Goal: Information Seeking & Learning: Learn about a topic

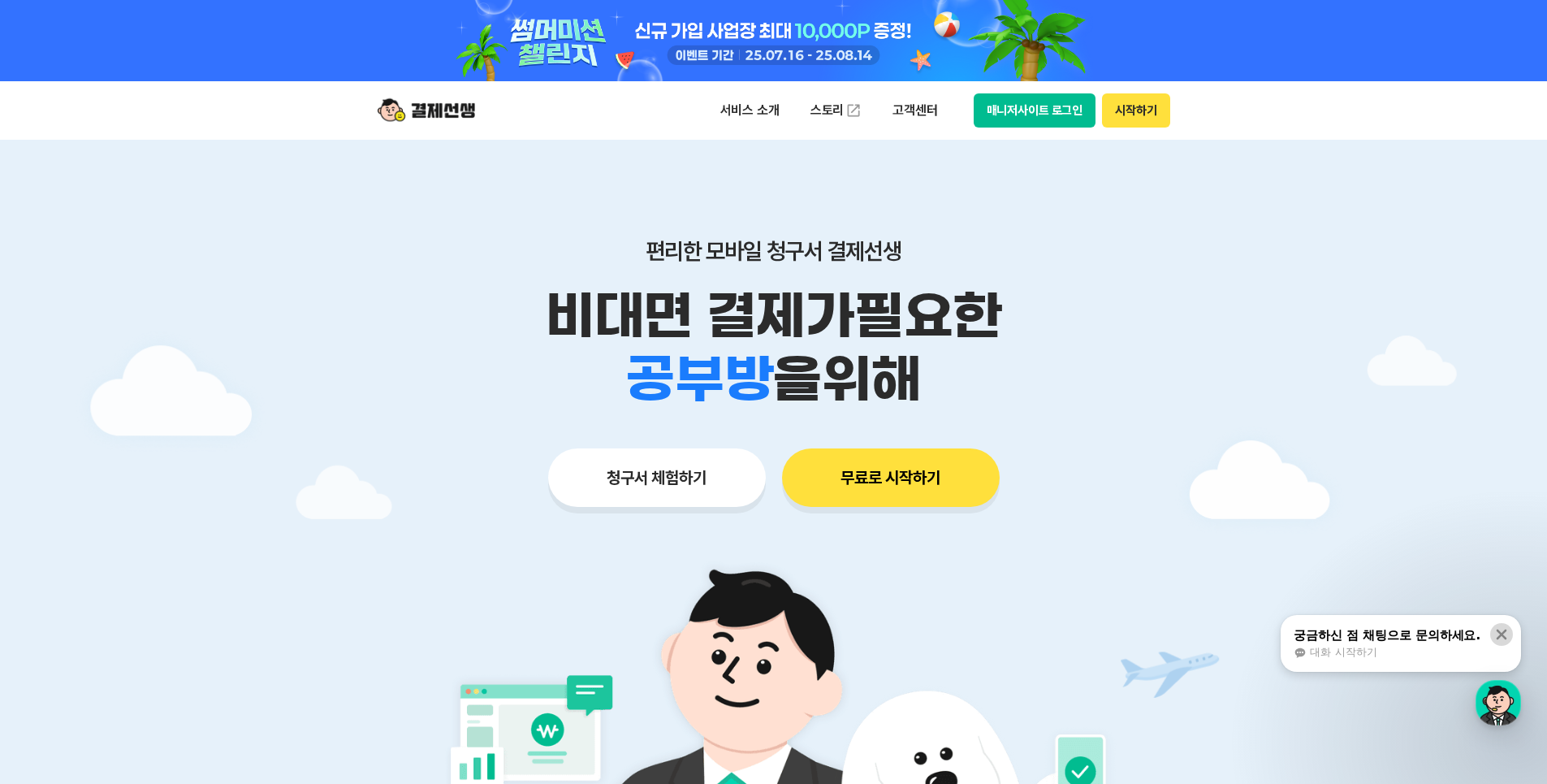
click at [1499, 631] on icon at bounding box center [1502, 634] width 11 height 11
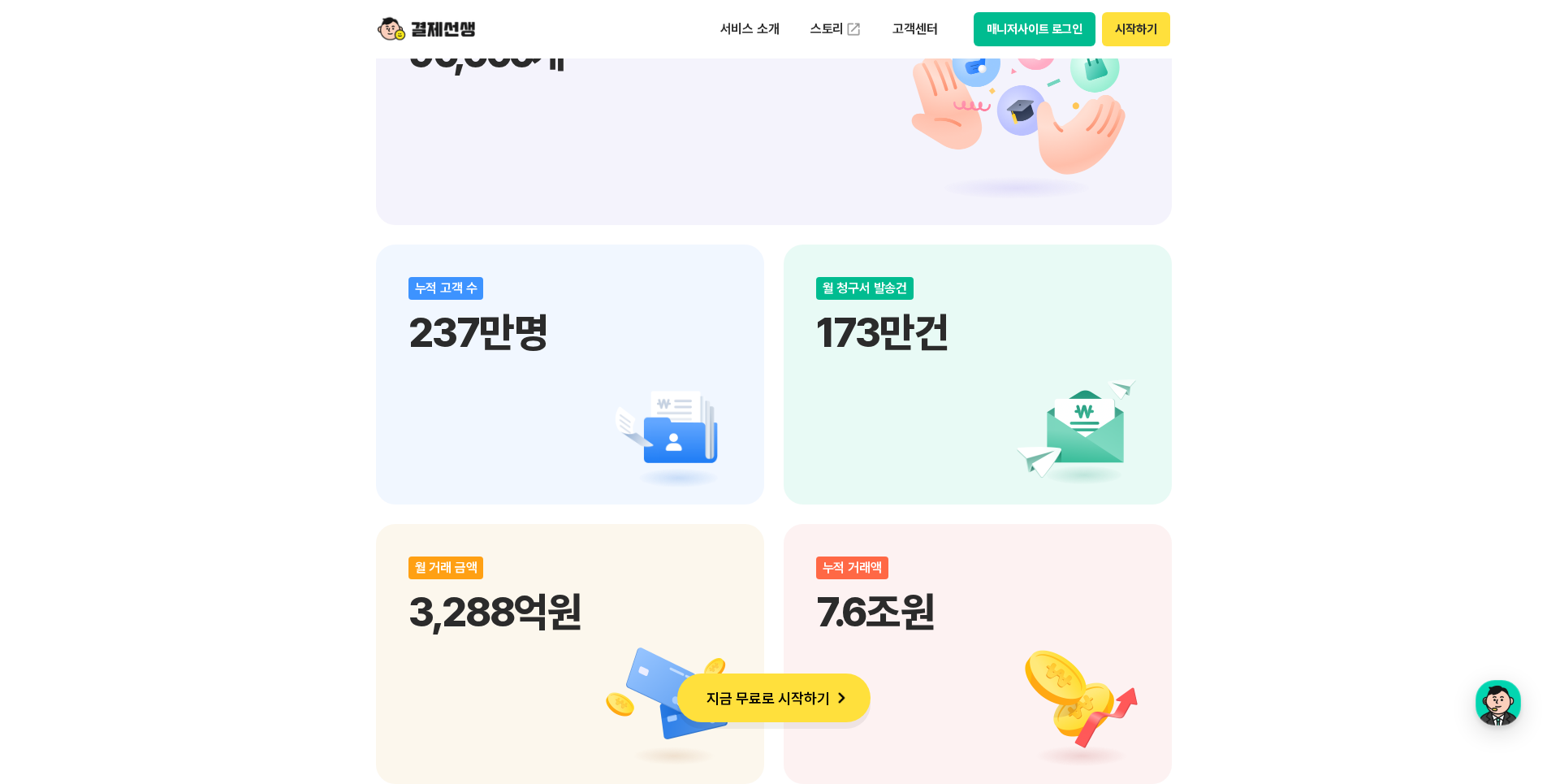
scroll to position [1777, 0]
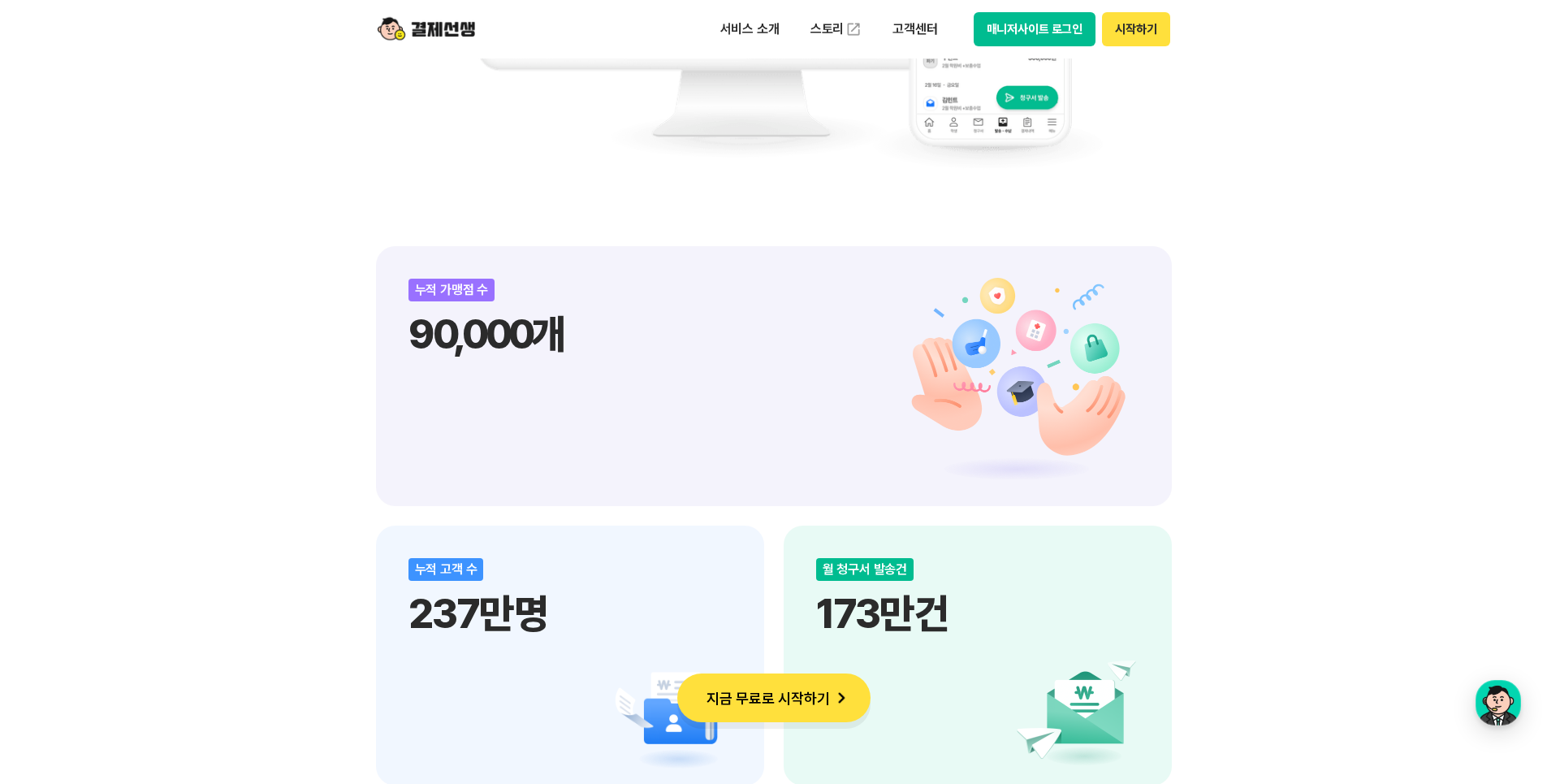
drag, startPoint x: 1504, startPoint y: 92, endPoint x: 1505, endPoint y: 80, distance: 12.0
click at [1504, 91] on div "비대면 결제 1등 결제선생 숫자가 증명하는 국내 1등 비대면 결제 서비스 결제선생과 함께 사업장을 성장시켜 보세요! 누적 가맹점 수 90,00…" at bounding box center [774, 652] width 1547 height 2864
click at [1505, 79] on div "비대면 결제 1등 결제선생 숫자가 증명하는 국내 1등 비대면 결제 서비스 결제선생과 함께 사업장을 성장시켜 보세요! 누적 가맹점 수 90,00…" at bounding box center [774, 652] width 1547 height 2864
click at [767, 38] on p "서비스 소개" at bounding box center [750, 29] width 82 height 30
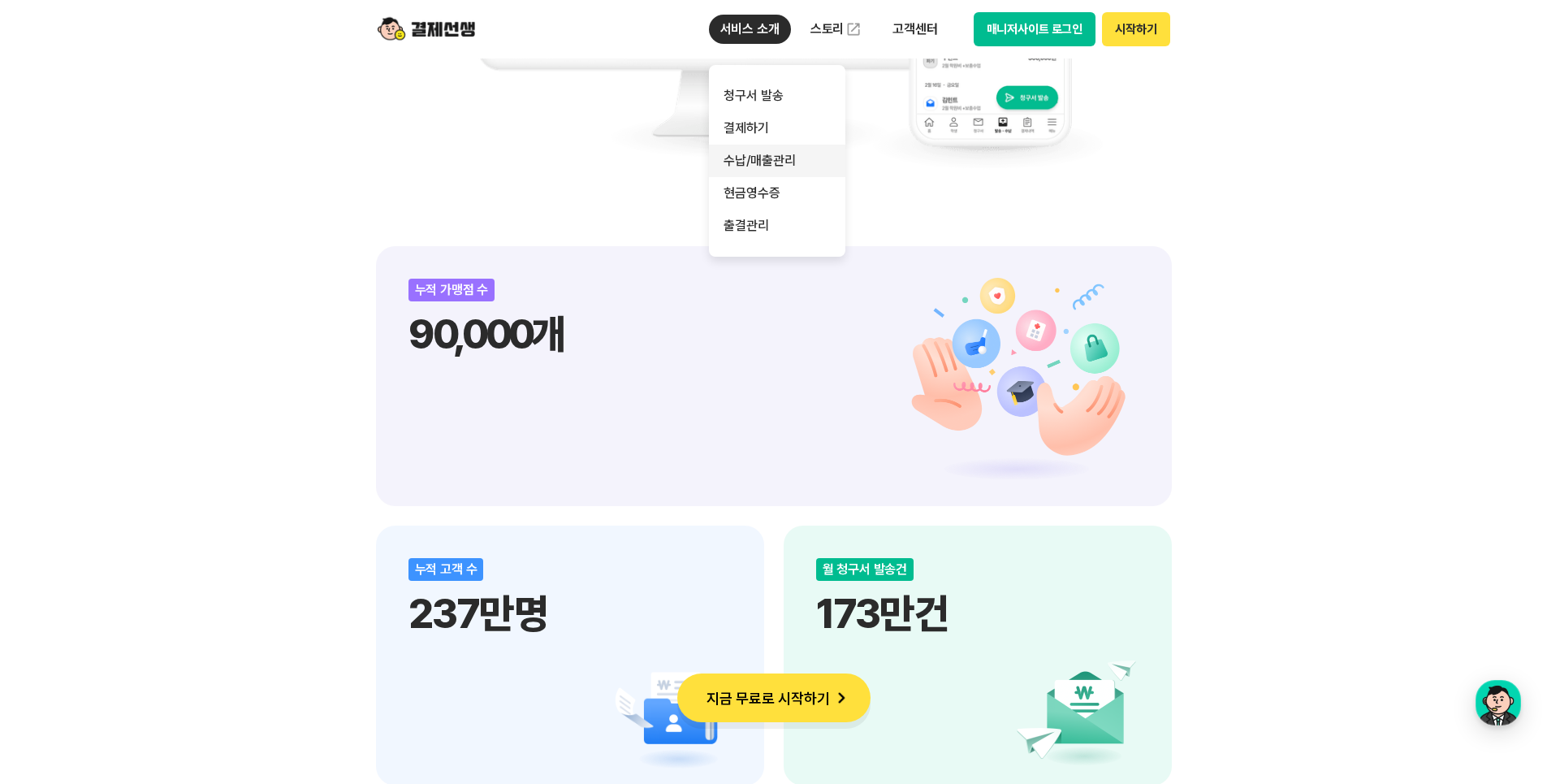
click at [750, 155] on link "수납/매출관리" at bounding box center [777, 161] width 136 height 33
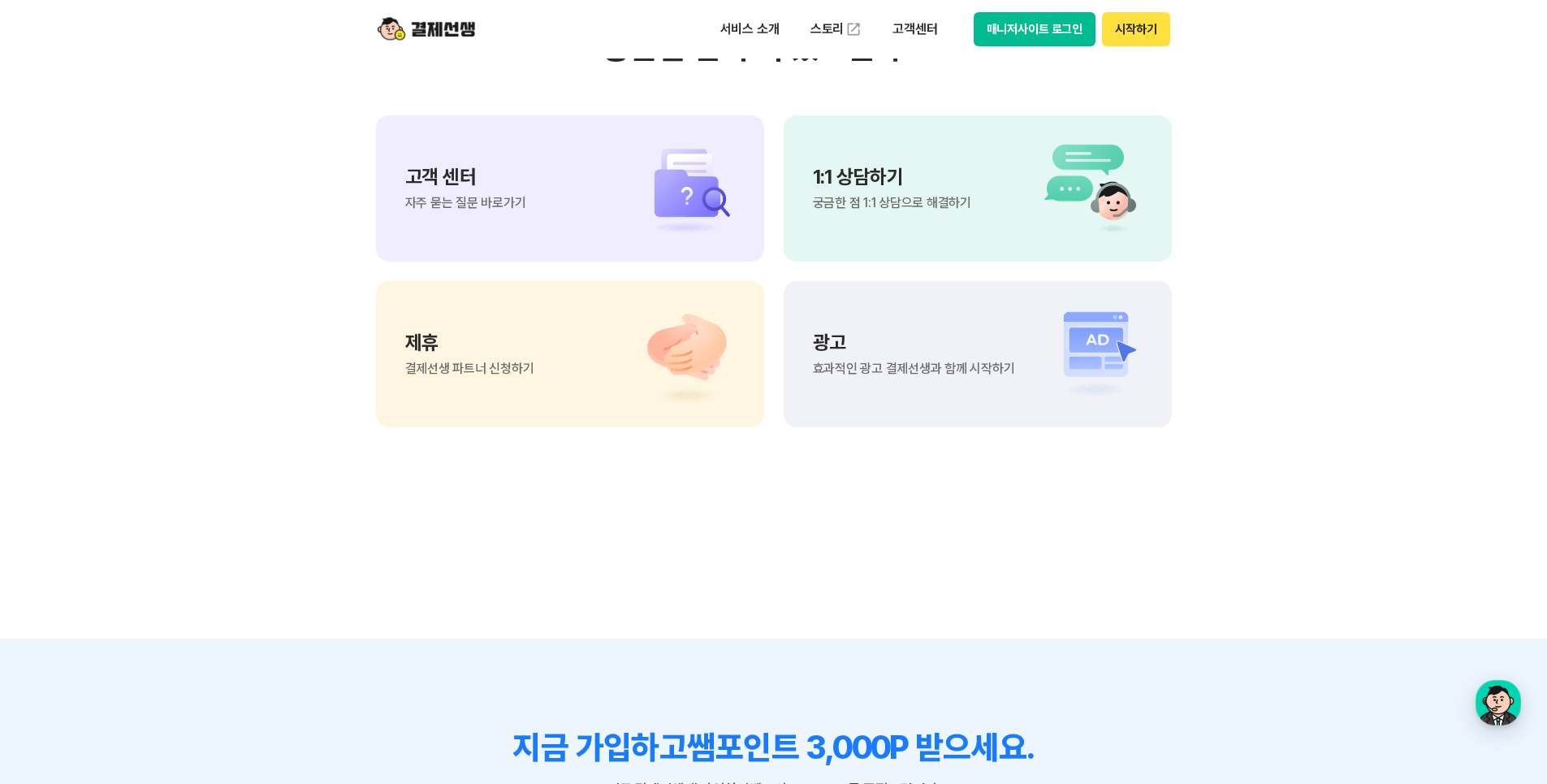
scroll to position [2004, 0]
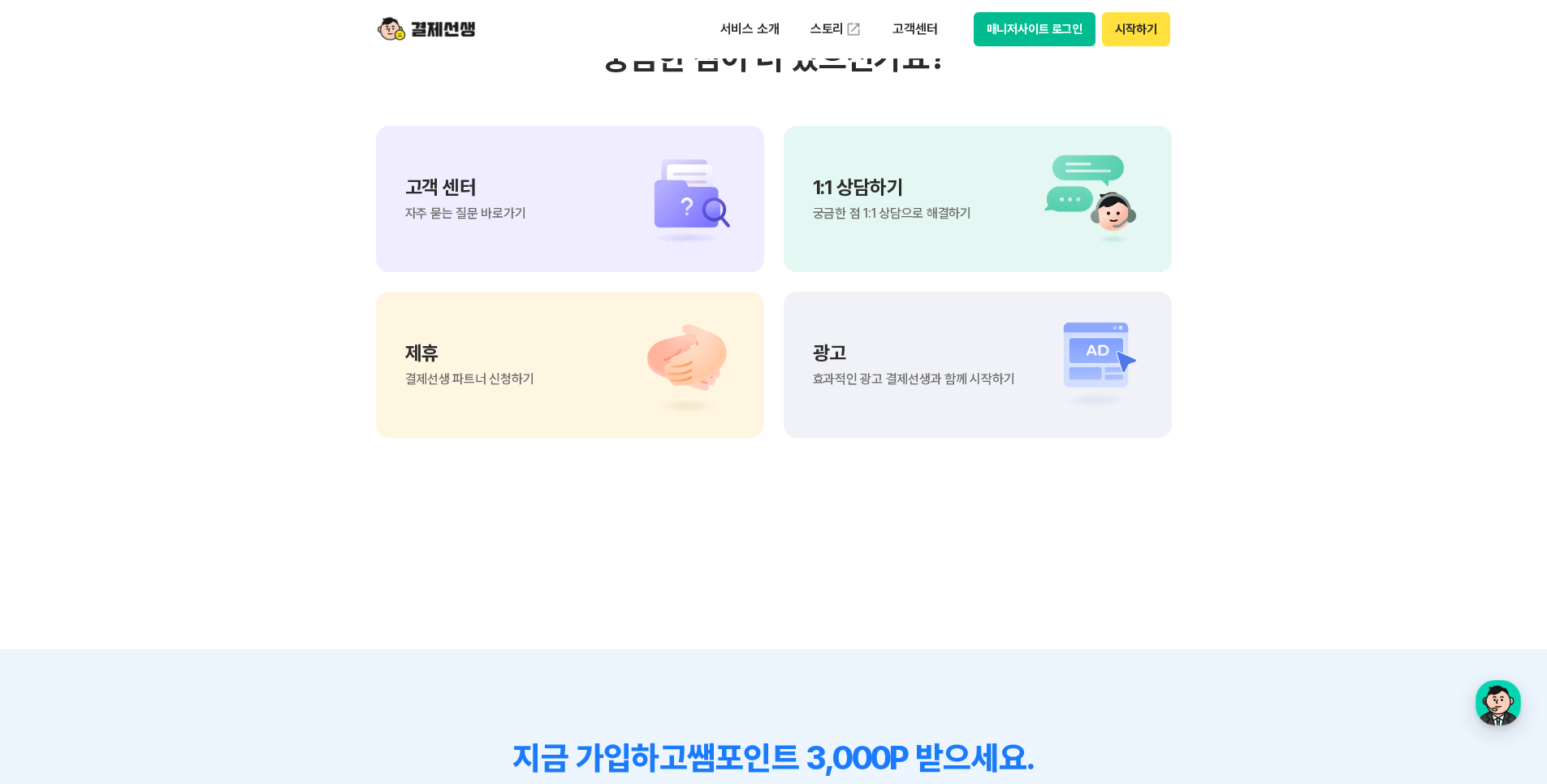
click at [630, 242] on img at bounding box center [678, 199] width 114 height 98
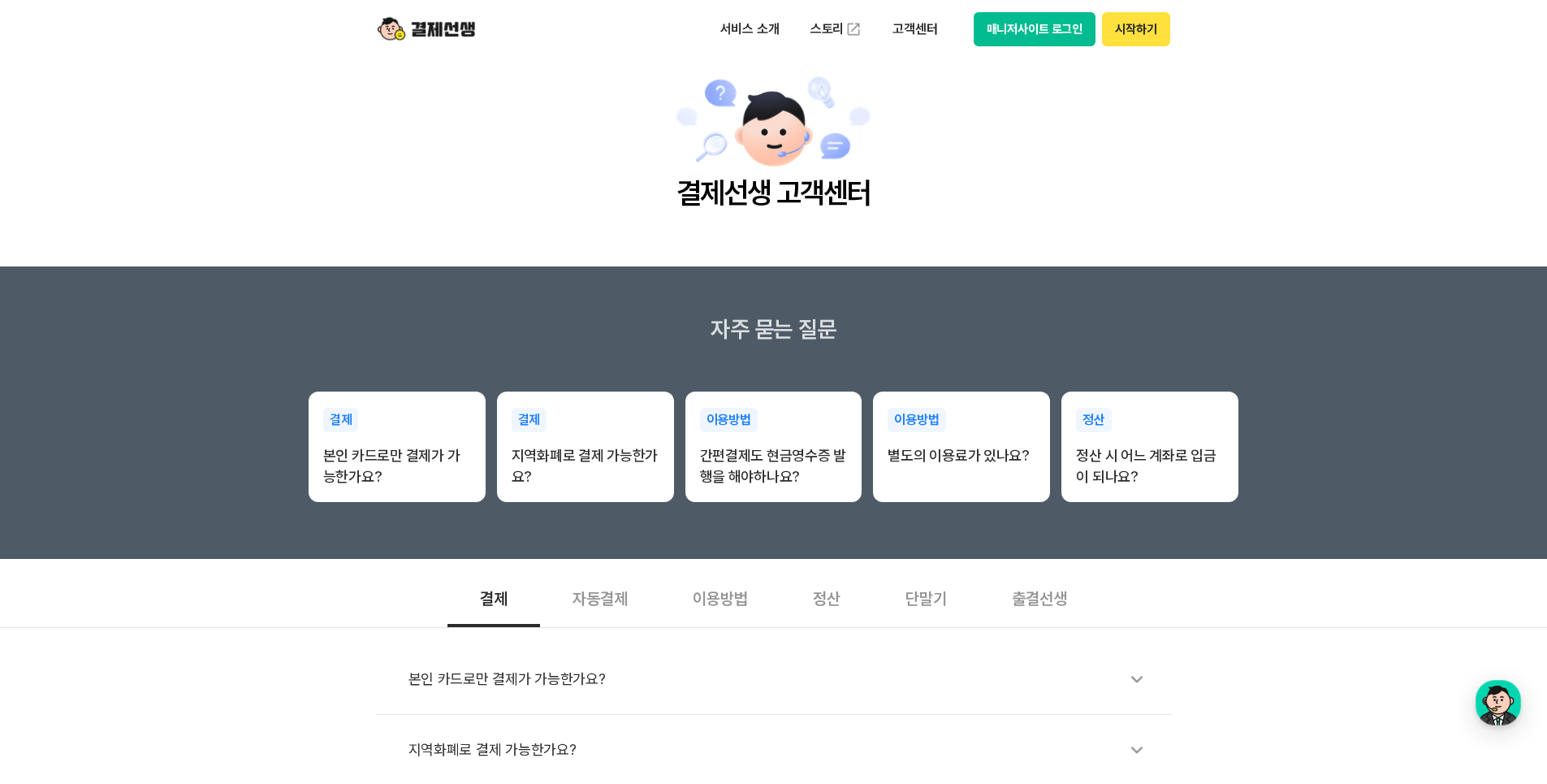
scroll to position [108, 0]
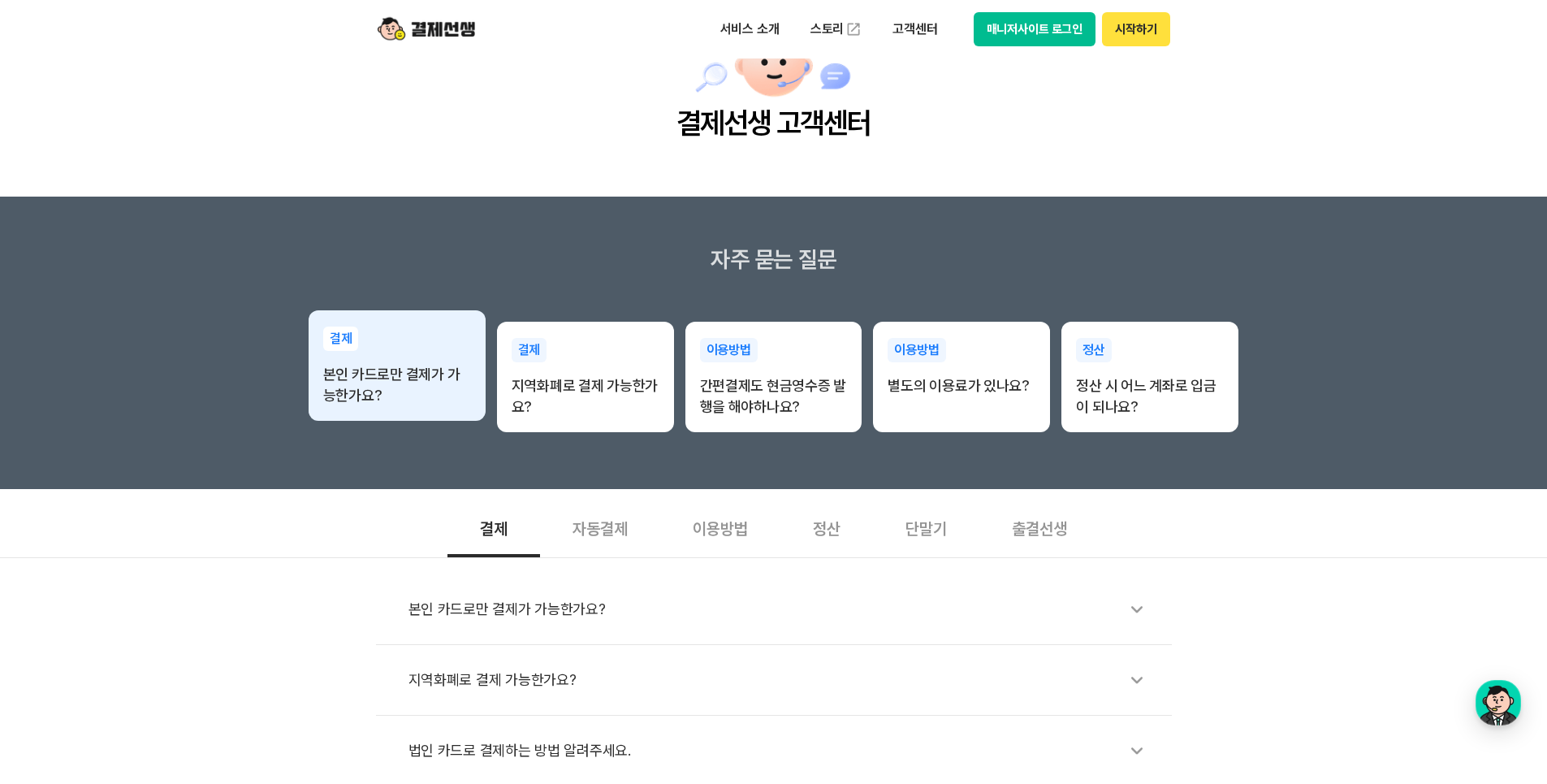
click at [357, 376] on p "본인 카드로만 결제가 가능한가요?" at bounding box center [397, 385] width 148 height 42
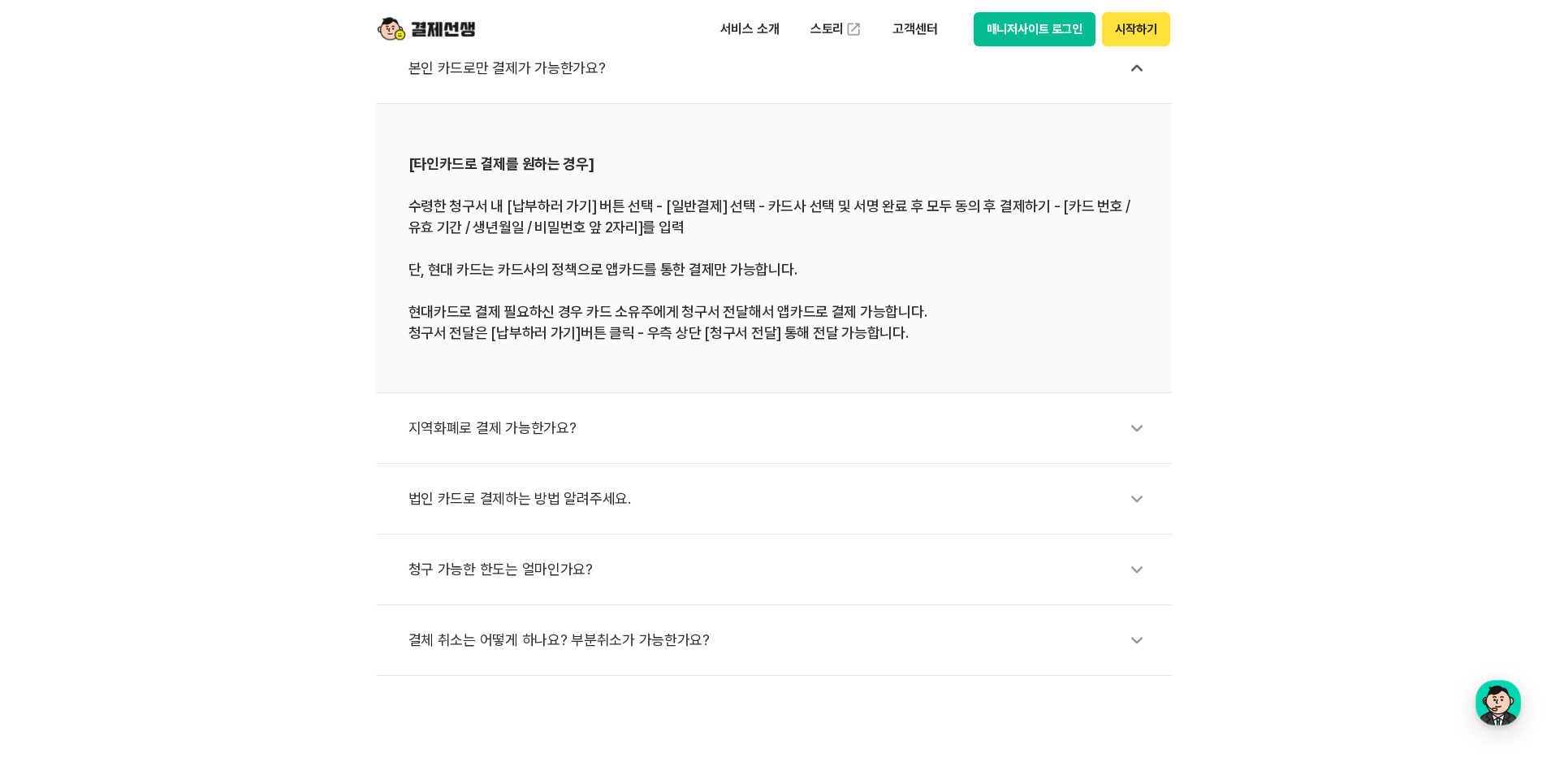
scroll to position [650, 0]
click at [499, 427] on div "지역화폐로 결제 가능한가요?" at bounding box center [782, 427] width 748 height 37
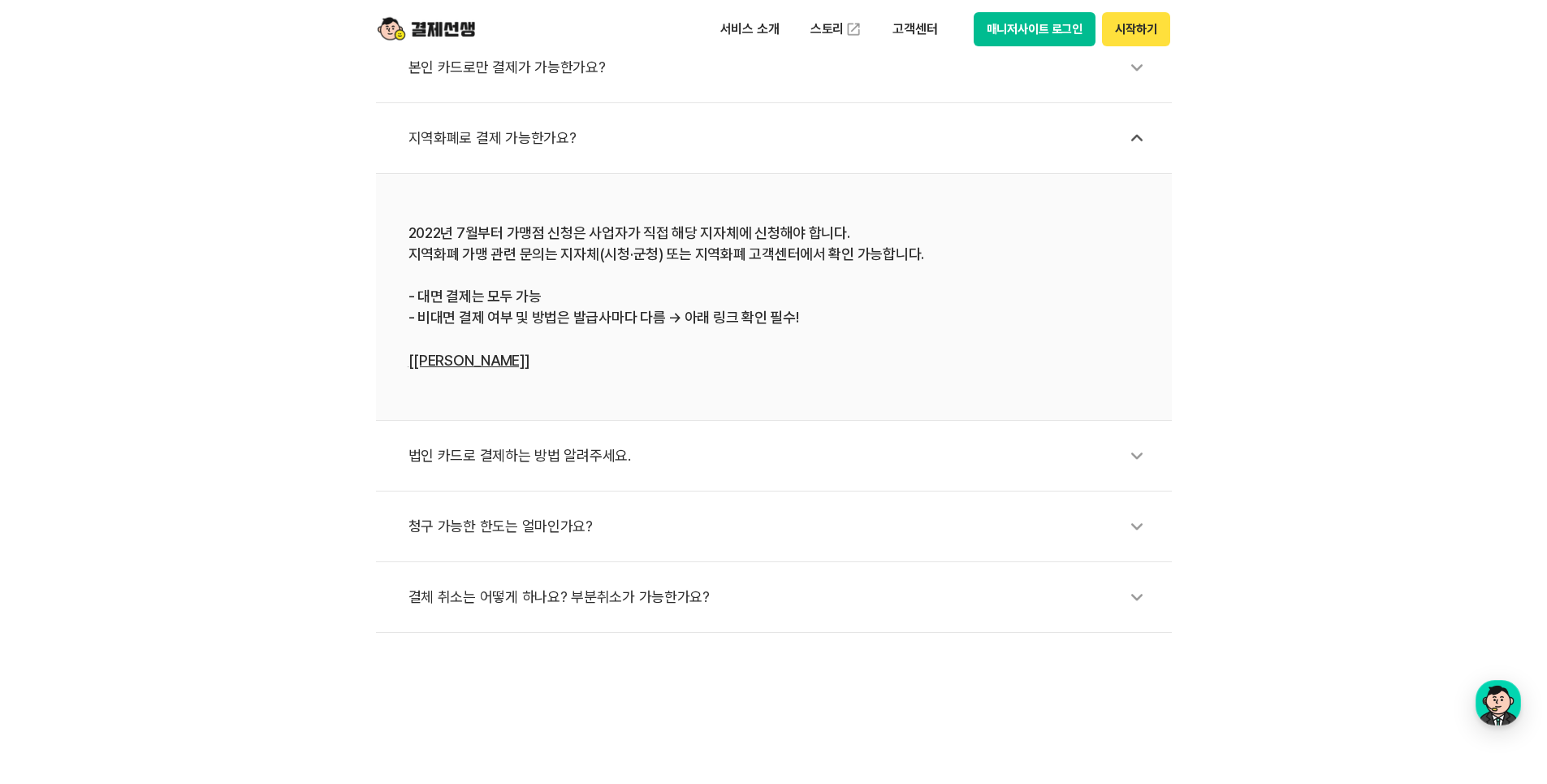
click at [520, 466] on div "법인 카드로 결제하는 방법 알려주세요." at bounding box center [782, 455] width 748 height 37
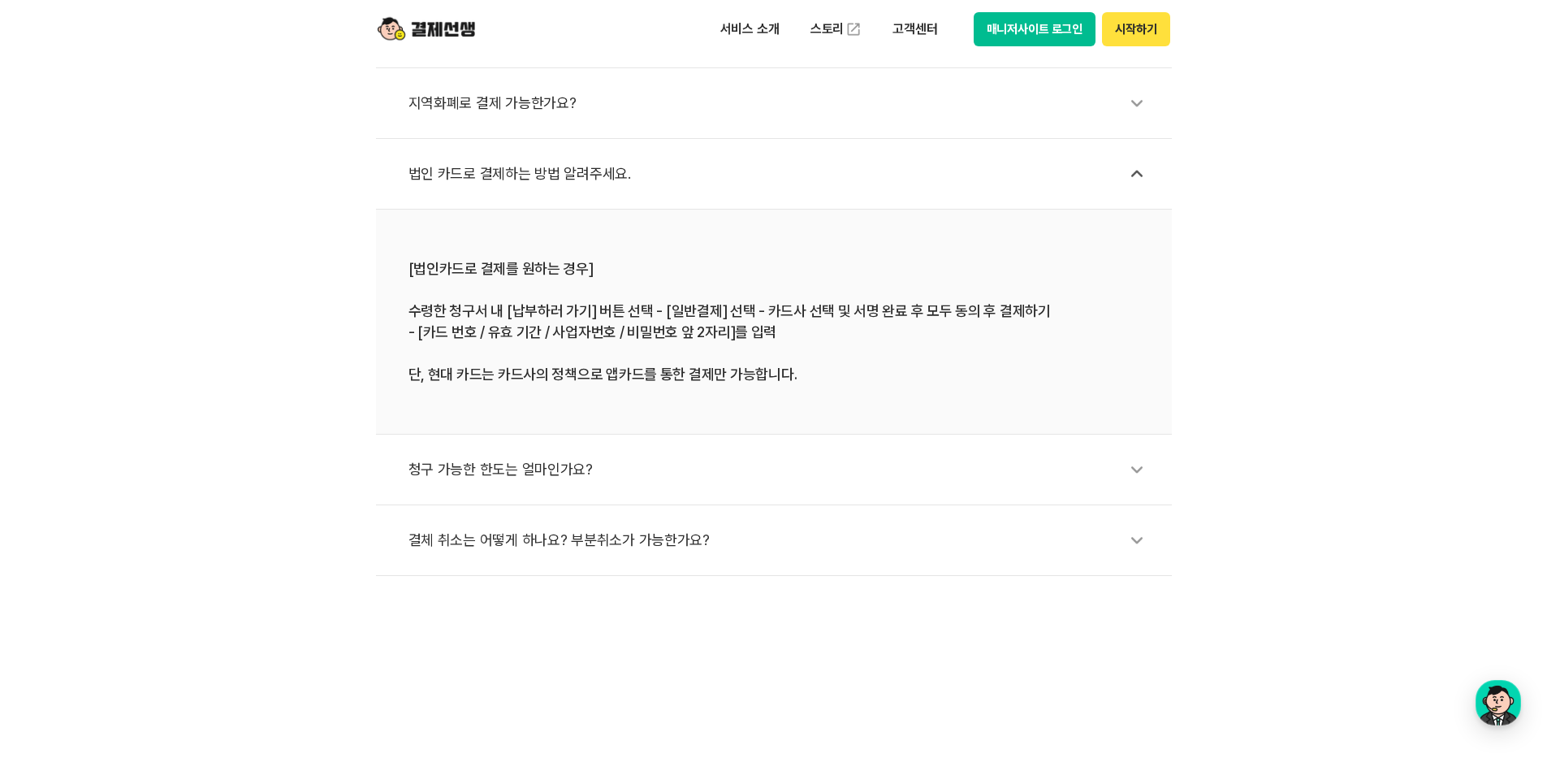
scroll to position [704, 0]
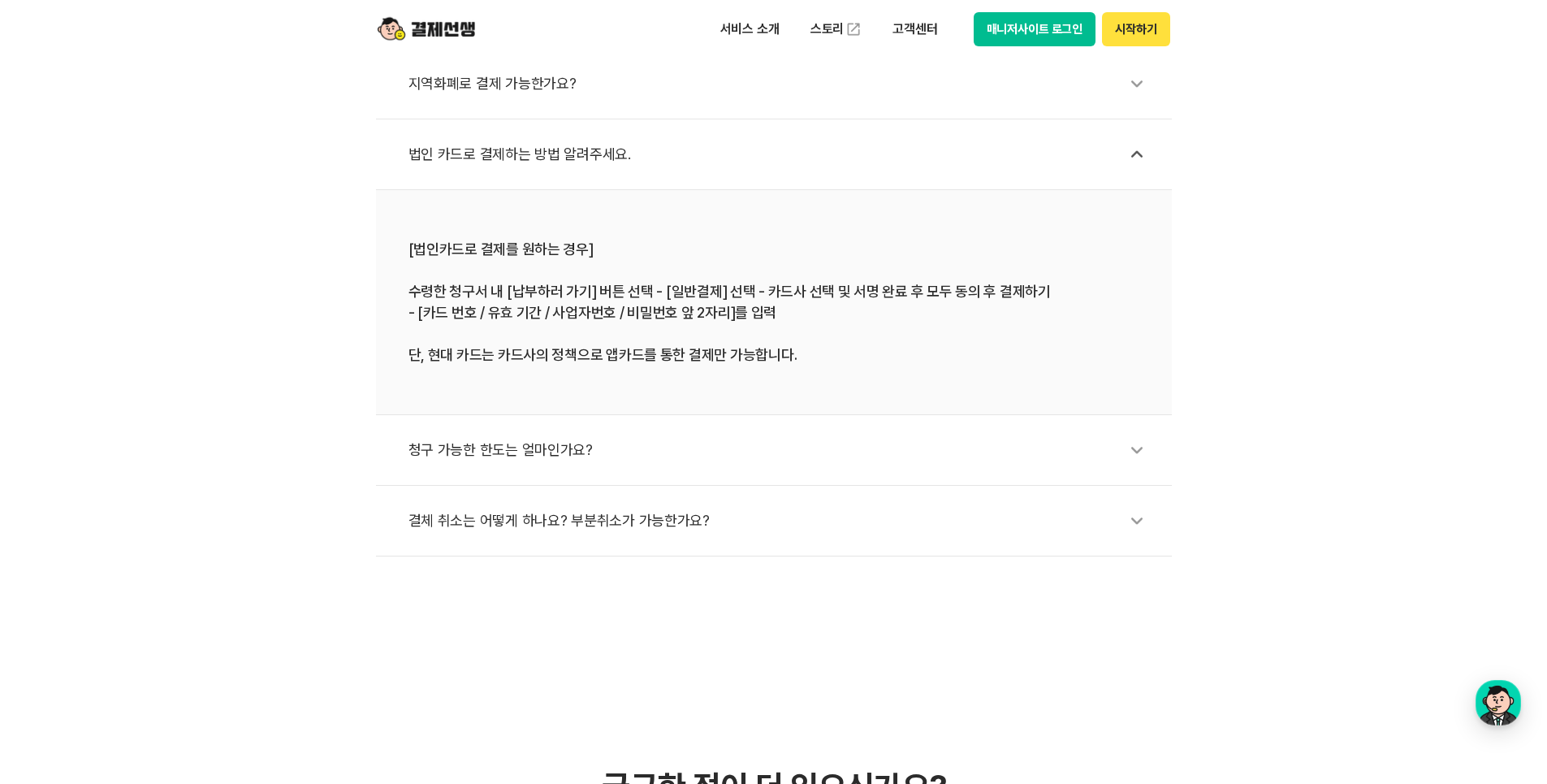
click at [525, 455] on div "청구 가능한 한도는 얼마인가요?" at bounding box center [782, 450] width 748 height 37
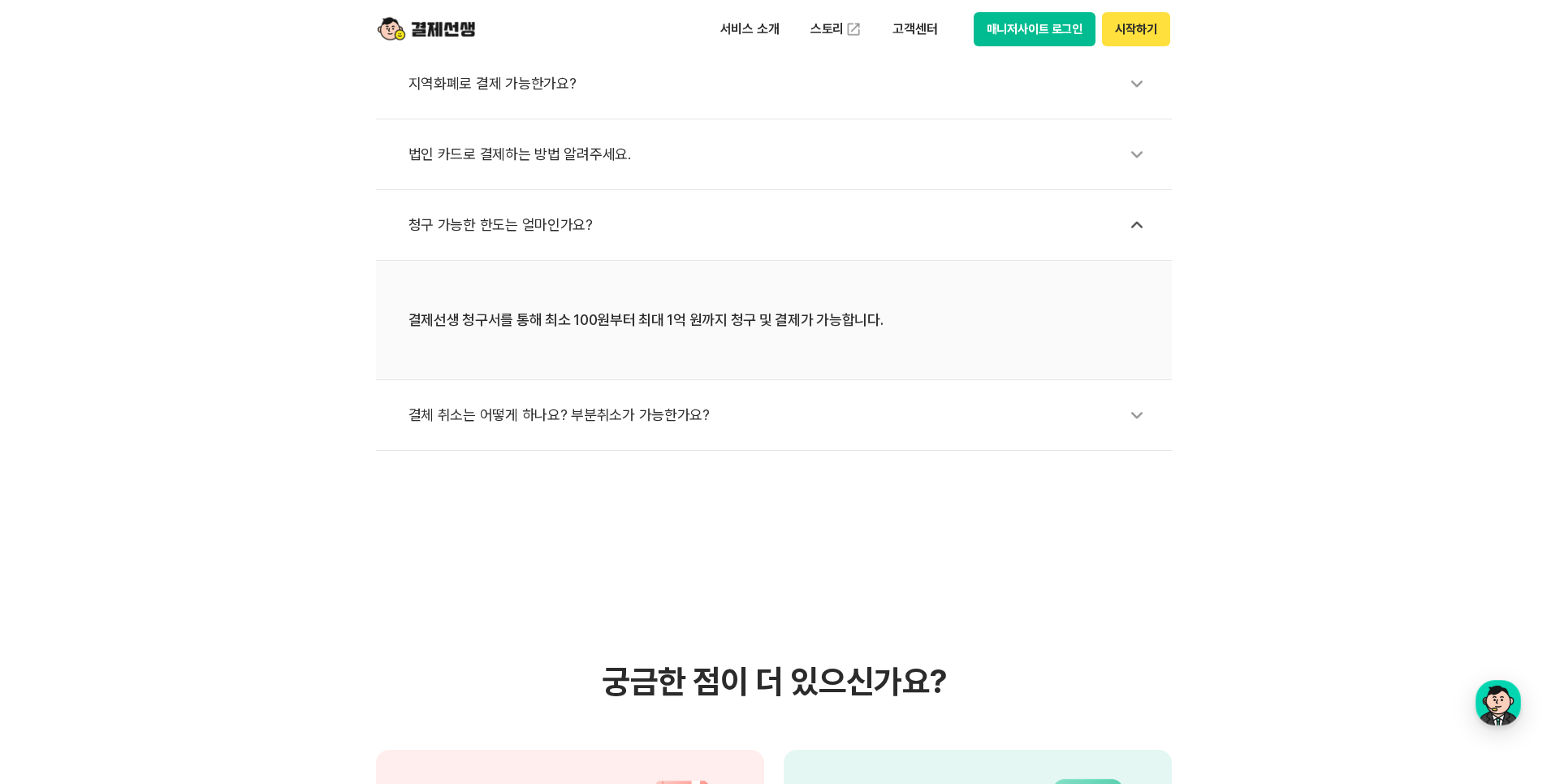
click at [542, 415] on div "결체 취소는 어떻게 하나요? 부분취소가 가능한가요?" at bounding box center [782, 415] width 748 height 37
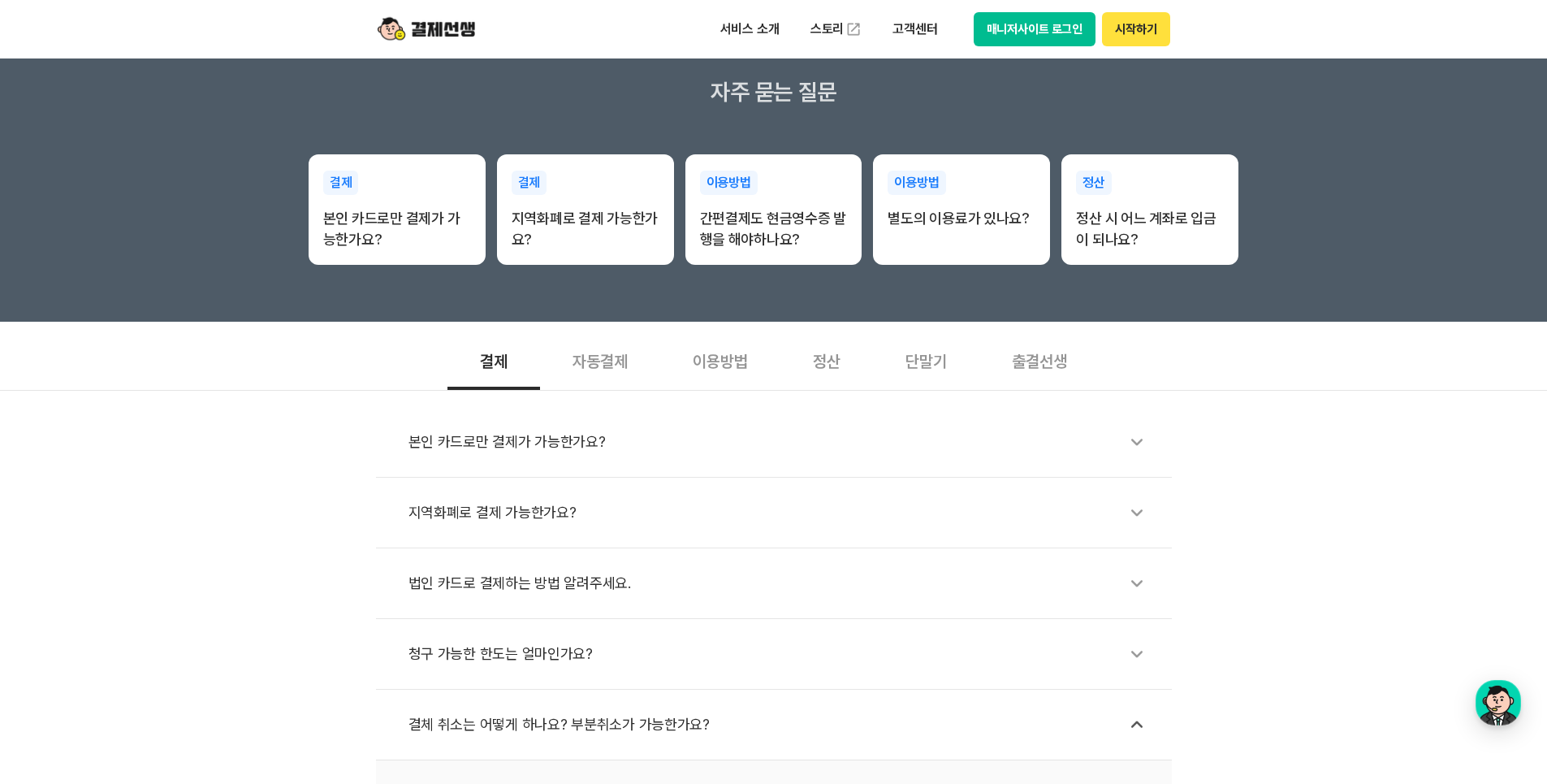
scroll to position [270, 0]
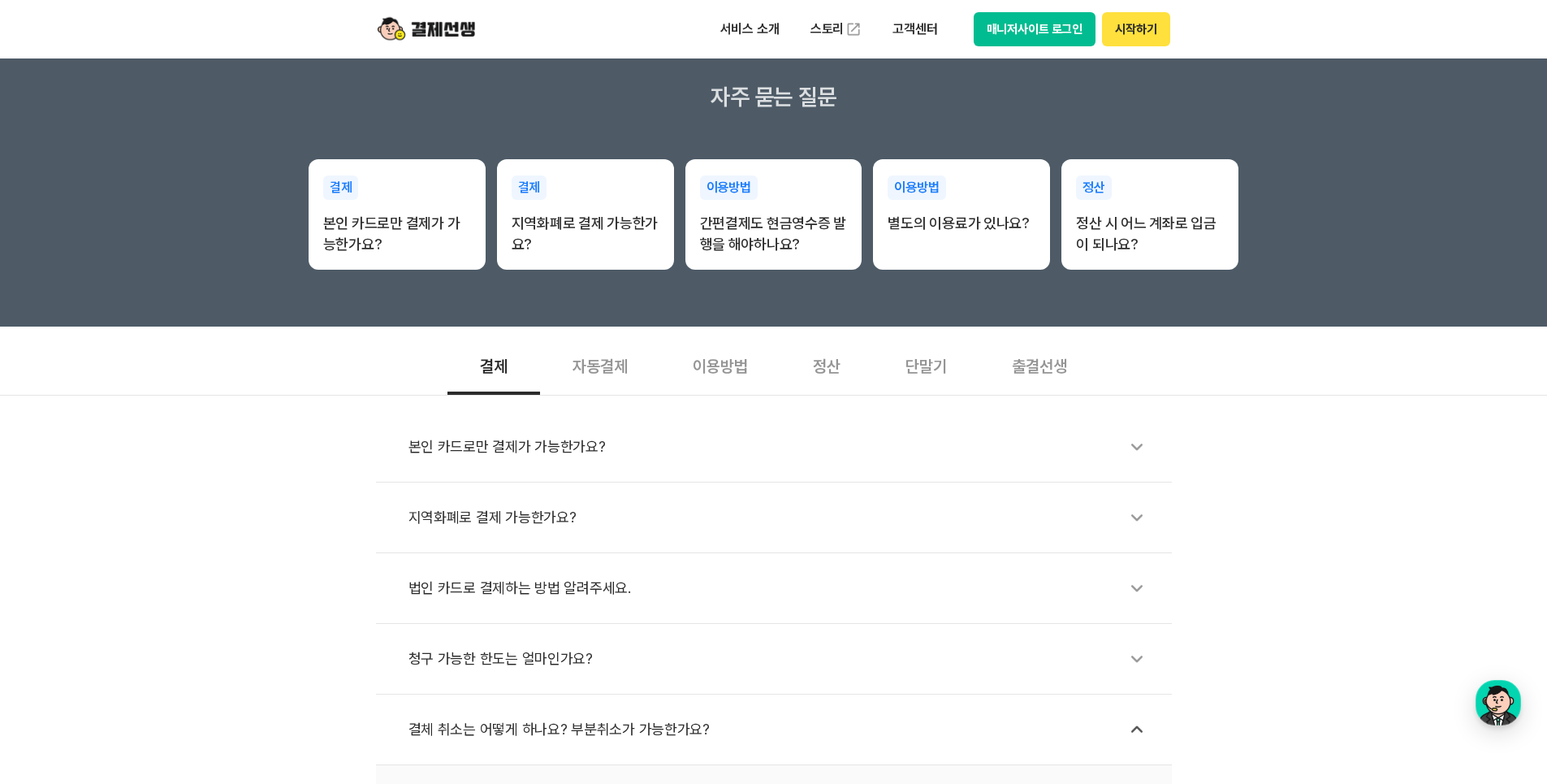
click at [585, 372] on div "자동결제" at bounding box center [600, 364] width 120 height 60
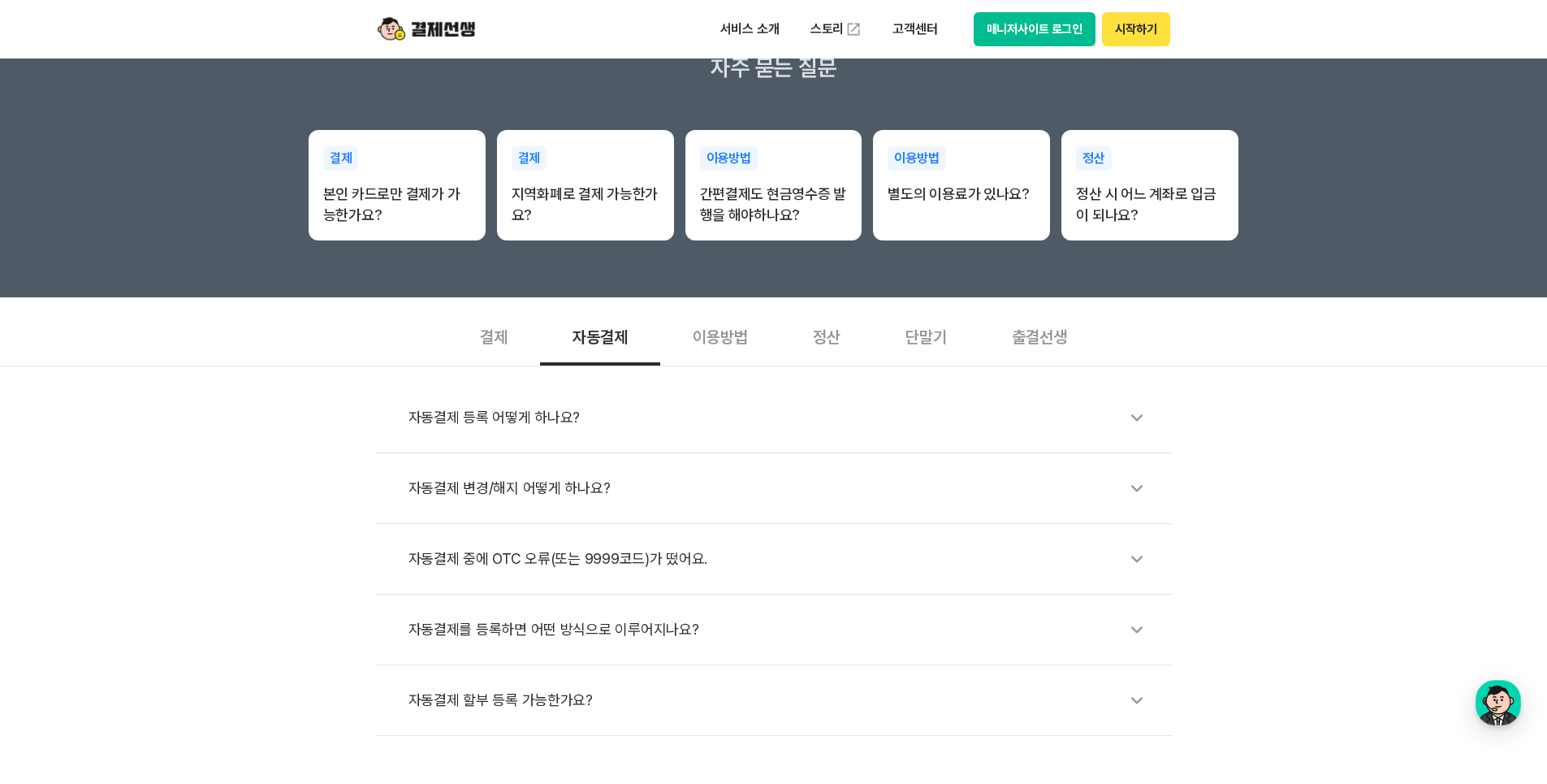
scroll to position [325, 0]
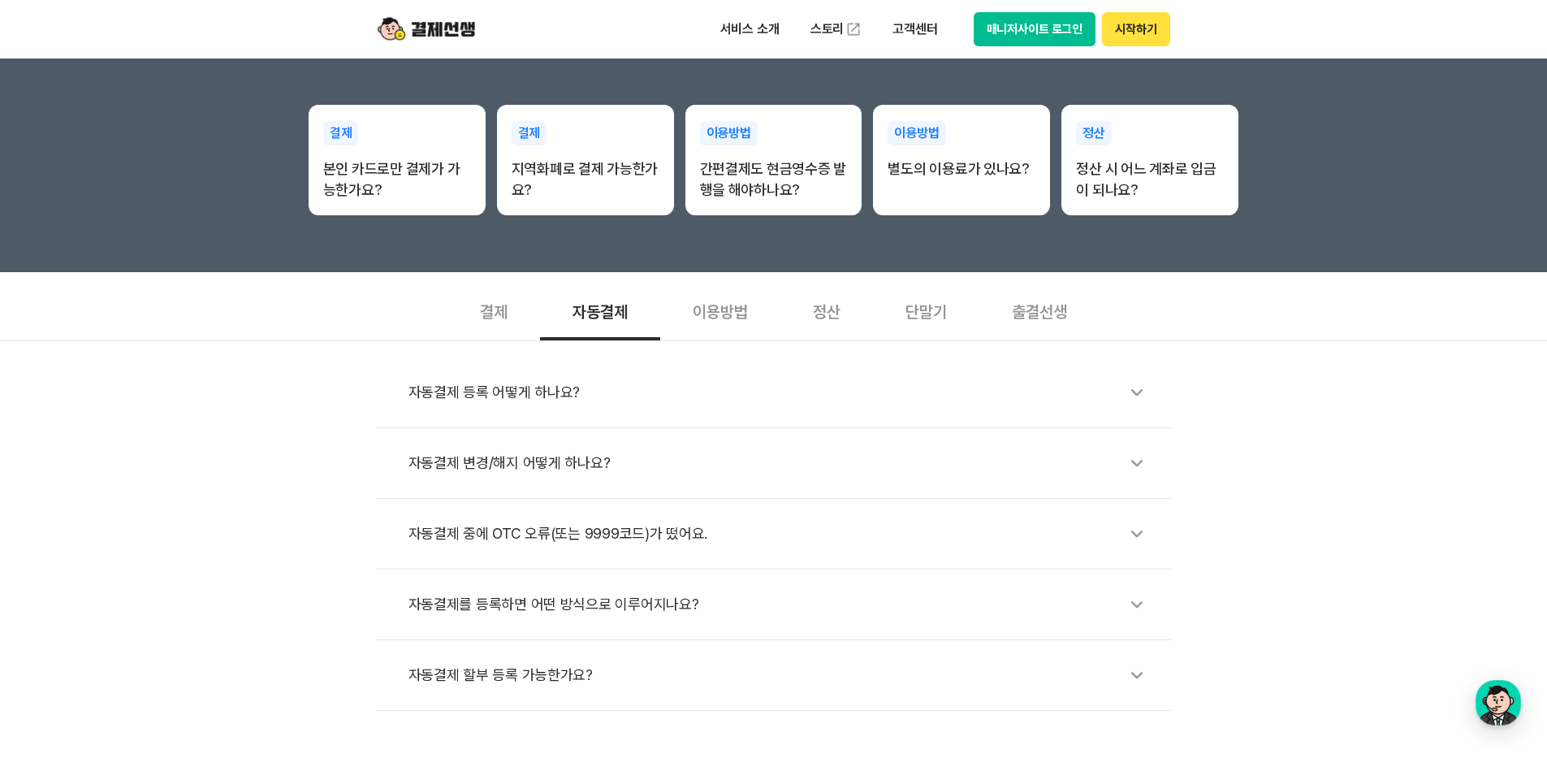
click at [716, 314] on div "이용방법" at bounding box center [720, 310] width 120 height 60
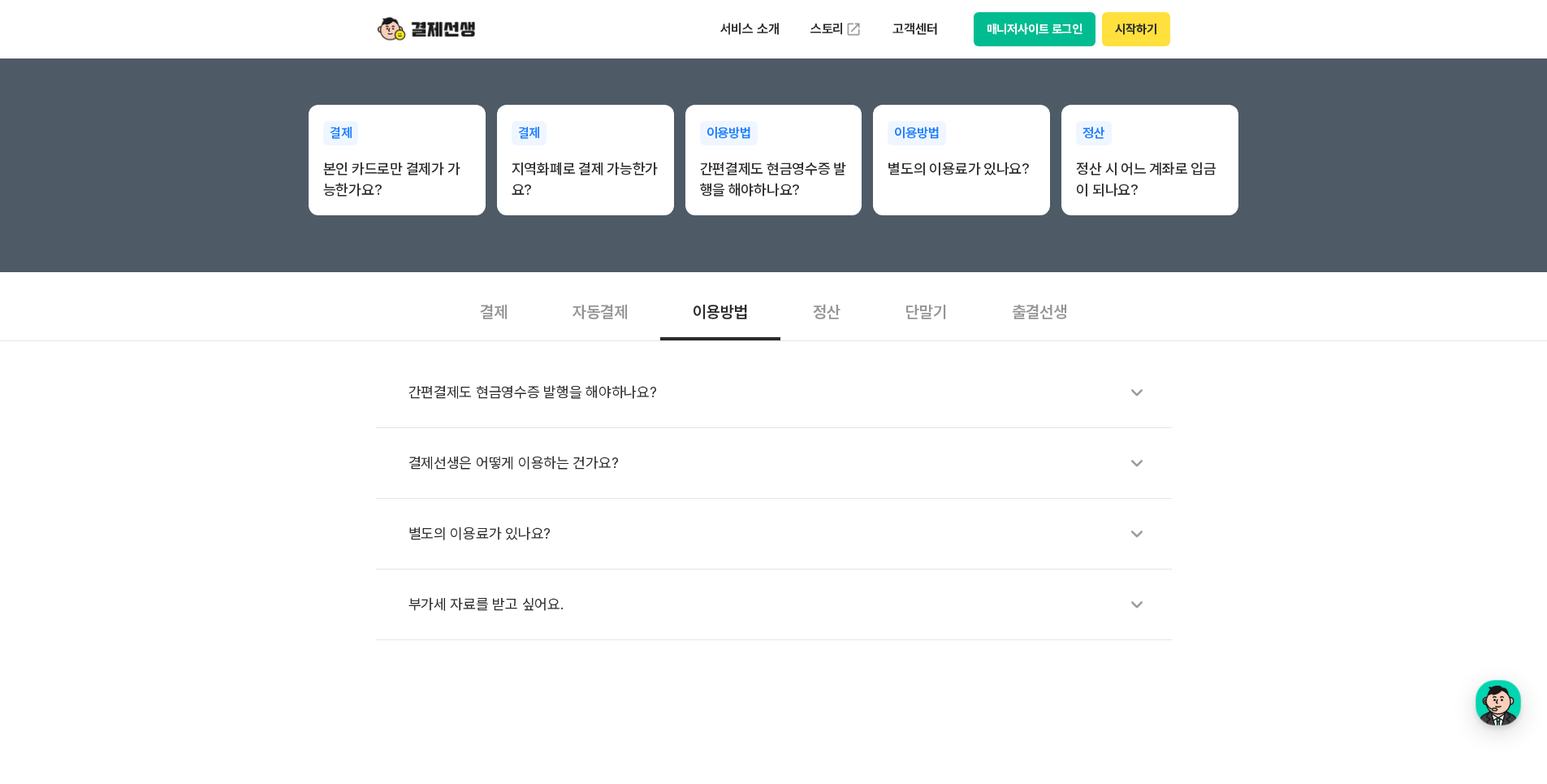
click at [609, 395] on div "간편결제도 현금영수증 발행을 해야하나요?" at bounding box center [782, 392] width 748 height 37
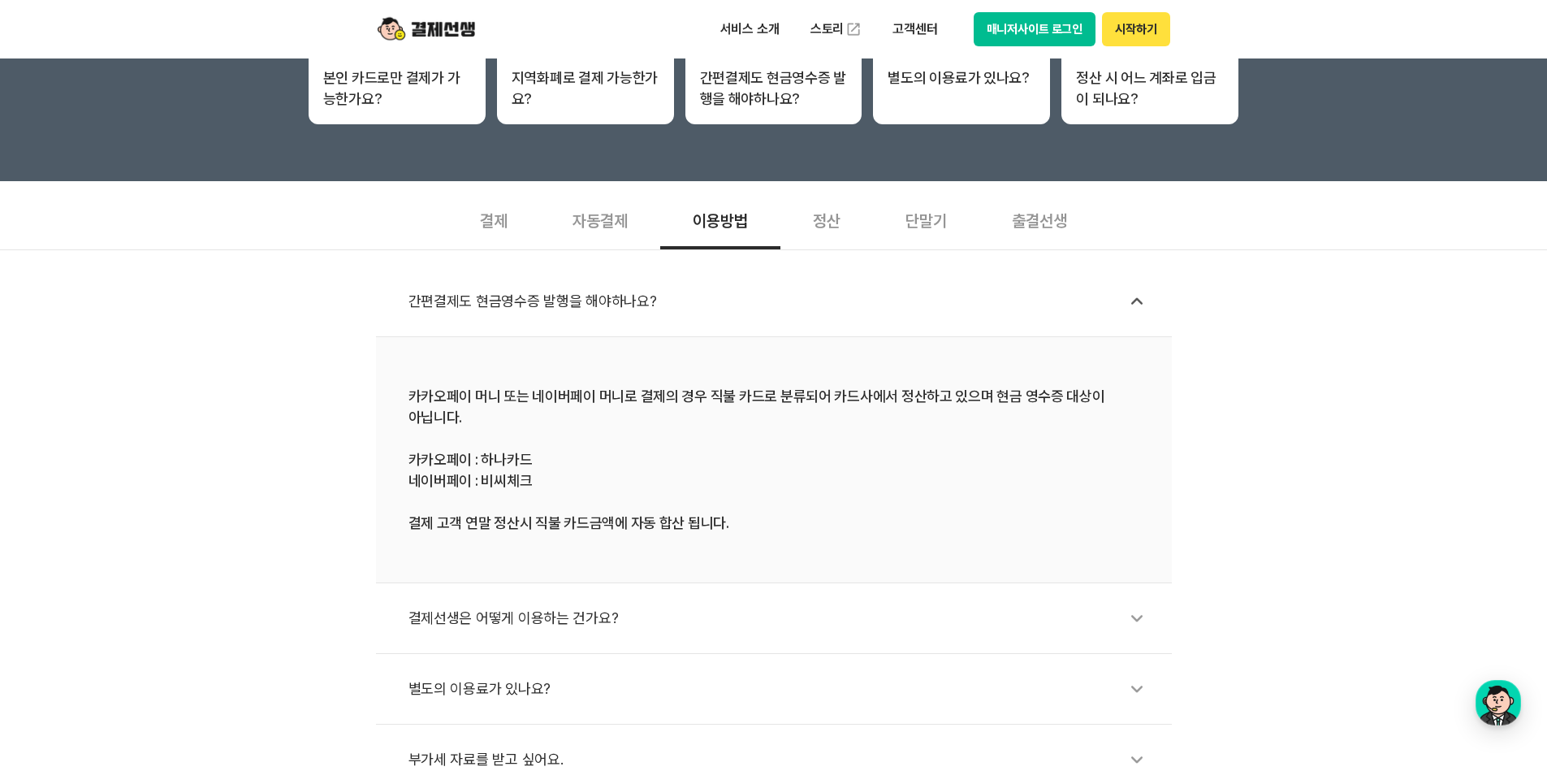
scroll to position [433, 0]
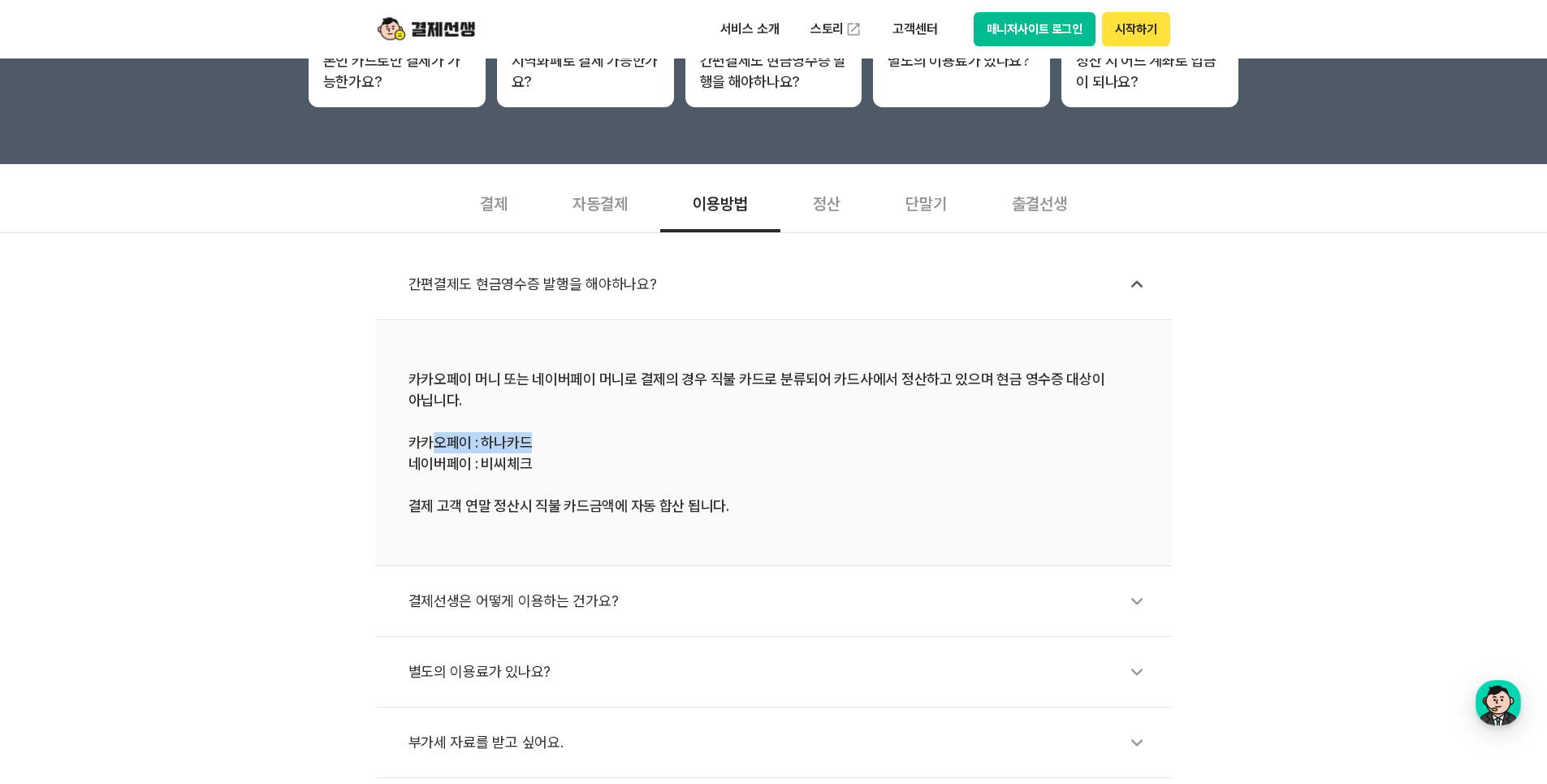
drag, startPoint x: 434, startPoint y: 439, endPoint x: 532, endPoint y: 445, distance: 98.2
click at [532, 445] on div "카카오페이 머니 또는 네이버페이 머니로 결제의 경우 직불 카드로 분류되어 카드사에서 정산하고 있으며 현금 영수증 대상이 아닙니다. 카카오페이 …" at bounding box center [774, 443] width 731 height 148
drag, startPoint x: 532, startPoint y: 445, endPoint x: 531, endPoint y: 466, distance: 21.0
click at [531, 466] on div "카카오페이 머니 또는 네이버페이 머니로 결제의 경우 직불 카드로 분류되어 카드사에서 정산하고 있으며 현금 영수증 대상이 아닙니다. 카카오페이 …" at bounding box center [774, 443] width 731 height 148
drag, startPoint x: 531, startPoint y: 466, endPoint x: 727, endPoint y: 502, distance: 199.3
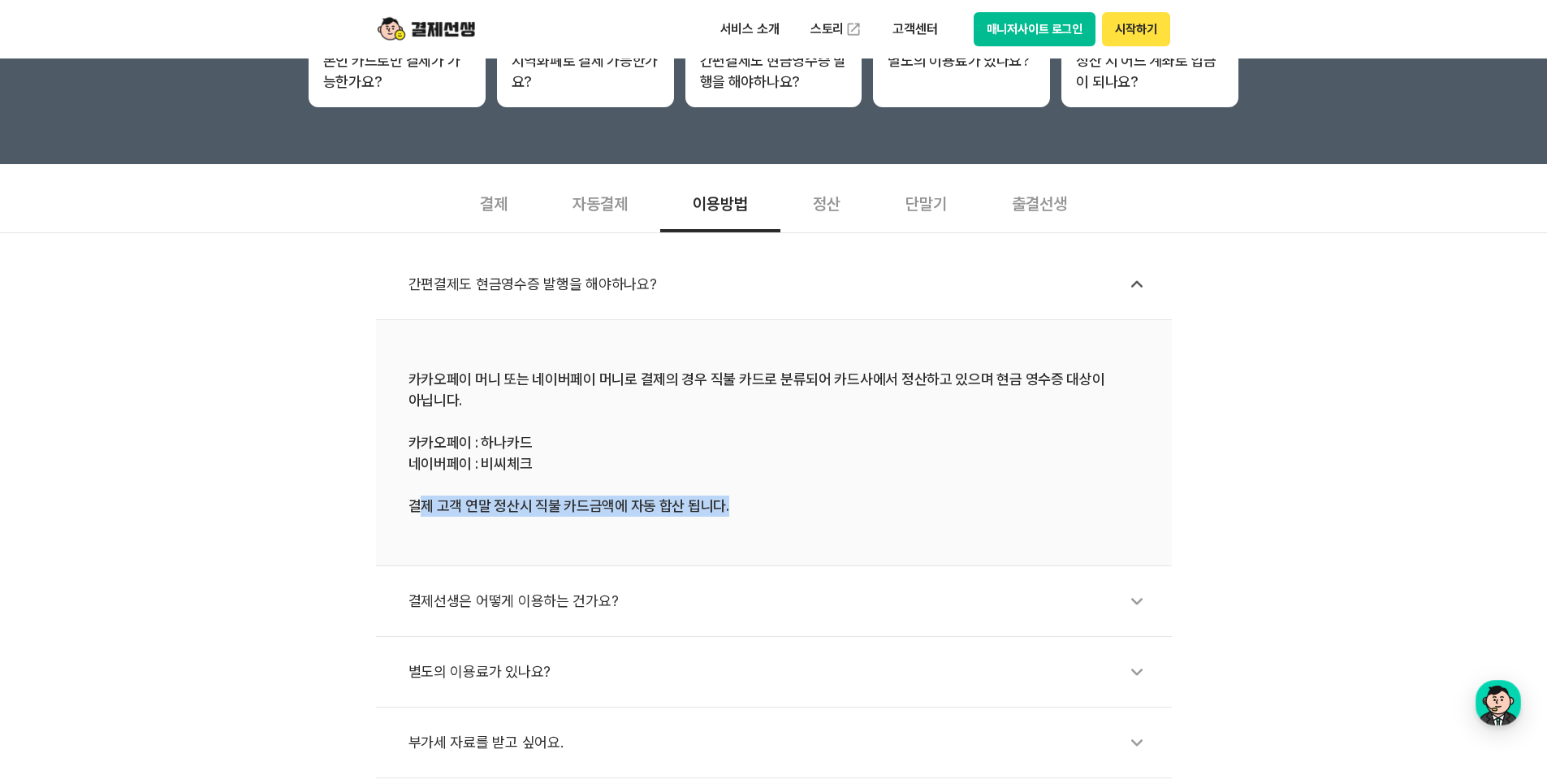
click at [727, 502] on div "카카오페이 머니 또는 네이버페이 머니로 결제의 경우 직불 카드로 분류되어 카드사에서 정산하고 있으며 현금 영수증 대상이 아닙니다. 카카오페이 …" at bounding box center [774, 443] width 731 height 148
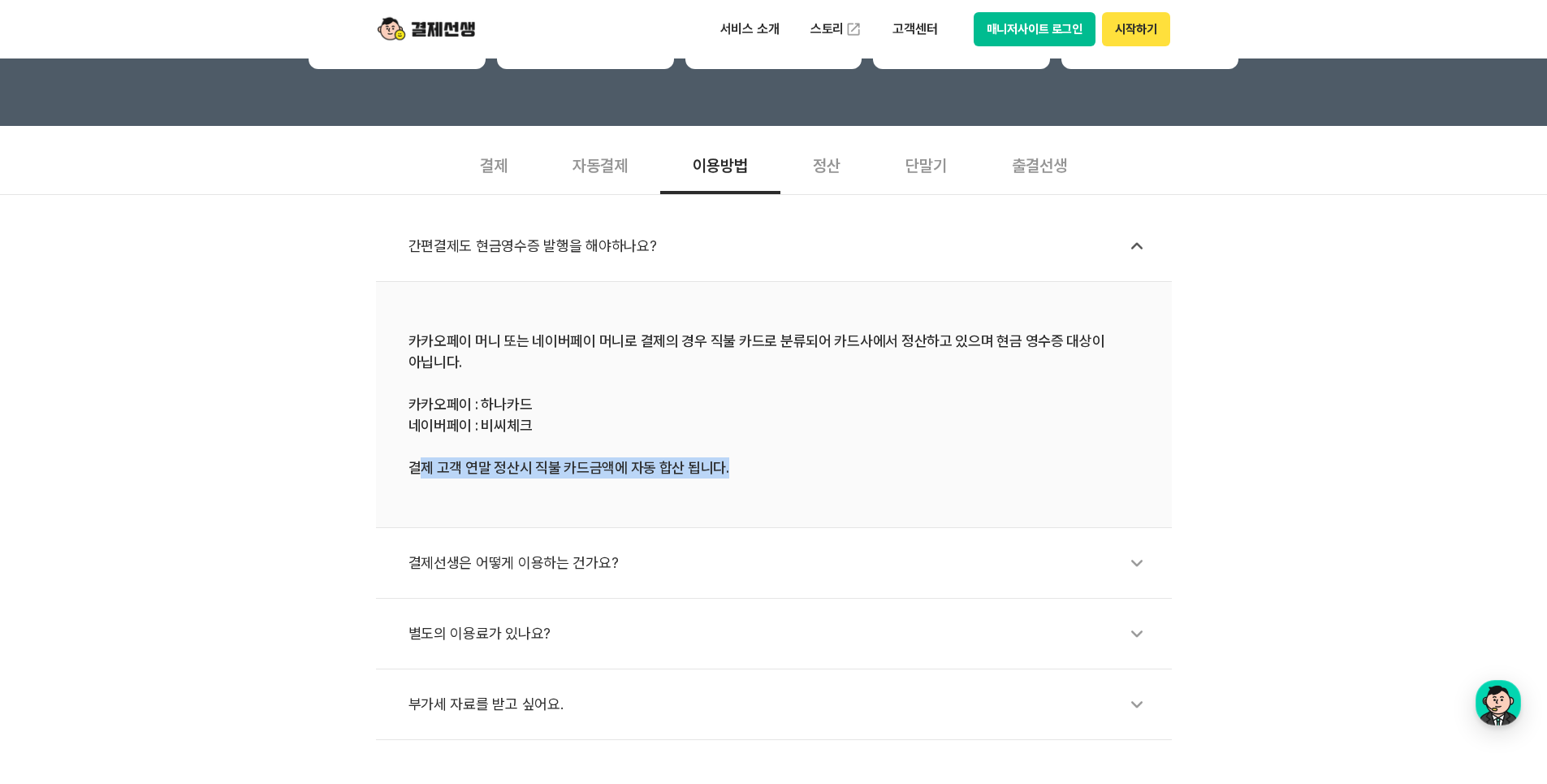
scroll to position [487, 0]
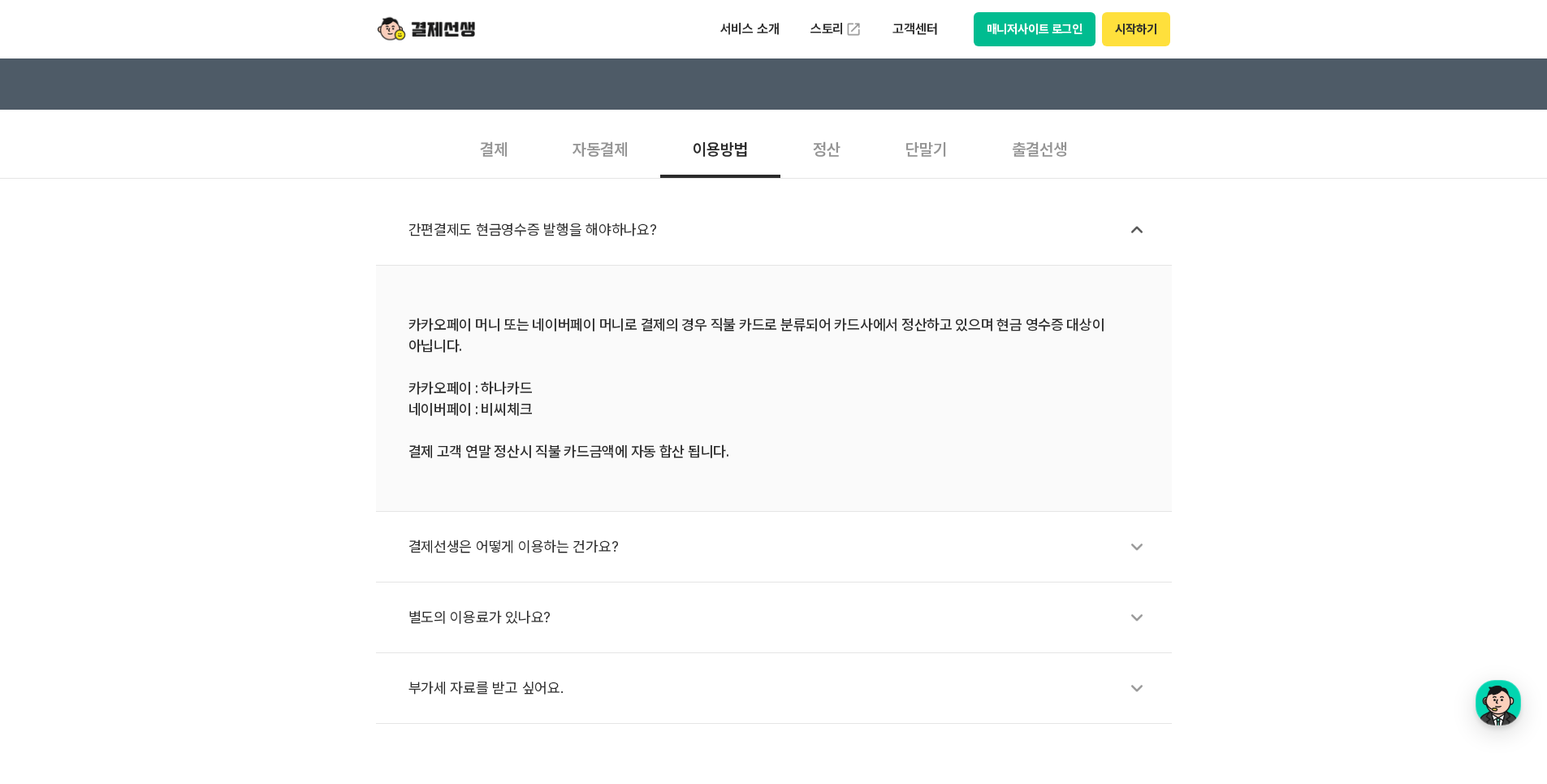
click at [562, 542] on div "결제선생은 어떻게 이용하는 건가요?" at bounding box center [782, 546] width 748 height 37
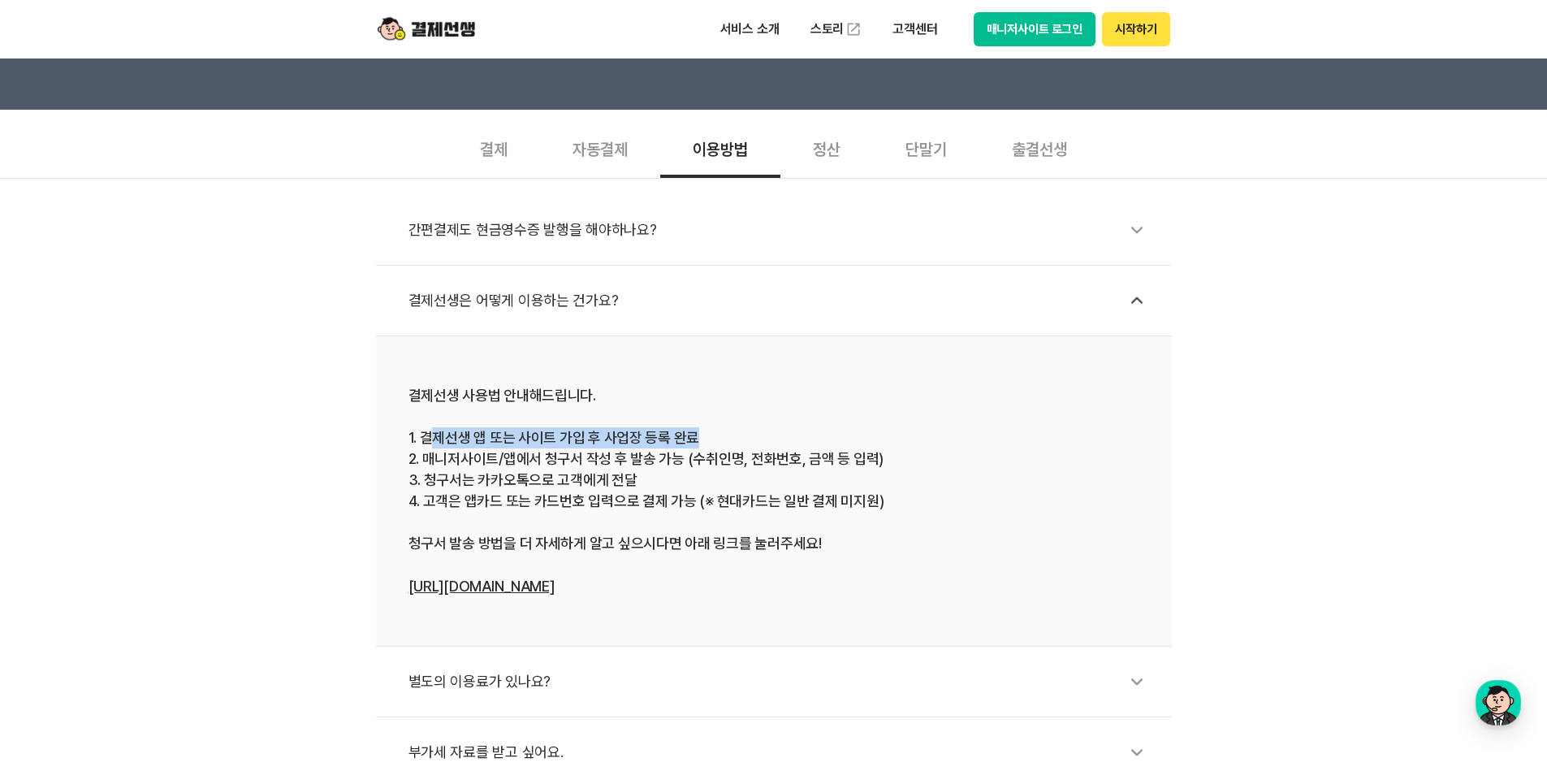
drag, startPoint x: 428, startPoint y: 438, endPoint x: 705, endPoint y: 434, distance: 277.0
click at [705, 434] on div "결제선생 사용법 안내해드립니다. 1. 결제선생 앱 또는 사이트 가입 후 사업장 등록 완료 2. 매니저사이트/앱에서 청구서 작성 후 발송 가능 …" at bounding box center [774, 491] width 731 height 212
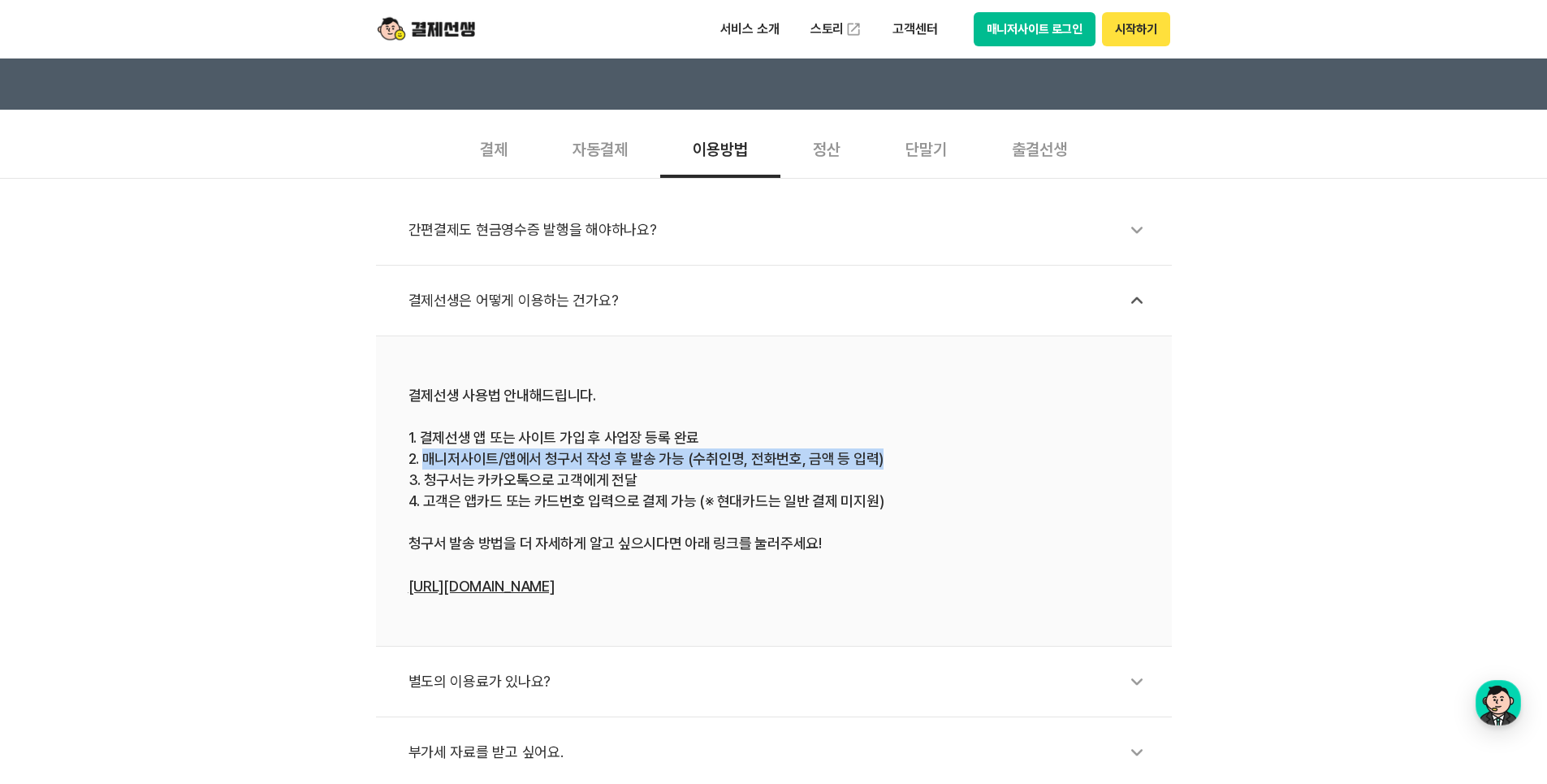
drag, startPoint x: 425, startPoint y: 458, endPoint x: 875, endPoint y: 459, distance: 450.0
click at [875, 459] on div "결제선생 사용법 안내해드립니다. 1. 결제선생 앱 또는 사이트 가입 후 사업장 등록 완료 2. 매니저사이트/앱에서 청구서 작성 후 발송 가능 …" at bounding box center [774, 491] width 731 height 212
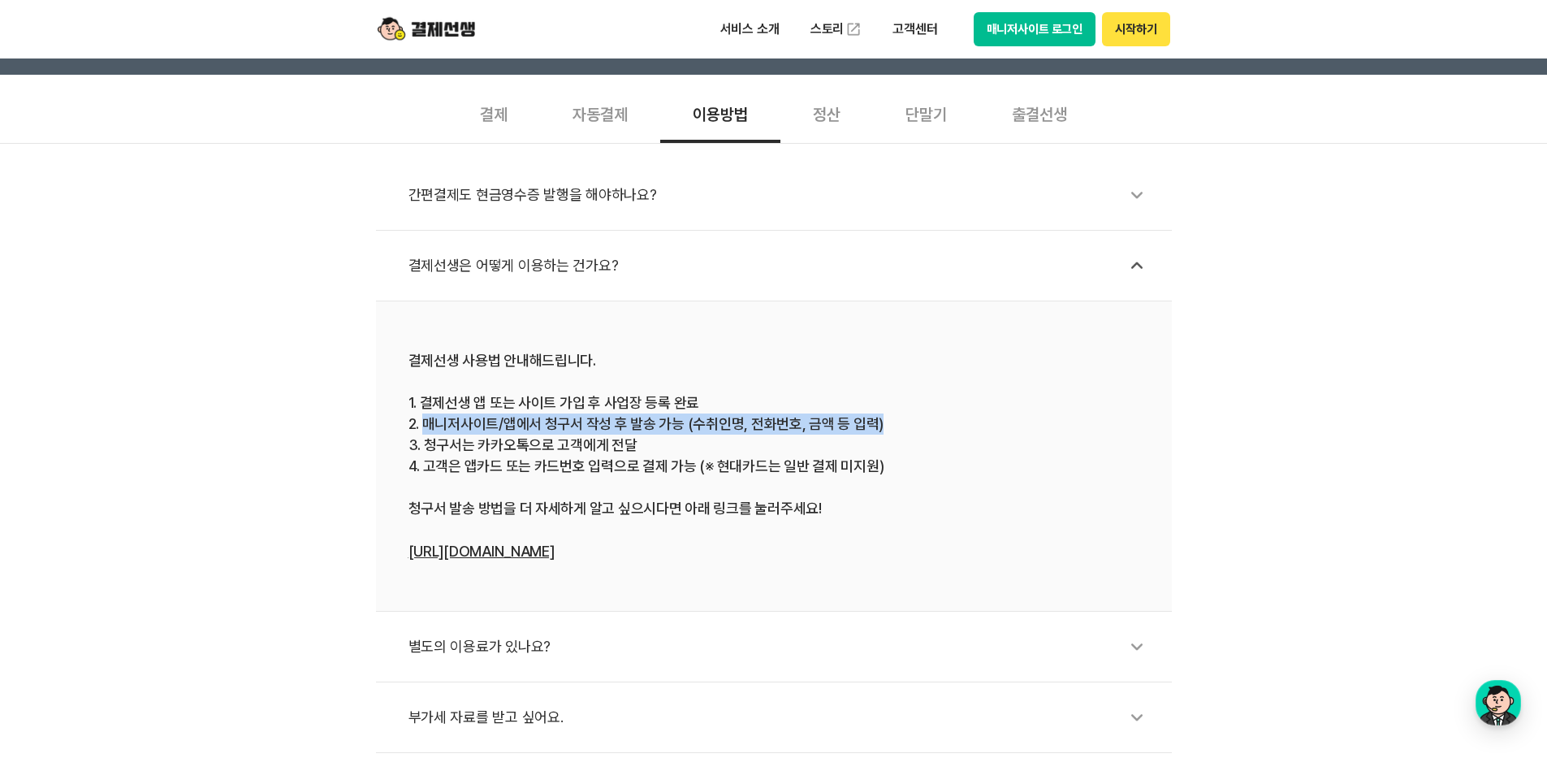
scroll to position [542, 0]
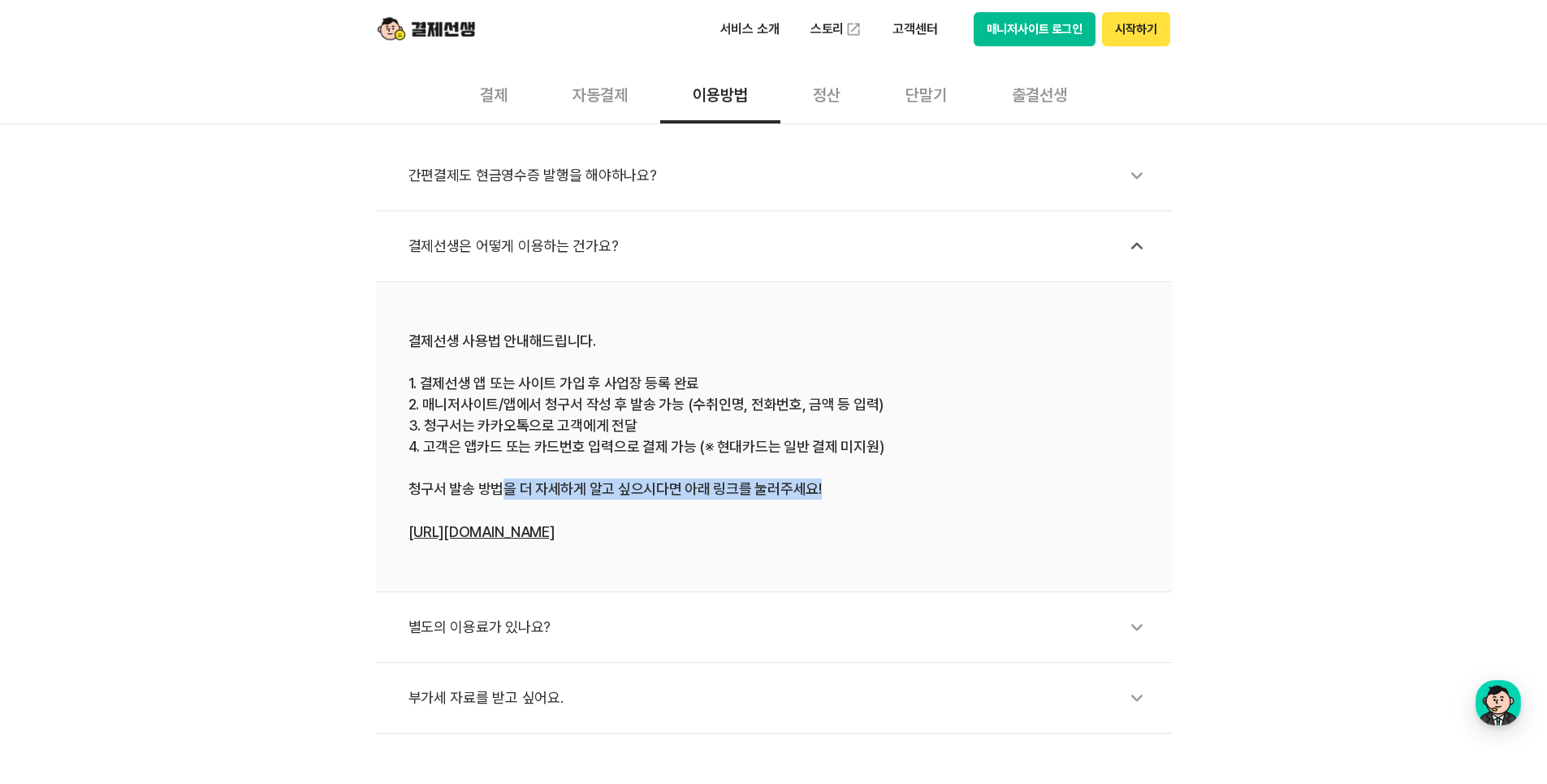
drag, startPoint x: 506, startPoint y: 493, endPoint x: 839, endPoint y: 488, distance: 333.0
click at [839, 488] on div "결제선생 사용법 안내해드립니다. 1. 결제선생 앱 또는 사이트 가입 후 사업장 등록 완료 2. 매니저사이트/앱에서 청구서 작성 후 발송 가능 …" at bounding box center [774, 436] width 731 height 212
drag, startPoint x: 839, startPoint y: 488, endPoint x: 702, endPoint y: 519, distance: 140.5
click at [702, 519] on div "결제선생 사용법 안내해드립니다. 1. 결제선생 앱 또는 사이트 가입 후 사업장 등록 완료 2. 매니저사이트/앱에서 청구서 작성 후 발송 가능 …" at bounding box center [774, 436] width 731 height 212
click at [490, 615] on div "별도의 이용료가 있나요?" at bounding box center [782, 627] width 748 height 37
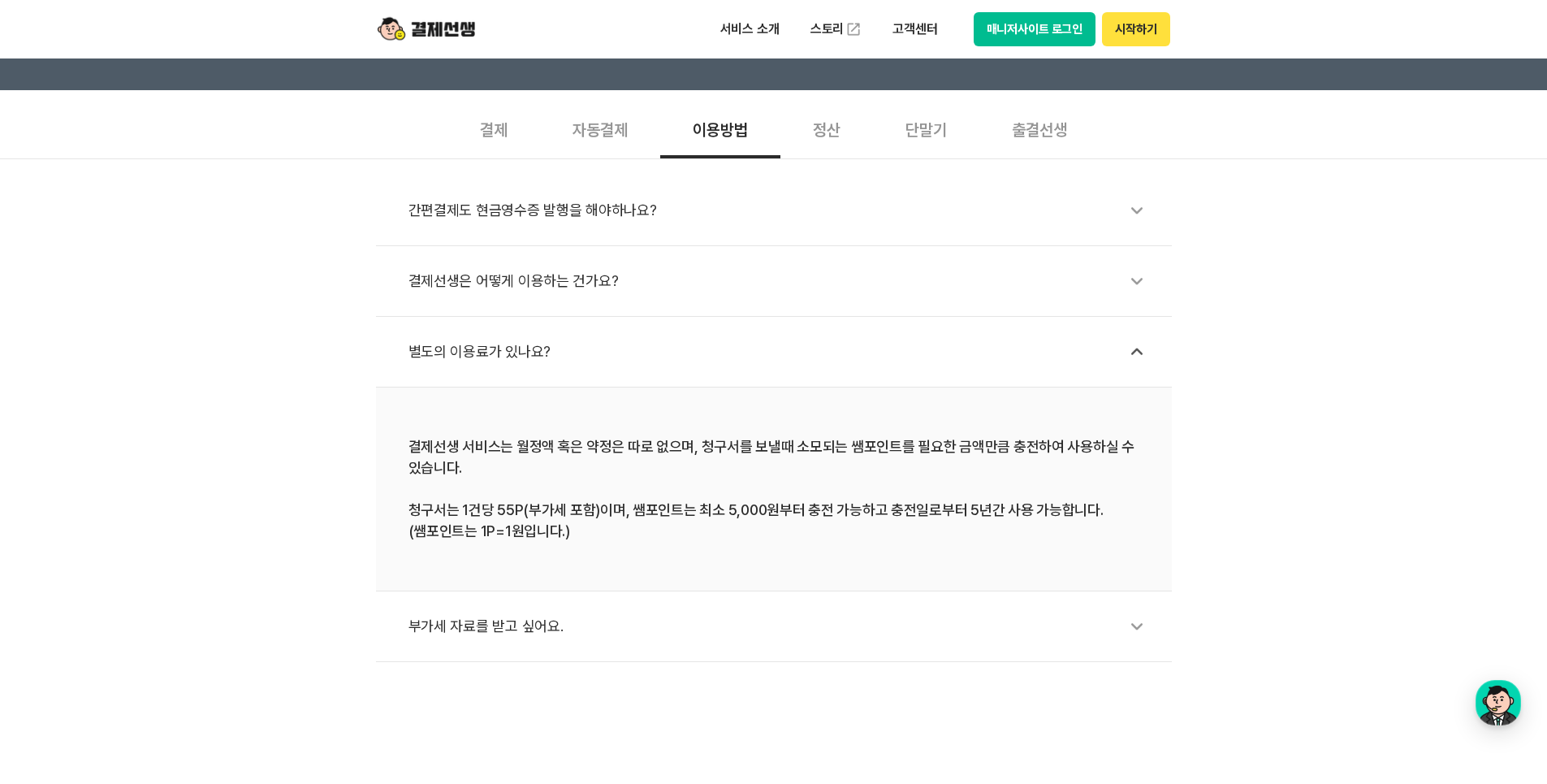
scroll to position [487, 0]
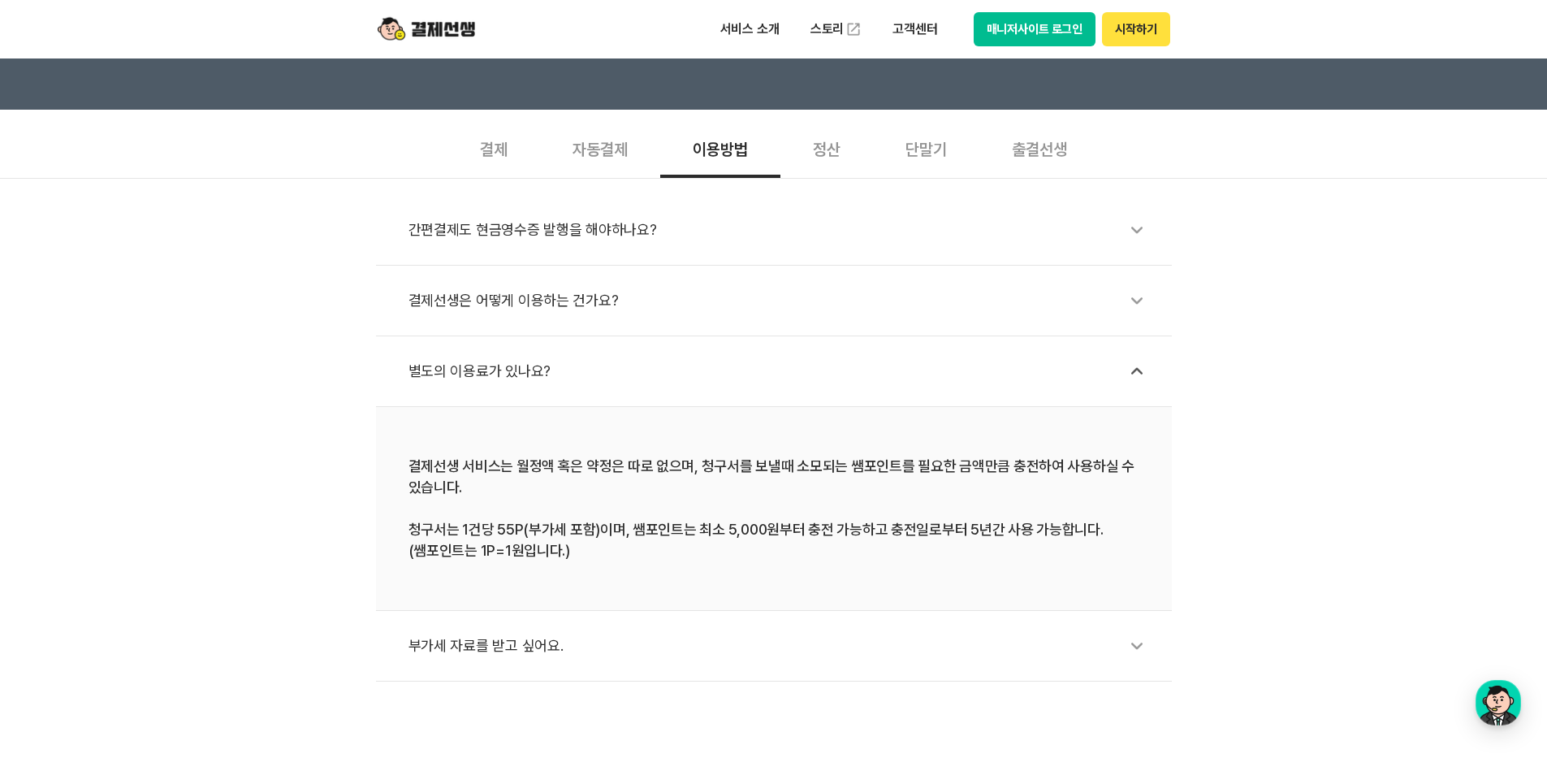
click at [481, 644] on div "부가세 자료를 받고 싶어요." at bounding box center [782, 645] width 748 height 37
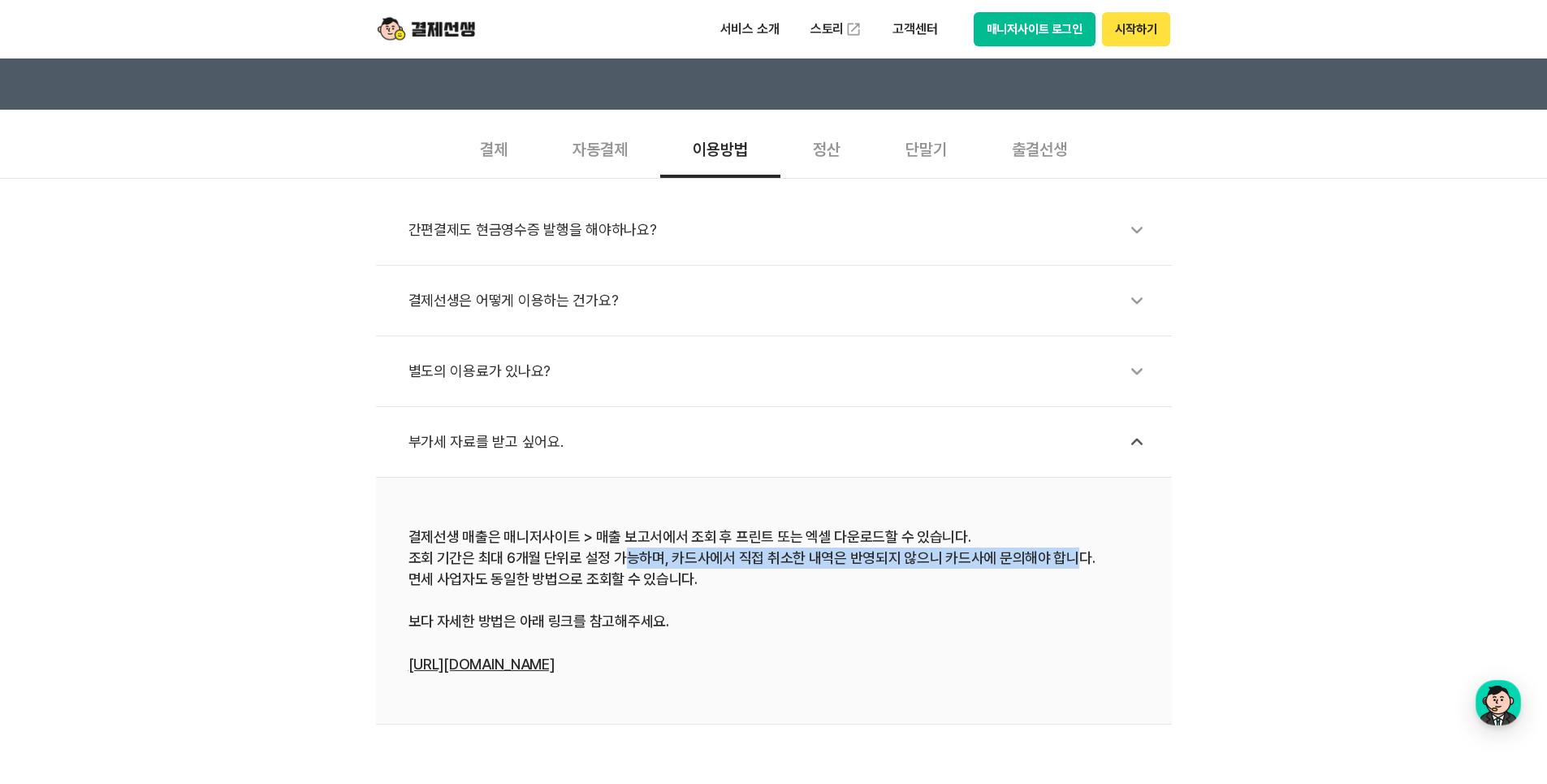
drag, startPoint x: 624, startPoint y: 557, endPoint x: 1073, endPoint y: 565, distance: 449.1
click at [1073, 565] on div "결제선생 매출은 매니저사이트 > 매출 보고서에서 조회 후 프린트 또는 엑셀 다운로드할 수 있습니다. 조회 기간은 최대 6개월 단위로 설정 가능…" at bounding box center [774, 600] width 731 height 149
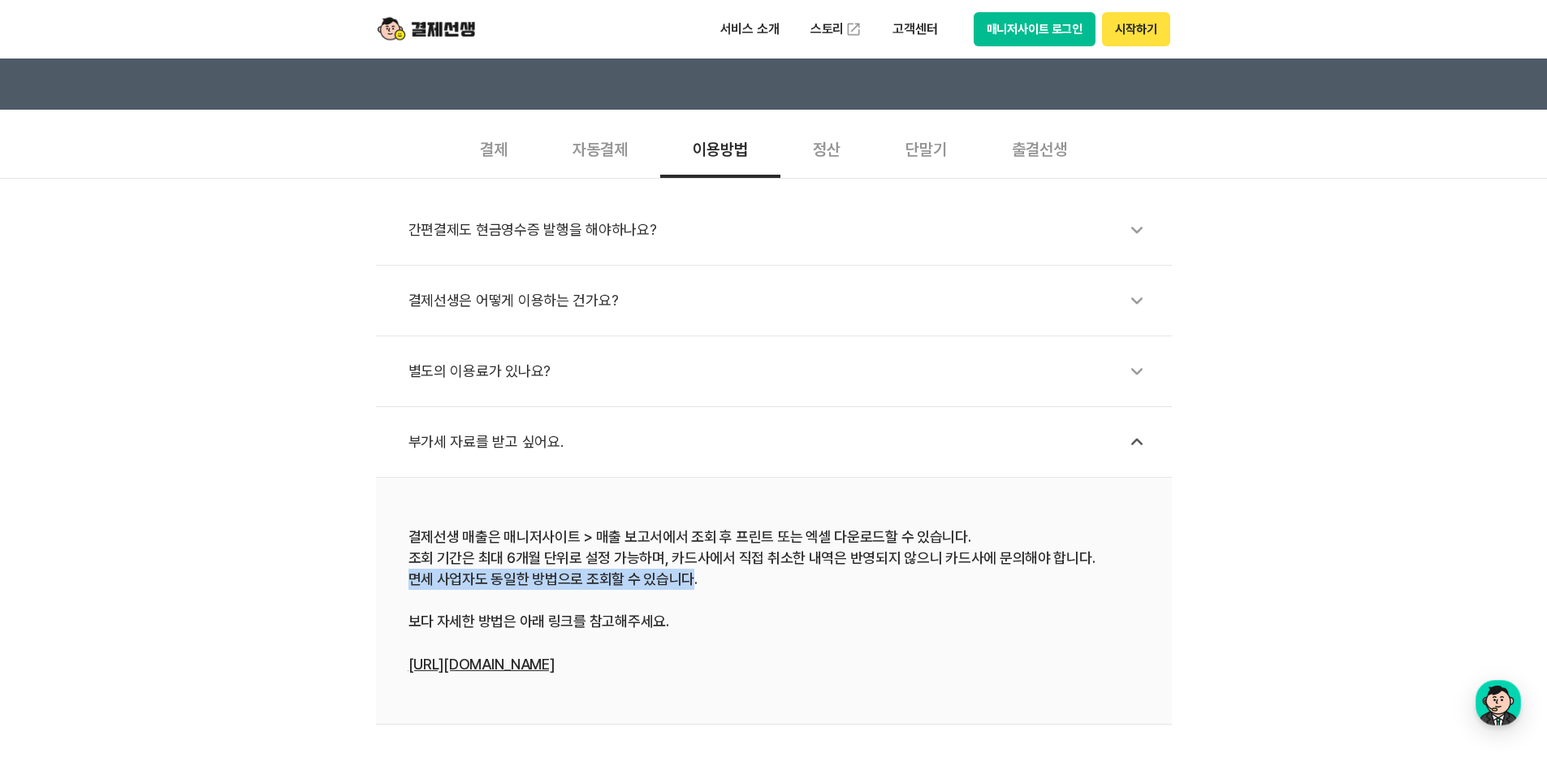
drag, startPoint x: 407, startPoint y: 579, endPoint x: 689, endPoint y: 583, distance: 282.0
click at [689, 583] on li "결제선생 매출은 매니저사이트 > 매출 보고서에서 조회 후 프린트 또는 엑셀 다운로드할 수 있습니다. 조회 기간은 최대 6개월 단위로 설정 가능…" at bounding box center [774, 601] width 797 height 247
drag, startPoint x: 689, startPoint y: 583, endPoint x: 664, endPoint y: 612, distance: 38.3
click at [664, 612] on div "결제선생 매출은 매니저사이트 > 매출 보고서에서 조회 후 프린트 또는 엑셀 다운로드할 수 있습니다. 조회 기간은 최대 6개월 단위로 설정 가능…" at bounding box center [774, 600] width 731 height 149
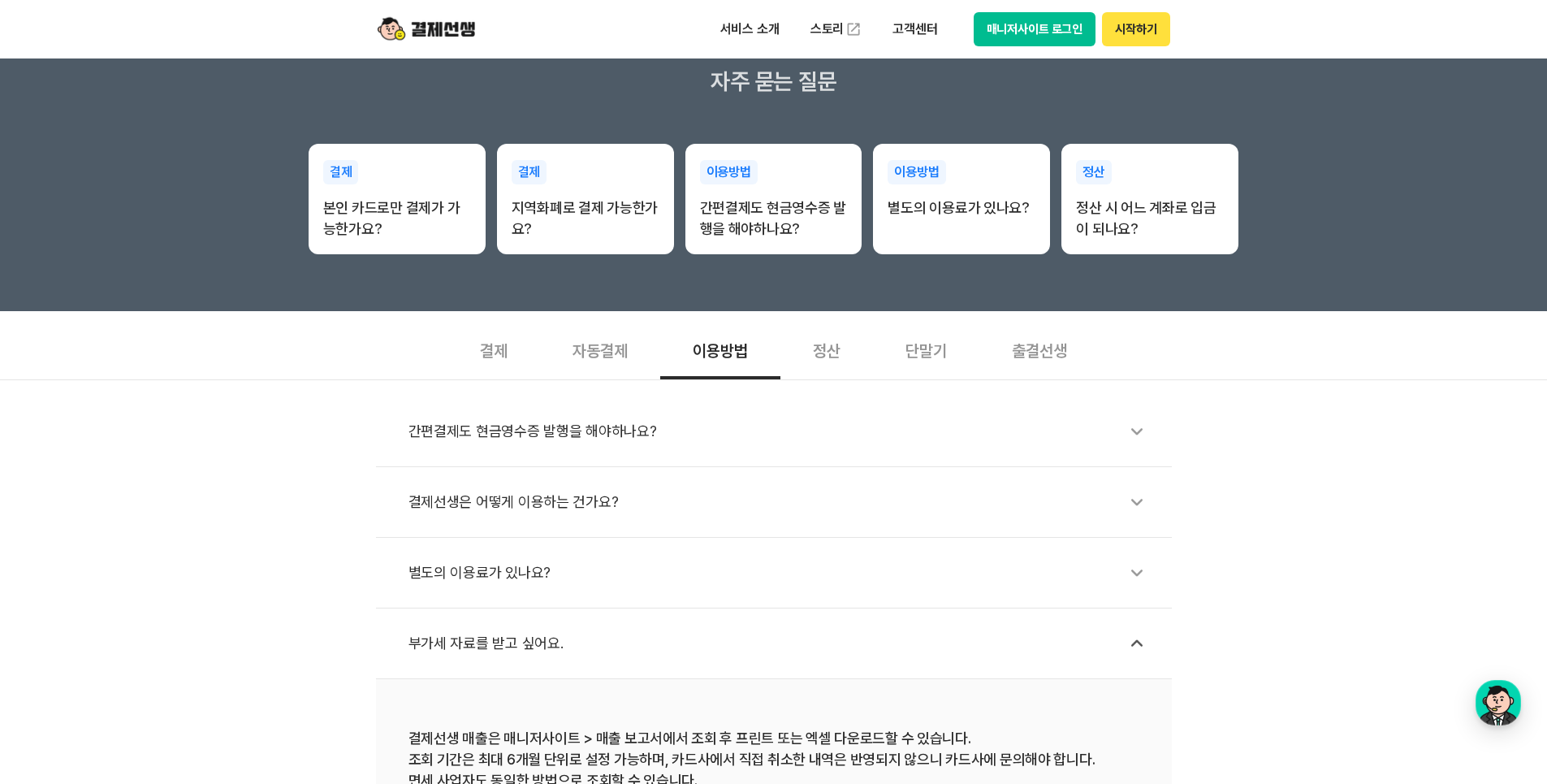
scroll to position [270, 0]
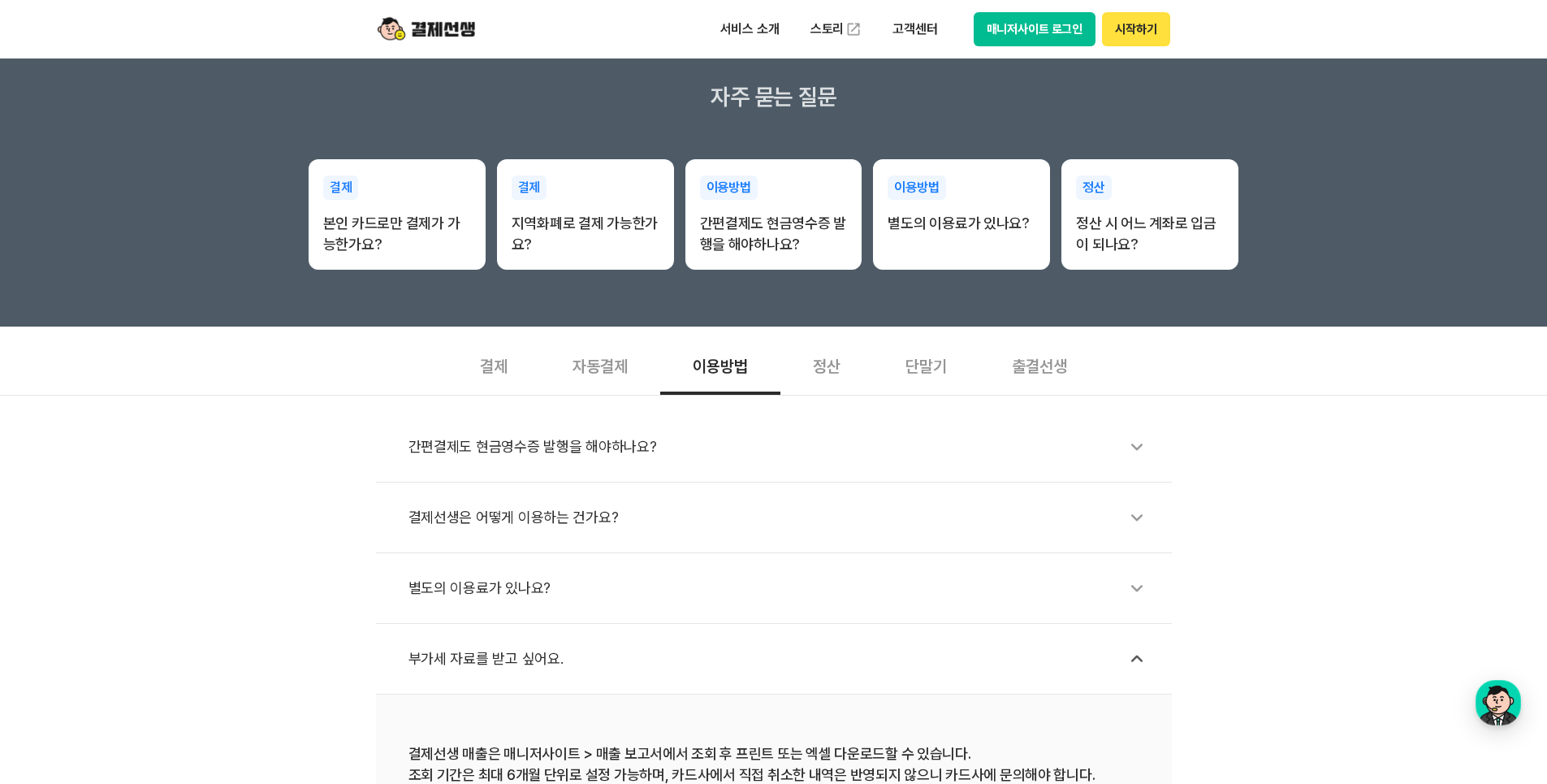
click at [841, 371] on div "정산" at bounding box center [826, 364] width 93 height 60
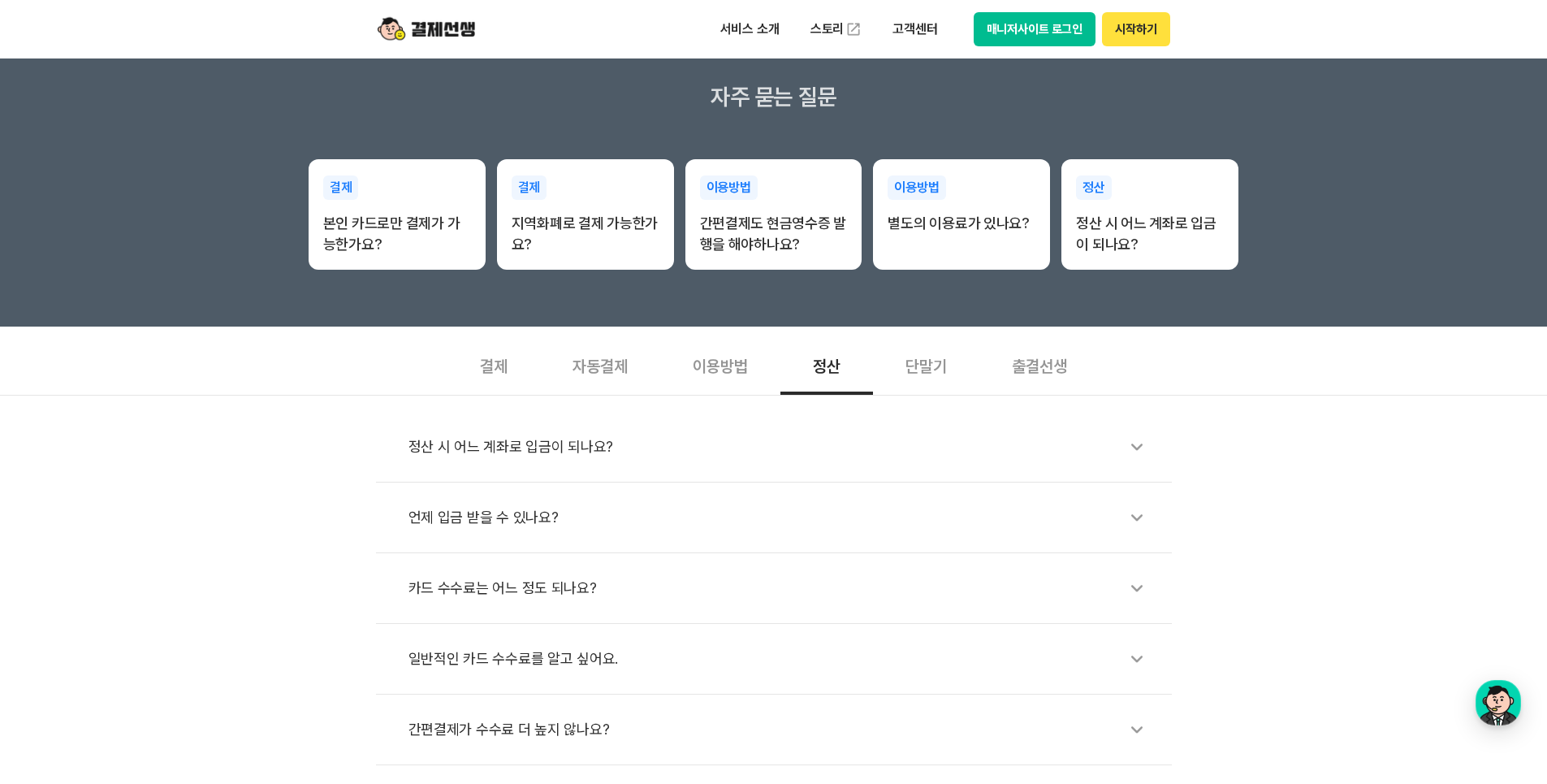
click at [567, 451] on div "정산 시 어느 계좌로 입금이 되나요?" at bounding box center [782, 447] width 748 height 37
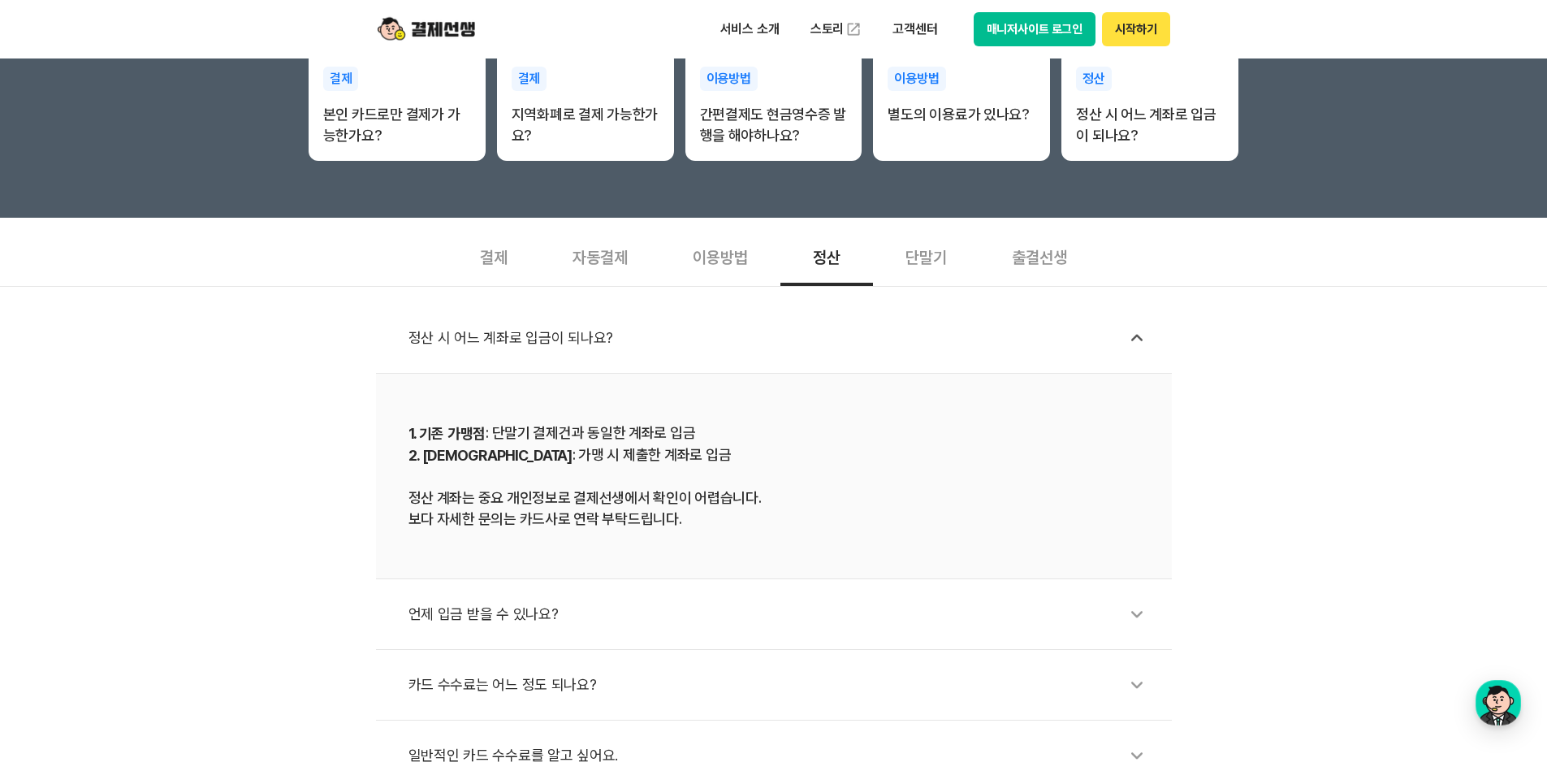
click at [501, 674] on div "카드 수수료는 어느 정도 되나요?" at bounding box center [782, 684] width 748 height 37
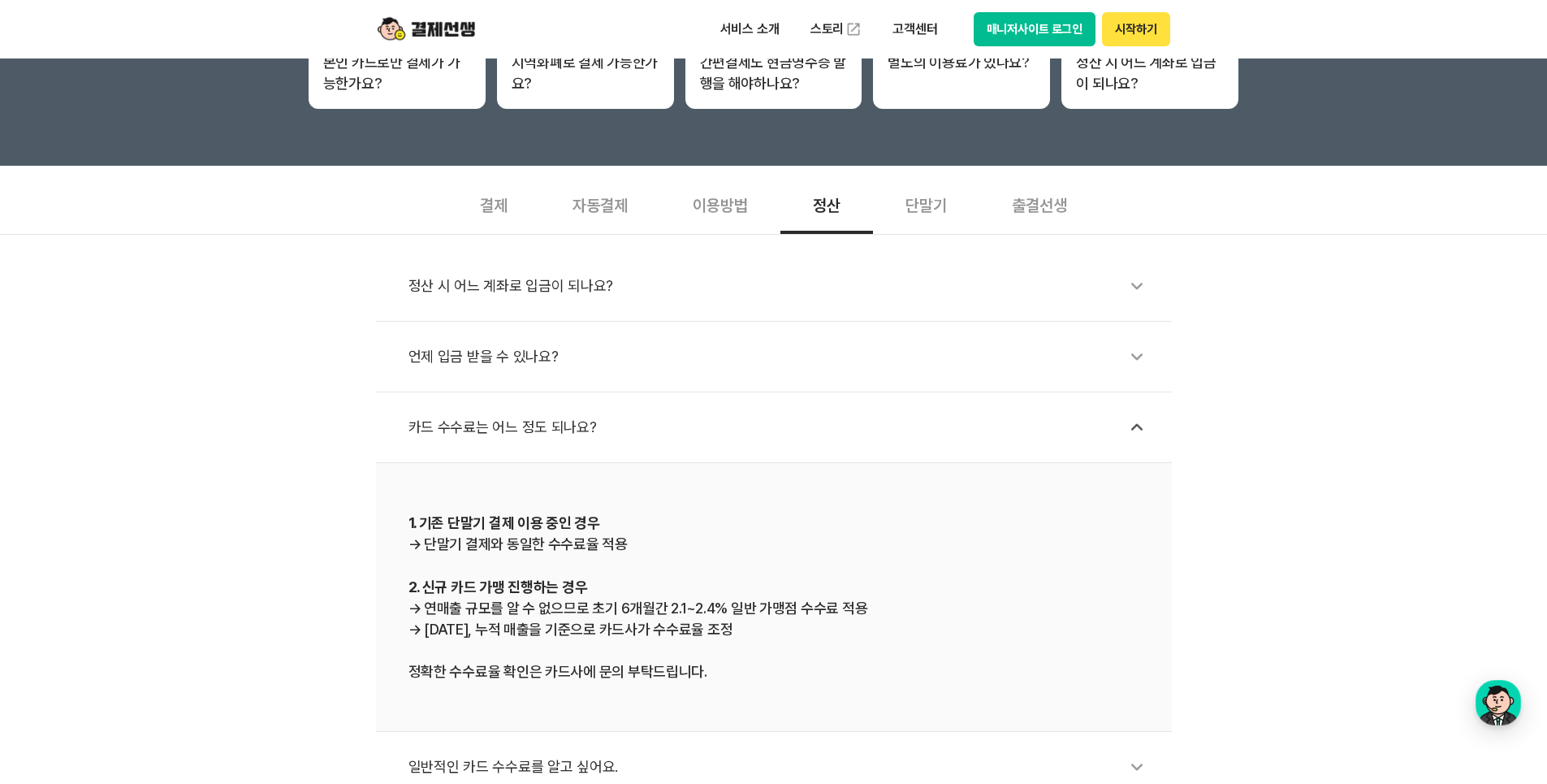
scroll to position [433, 0]
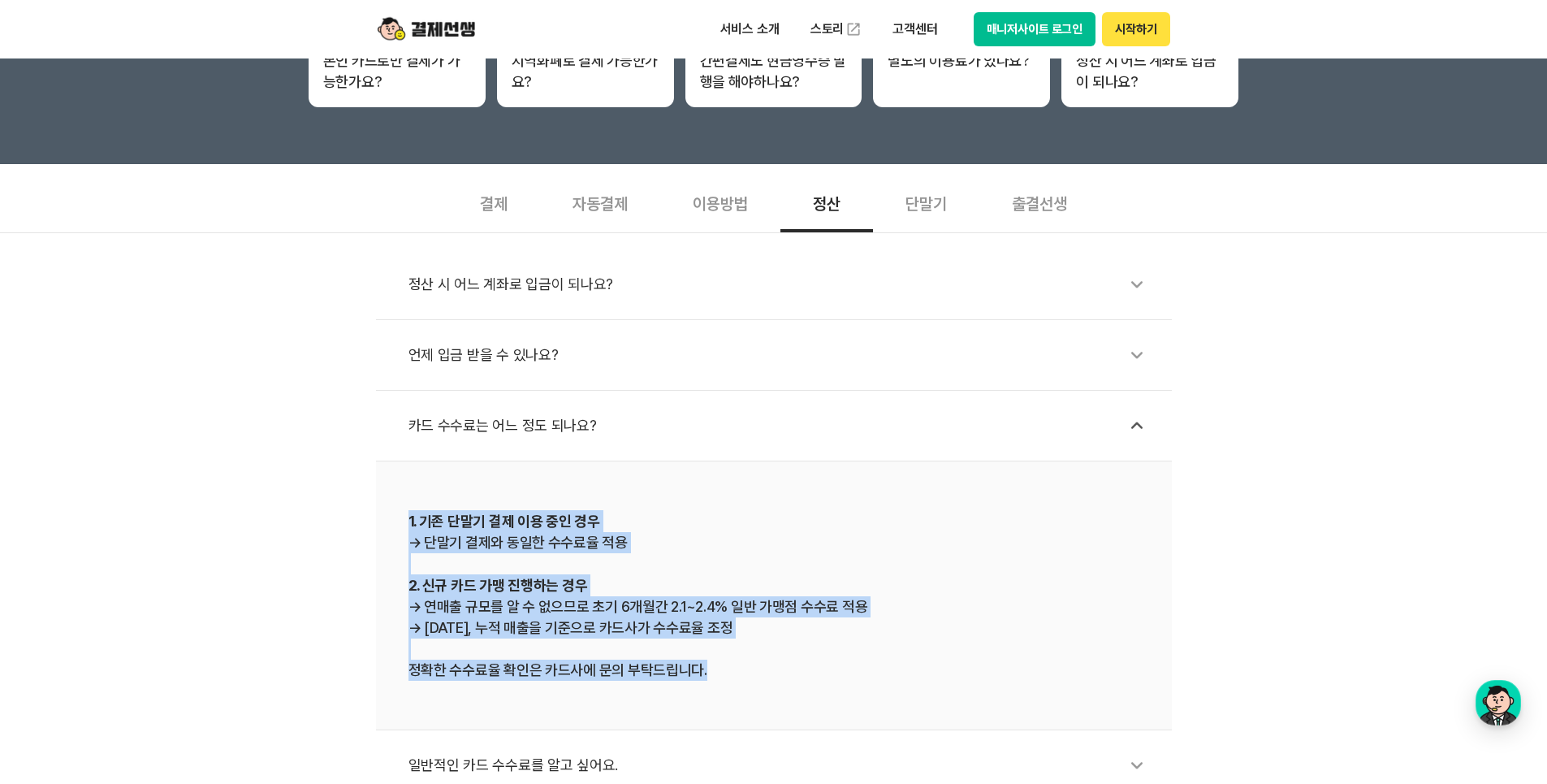
drag, startPoint x: 703, startPoint y: 673, endPoint x: 407, endPoint y: 520, distance: 333.2
click at [408, 520] on div "1. 기존 단말기 결제 이용 중인 경우 → 단말기 결제와 동일한 수수료율 적용 2. 신규 카드 가맹 진행하는 경우 → 연매출 규모를 알 수 없…" at bounding box center [774, 595] width 731 height 171
click at [603, 614] on div "1. 기존 단말기 결제 이용 중인 경우 → 단말기 결제와 동일한 수수료율 적용 2. 신규 카드 가맹 진행하는 경우 → 연매출 규모를 알 수 없…" at bounding box center [774, 595] width 731 height 171
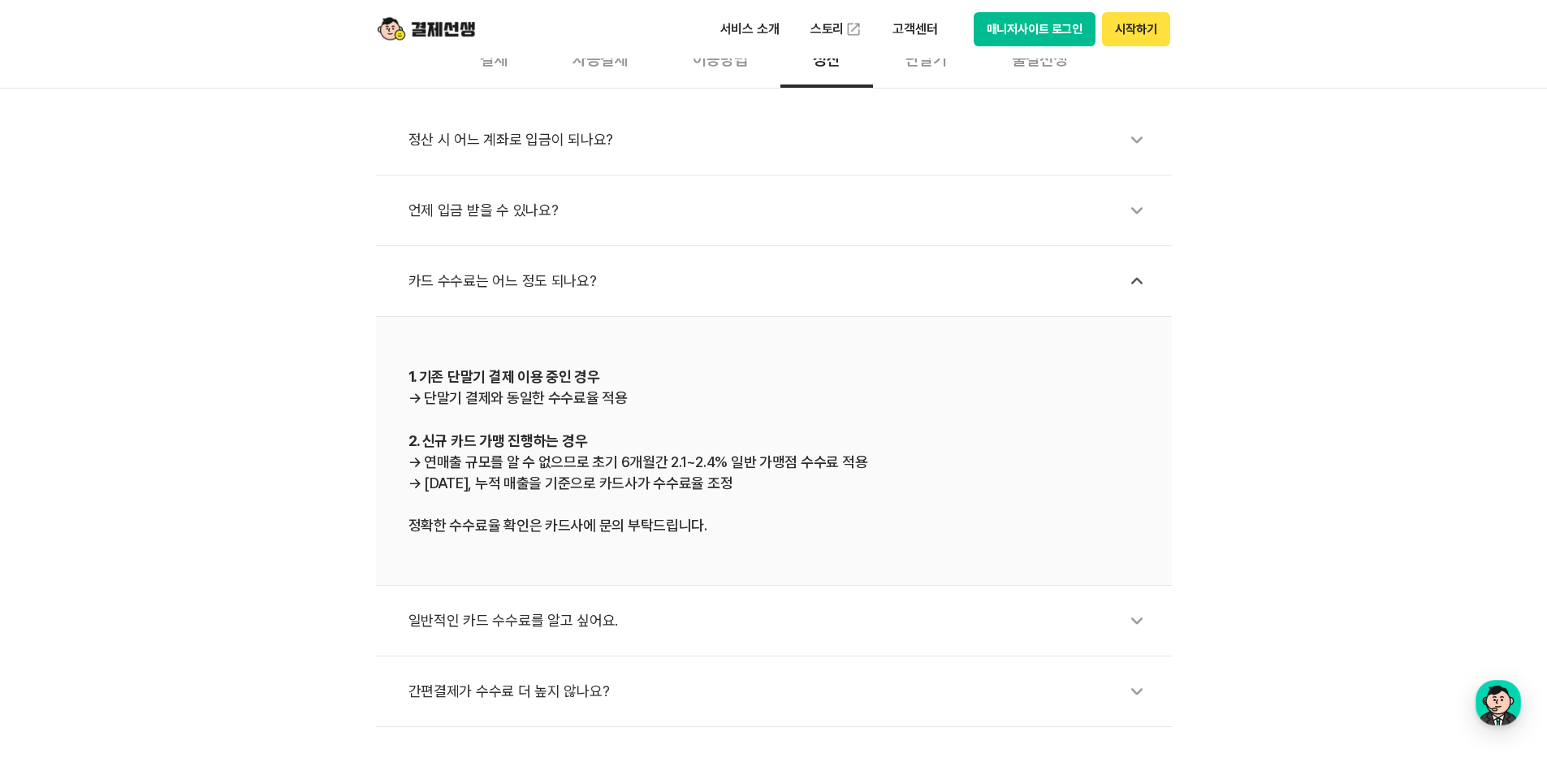
scroll to position [595, 0]
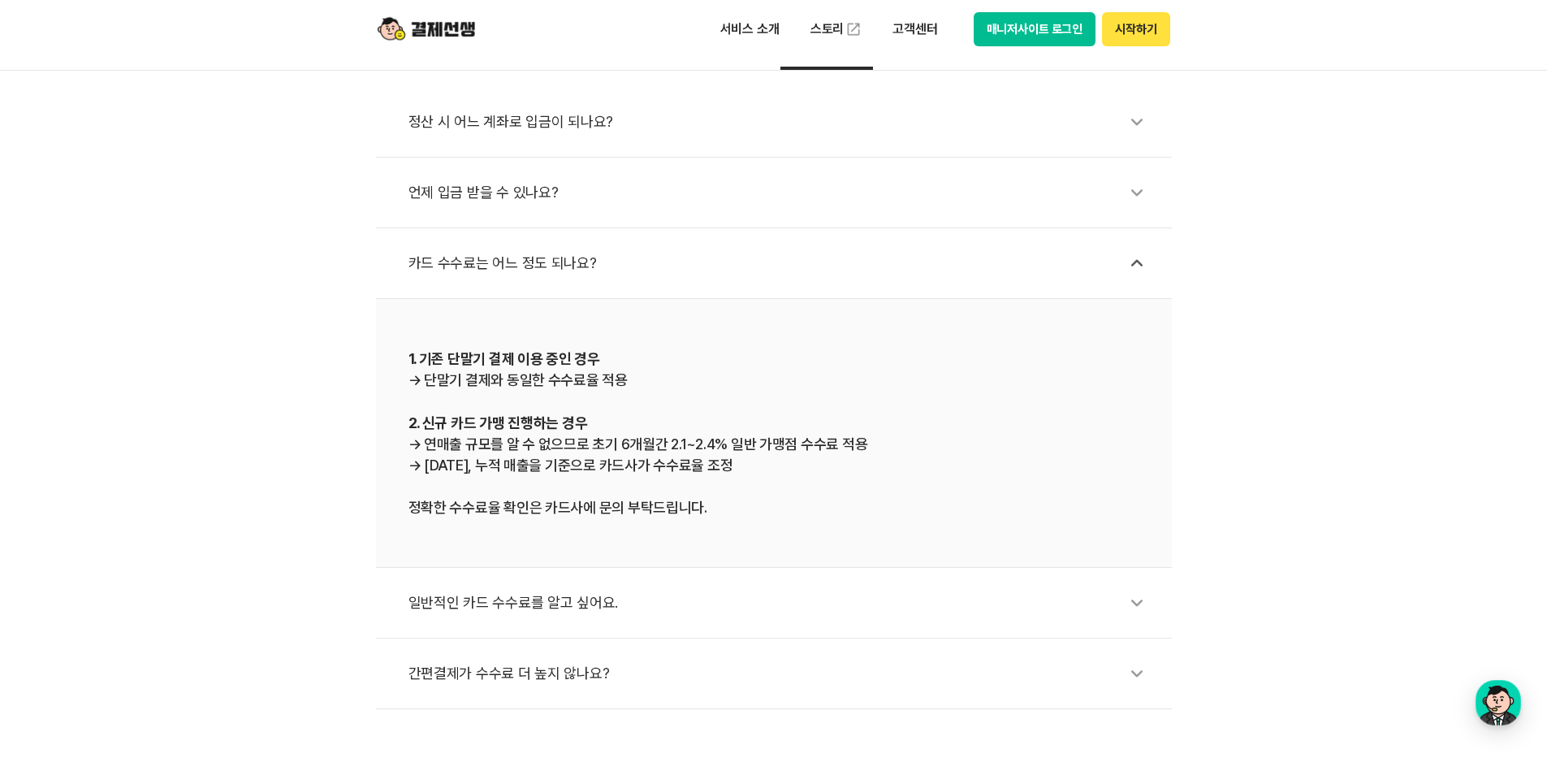
click at [547, 597] on div "일반적인 카드 수수료를 알고 싶어요." at bounding box center [782, 602] width 748 height 37
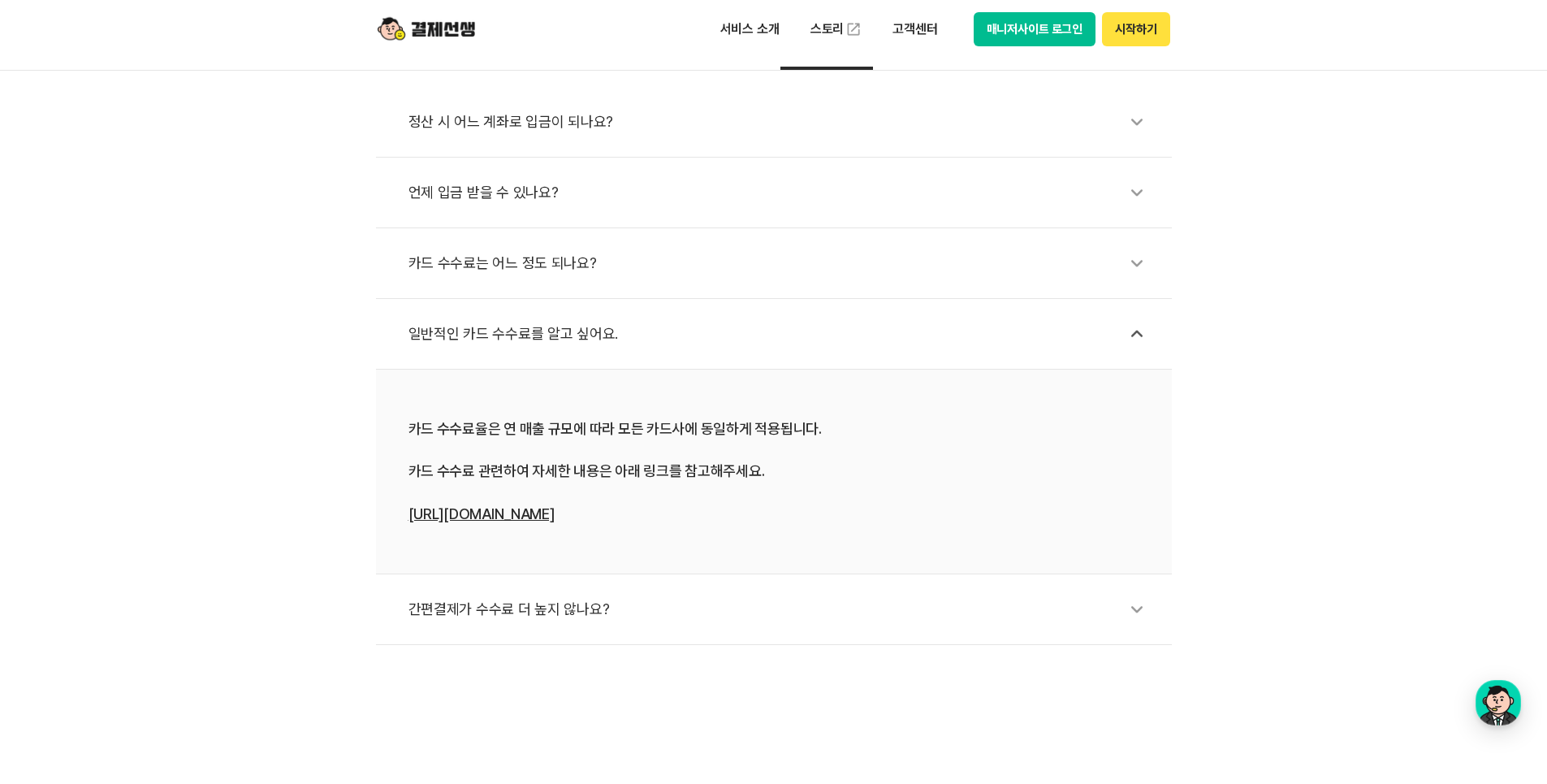
click at [493, 513] on link "[URL][DOMAIN_NAME]" at bounding box center [481, 514] width 147 height 17
click at [530, 605] on div "간편결제가 수수료 더 높지 않나요?" at bounding box center [782, 609] width 748 height 37
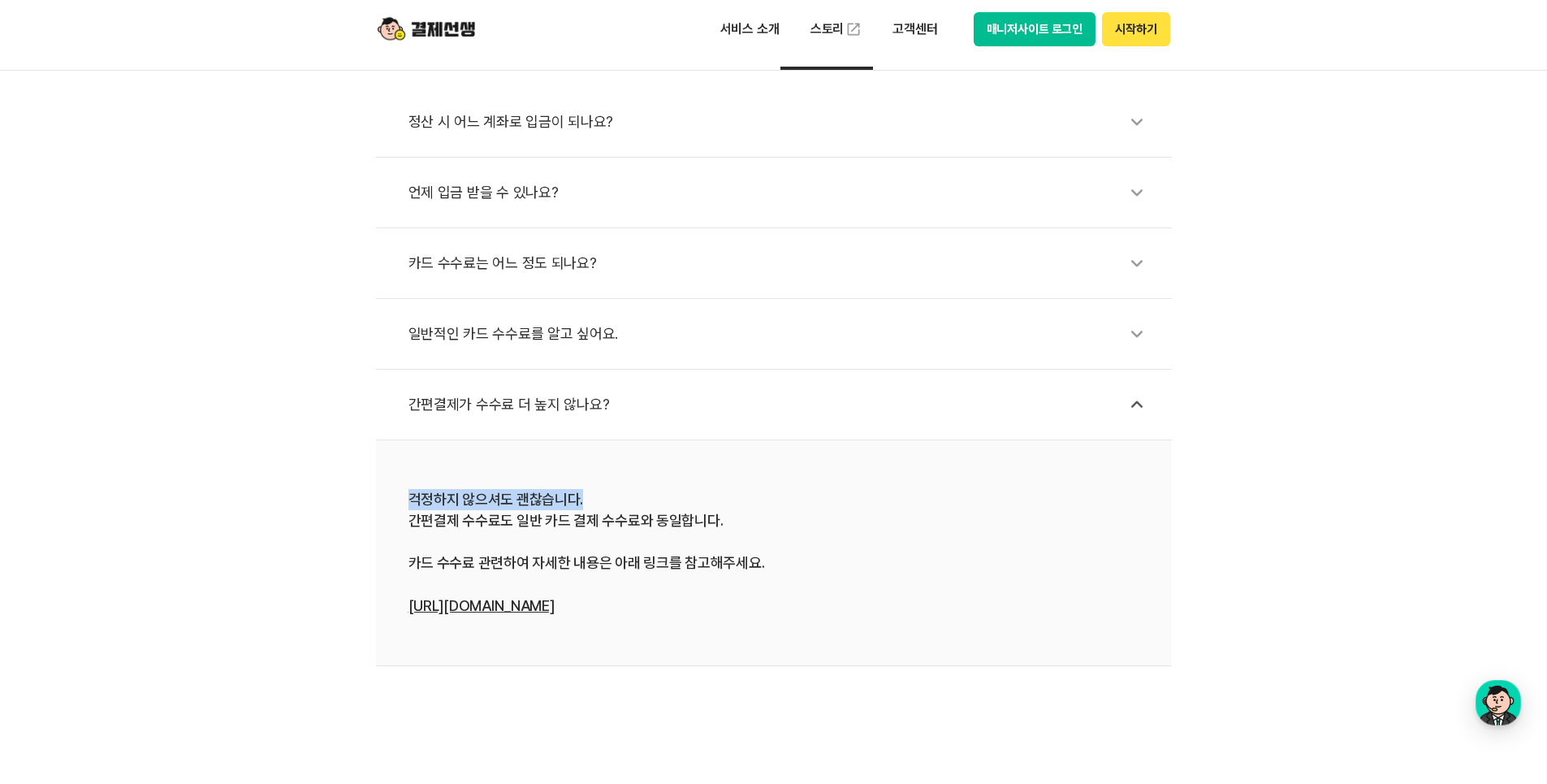
drag, startPoint x: 407, startPoint y: 499, endPoint x: 583, endPoint y: 497, distance: 176.0
click at [583, 497] on div "걱정하지 않으셔도 괜찮습니다. 간편결제 수수료도 일반 카드 결제 수수료와 동일합니다. 카드 수수료 관련하여 자세한 내용은 아래 링크를 참고해주…" at bounding box center [774, 552] width 731 height 127
click at [409, 519] on div "걱정하지 않으셔도 괜찮습니다. 간편결제 수수료도 일반 카드 결제 수수료와 동일합니다. 카드 수수료 관련하여 자세한 내용은 아래 링크를 참고해주…" at bounding box center [774, 552] width 731 height 127
click at [415, 519] on div "걱정하지 않으셔도 괜찮습니다. 간편결제 수수료도 일반 카드 결제 수수료와 동일합니다. 카드 수수료 관련하여 자세한 내용은 아래 링크를 참고해주…" at bounding box center [774, 552] width 731 height 127
click at [414, 520] on div "걱정하지 않으셔도 괜찮습니다. 간편결제 수수료도 일반 카드 결제 수수료와 동일합니다. 카드 수수료 관련하여 자세한 내용은 아래 링크를 참고해주…" at bounding box center [774, 552] width 731 height 127
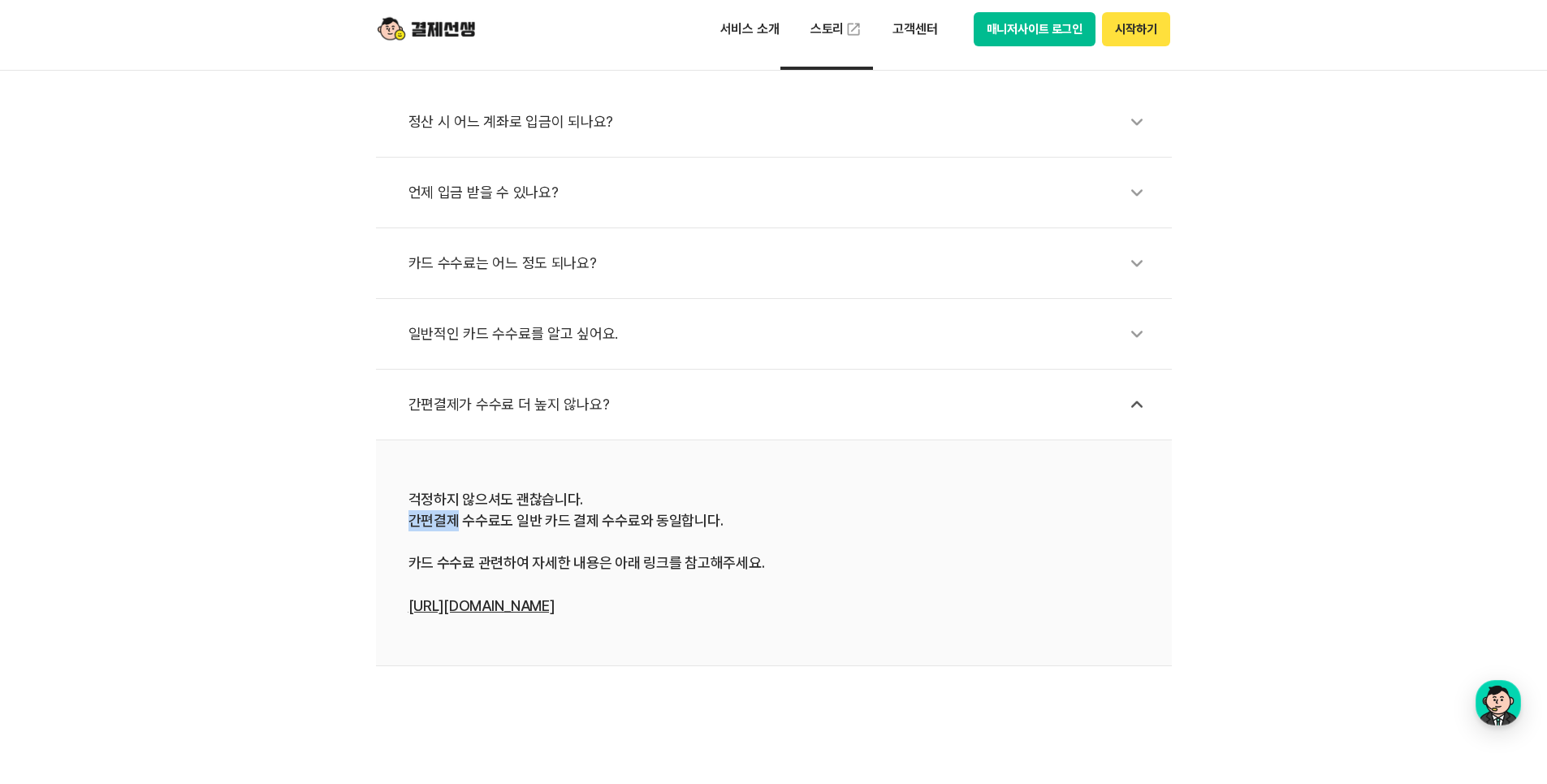
click at [407, 521] on li "걱정하지 않으셔도 괜찮습니다. 간편결제 수수료도 일반 카드 결제 수수료와 동일합니다. 카드 수수료 관련하여 자세한 내용은 아래 링크를 참고해주…" at bounding box center [774, 553] width 797 height 226
drag, startPoint x: 407, startPoint y: 521, endPoint x: 722, endPoint y: 525, distance: 315.0
click at [722, 525] on div "걱정하지 않으셔도 괜찮습니다. 간편결제 수수료도 일반 카드 결제 수수료와 동일합니다. 카드 수수료 관련하여 자세한 내용은 아래 링크를 참고해주…" at bounding box center [774, 552] width 731 height 127
drag, startPoint x: 722, startPoint y: 525, endPoint x: 593, endPoint y: 564, distance: 134.8
click at [593, 564] on div "걱정하지 않으셔도 괜찮습니다. 간편결제 수수료도 일반 카드 결제 수수료와 동일합니다. 카드 수수료 관련하여 자세한 내용은 아래 링크를 참고해주…" at bounding box center [774, 552] width 731 height 127
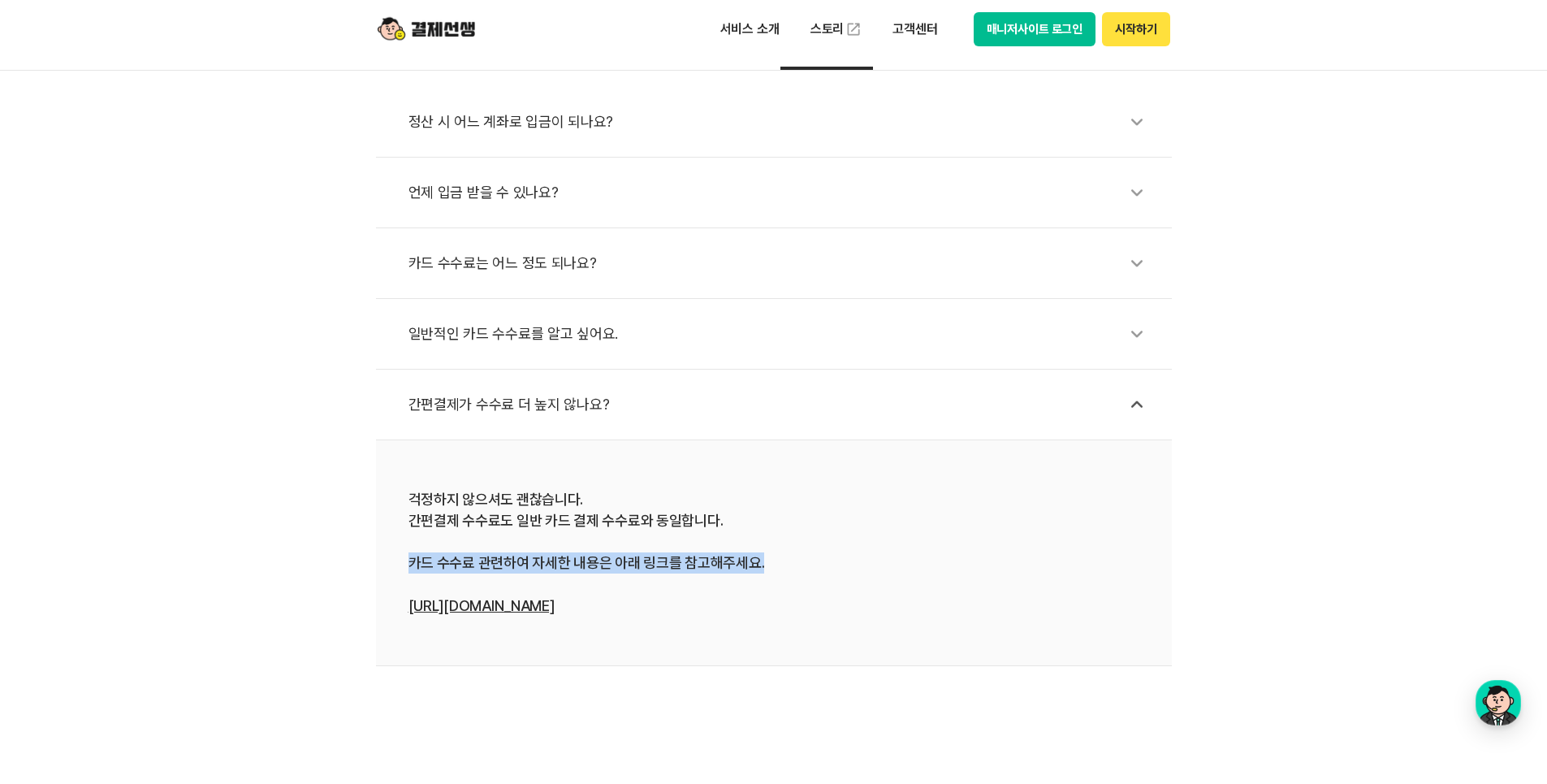
drag, startPoint x: 403, startPoint y: 561, endPoint x: 773, endPoint y: 565, distance: 370.0
click at [773, 565] on li "걱정하지 않으셔도 괜찮습니다. 간편결제 수수료도 일반 카드 결제 수수료와 동일합니다. 카드 수수료 관련하여 자세한 내용은 아래 링크를 참고해주…" at bounding box center [774, 553] width 797 height 226
drag, startPoint x: 773, startPoint y: 565, endPoint x: 689, endPoint y: 580, distance: 85.3
click at [689, 580] on div "걱정하지 않으셔도 괜찮습니다. 간편결제 수수료도 일반 카드 결제 수수료와 동일합니다. 카드 수수료 관련하여 자세한 내용은 아래 링크를 참고해주…" at bounding box center [774, 552] width 731 height 127
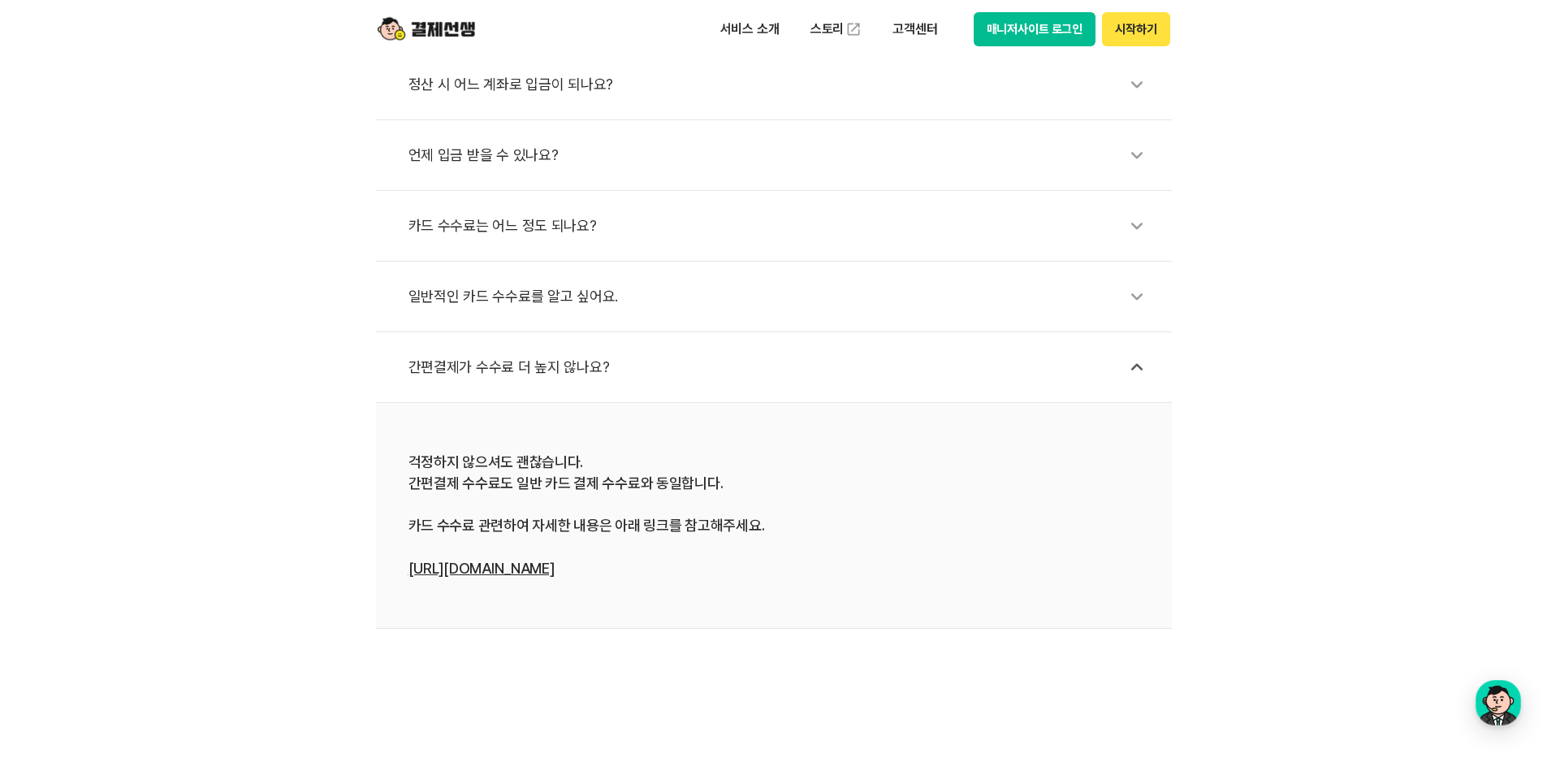
scroll to position [650, 0]
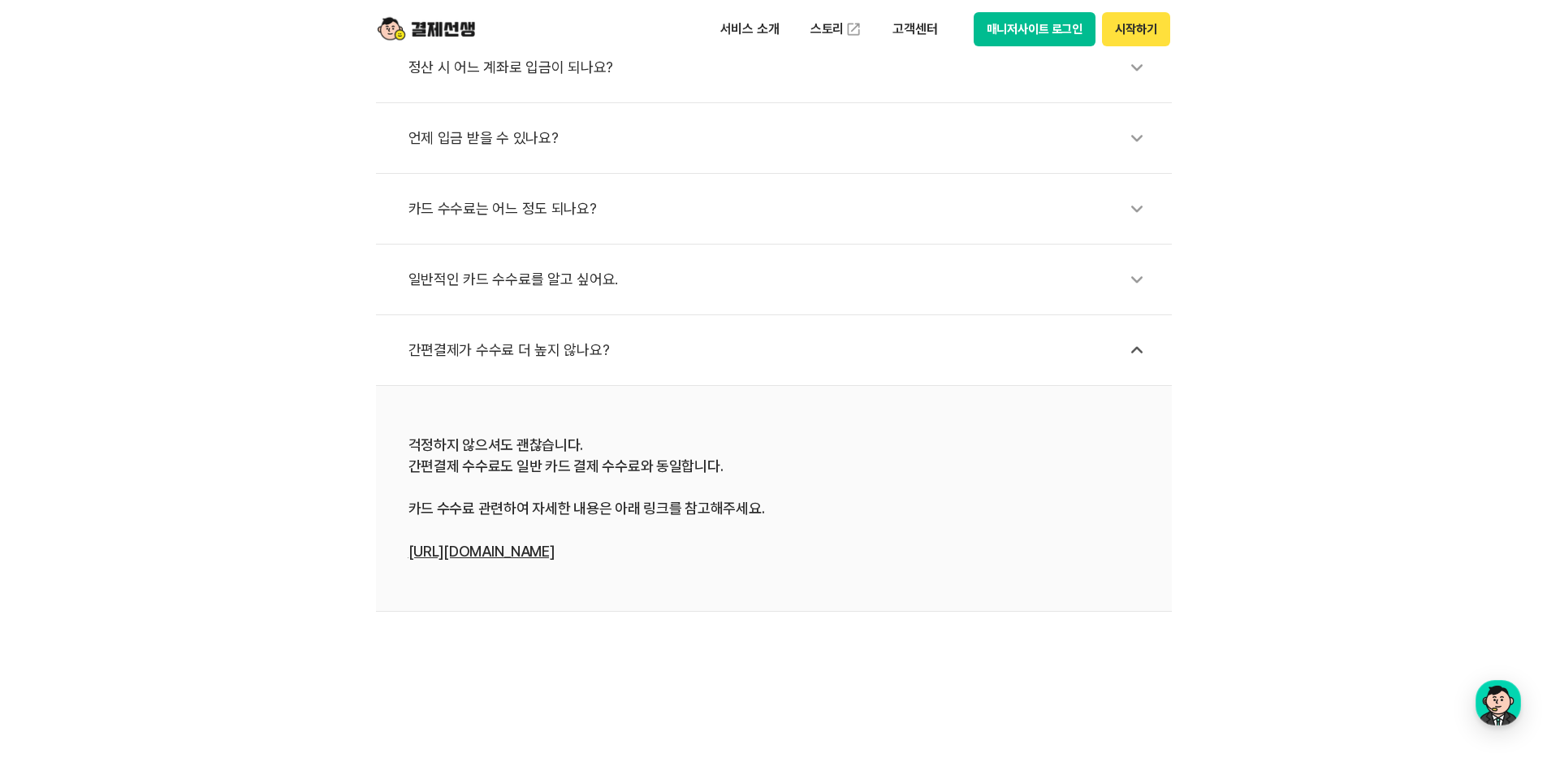
click at [501, 556] on link "[URL][DOMAIN_NAME]" at bounding box center [481, 551] width 147 height 17
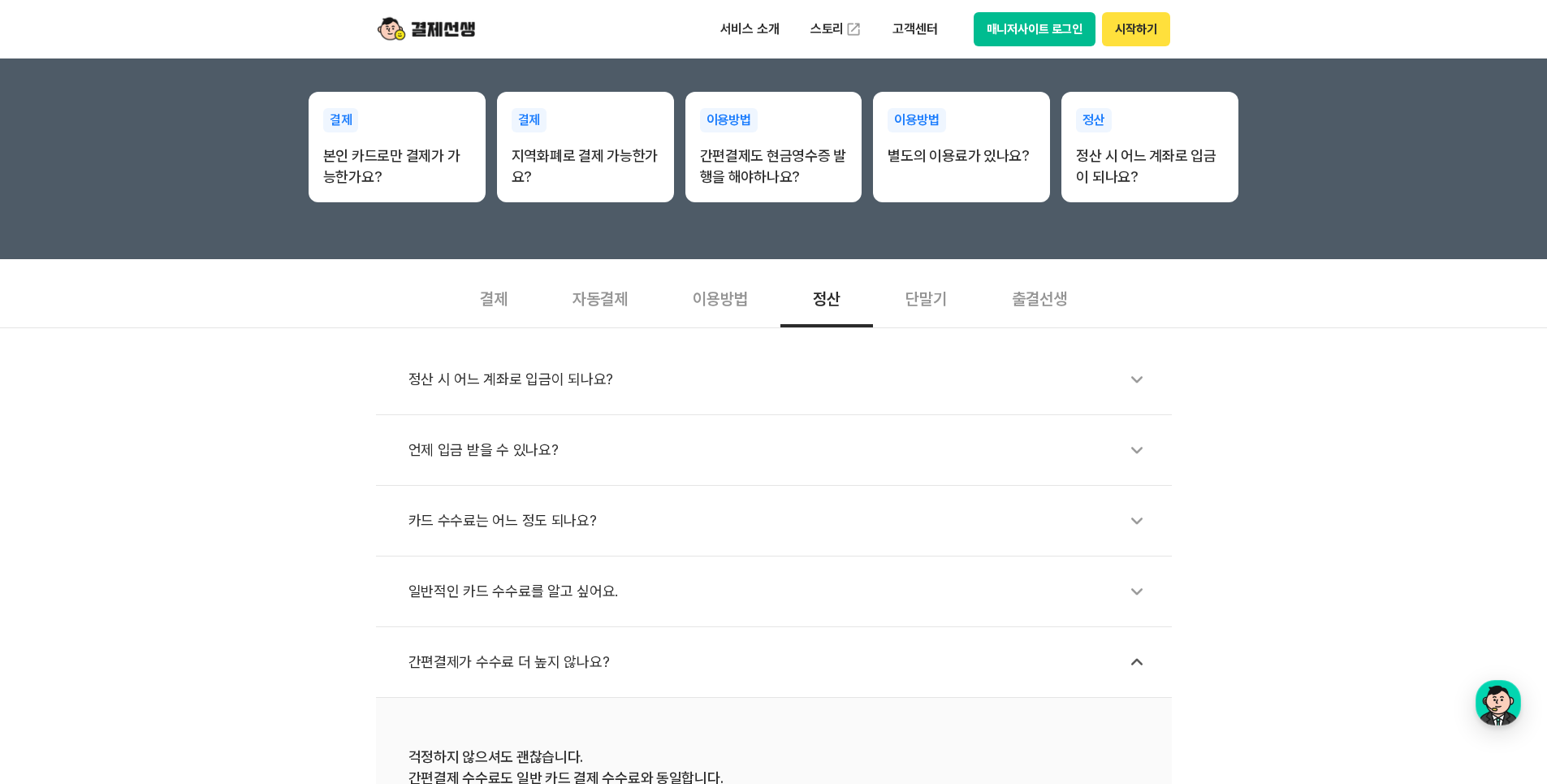
scroll to position [332, 0]
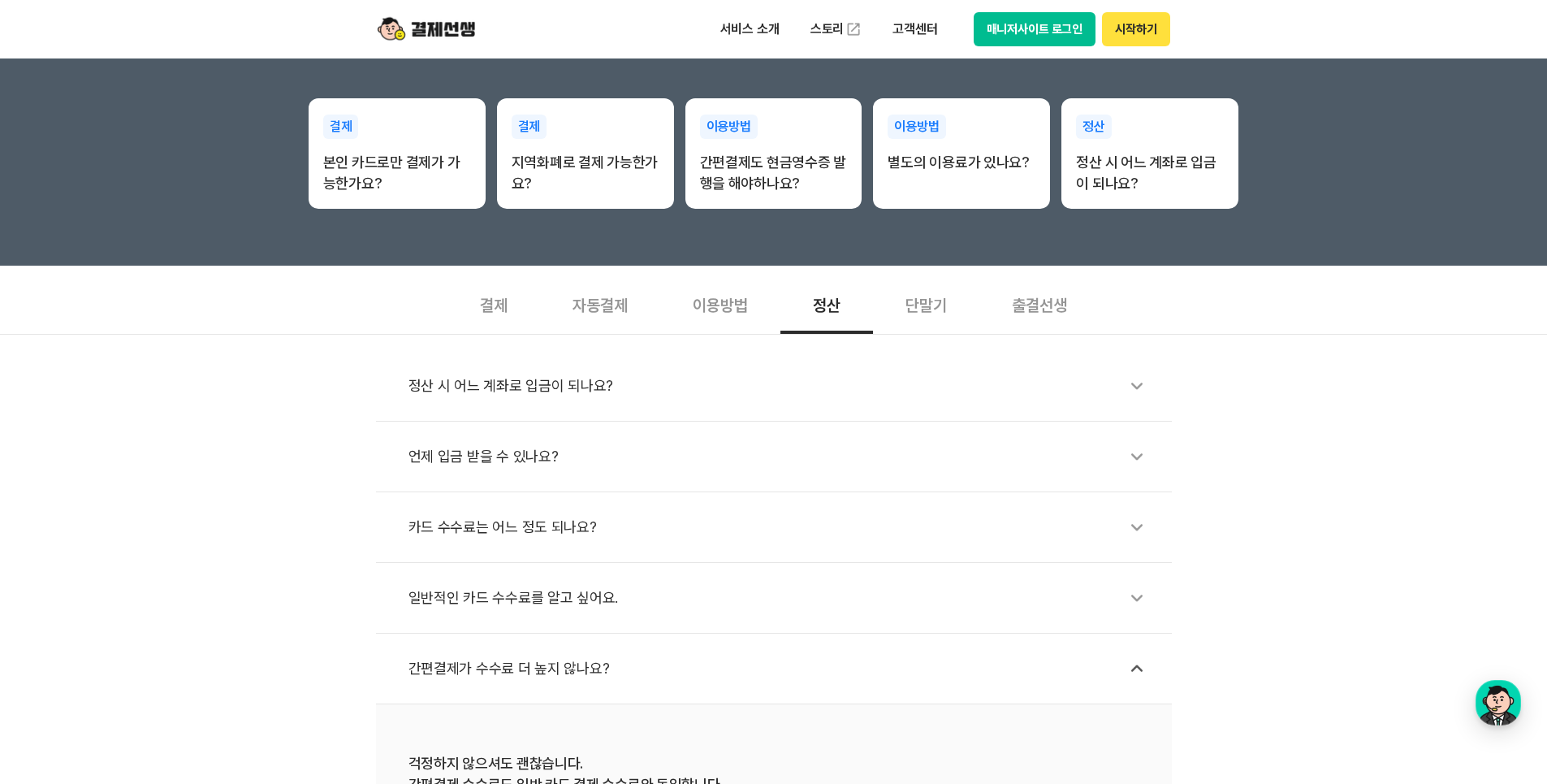
click at [944, 306] on div "단말기" at bounding box center [926, 304] width 106 height 60
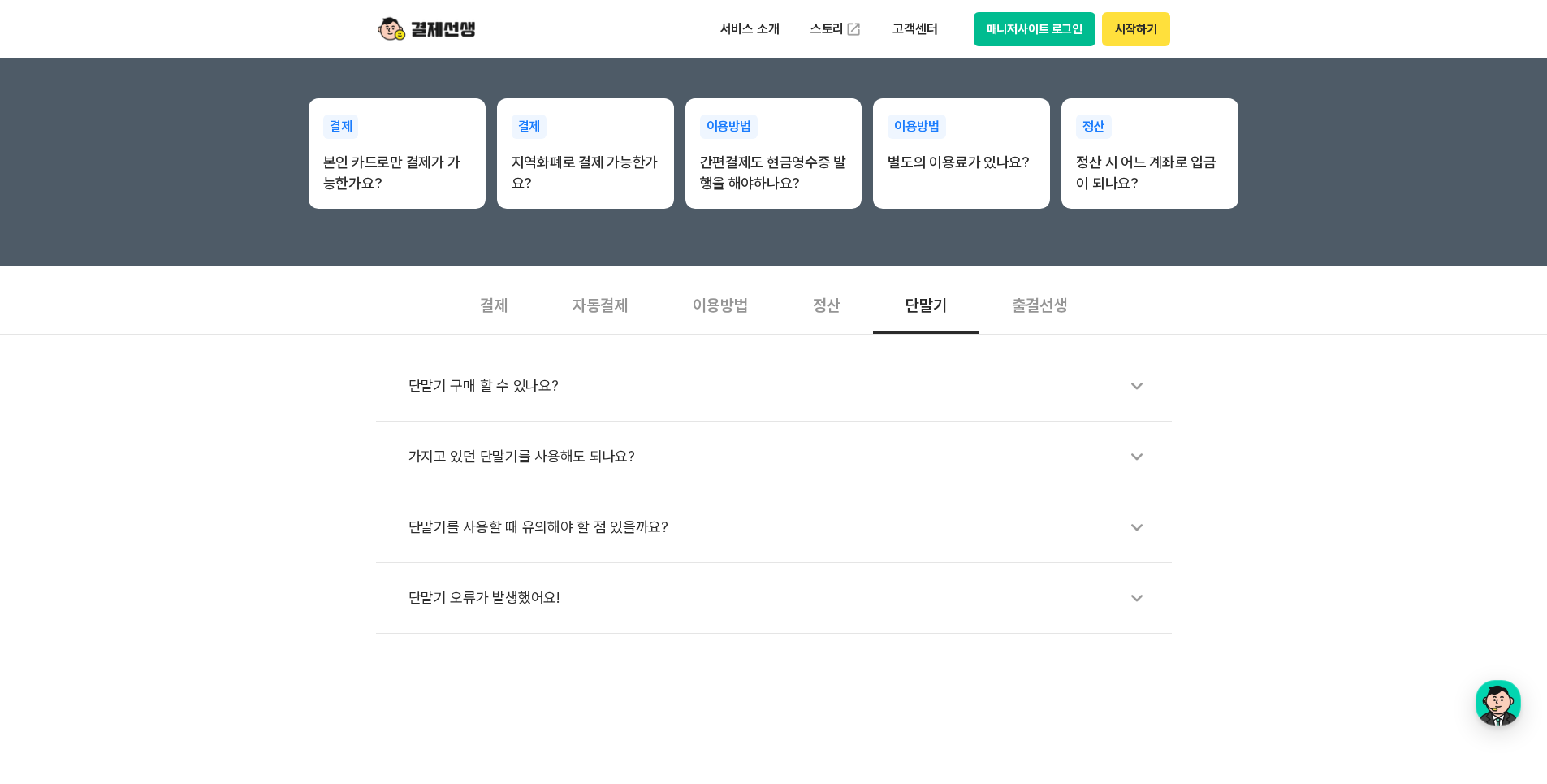
click at [530, 384] on div "단말기 구매 할 수 있나요?" at bounding box center [782, 385] width 748 height 37
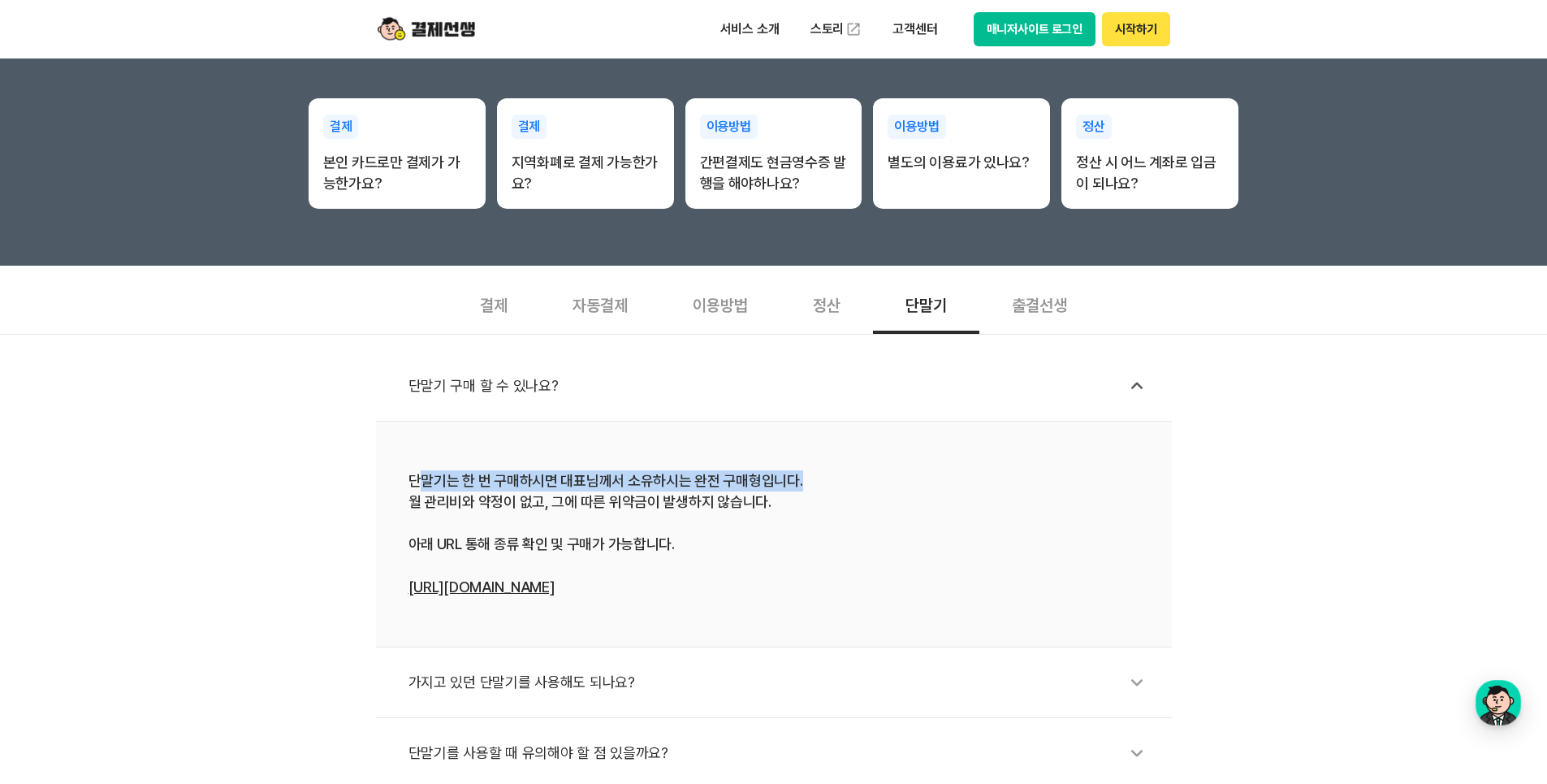
drag, startPoint x: 415, startPoint y: 478, endPoint x: 814, endPoint y: 480, distance: 399.0
click at [814, 480] on div "단말기는 한 번 구매하시면 대표님께서 소유하시는 완전 구매형입니다. 월 관리비와 약정이 없고, 그에 따른 위약금이 발생하지 않습니다. 아래 U…" at bounding box center [774, 534] width 731 height 127
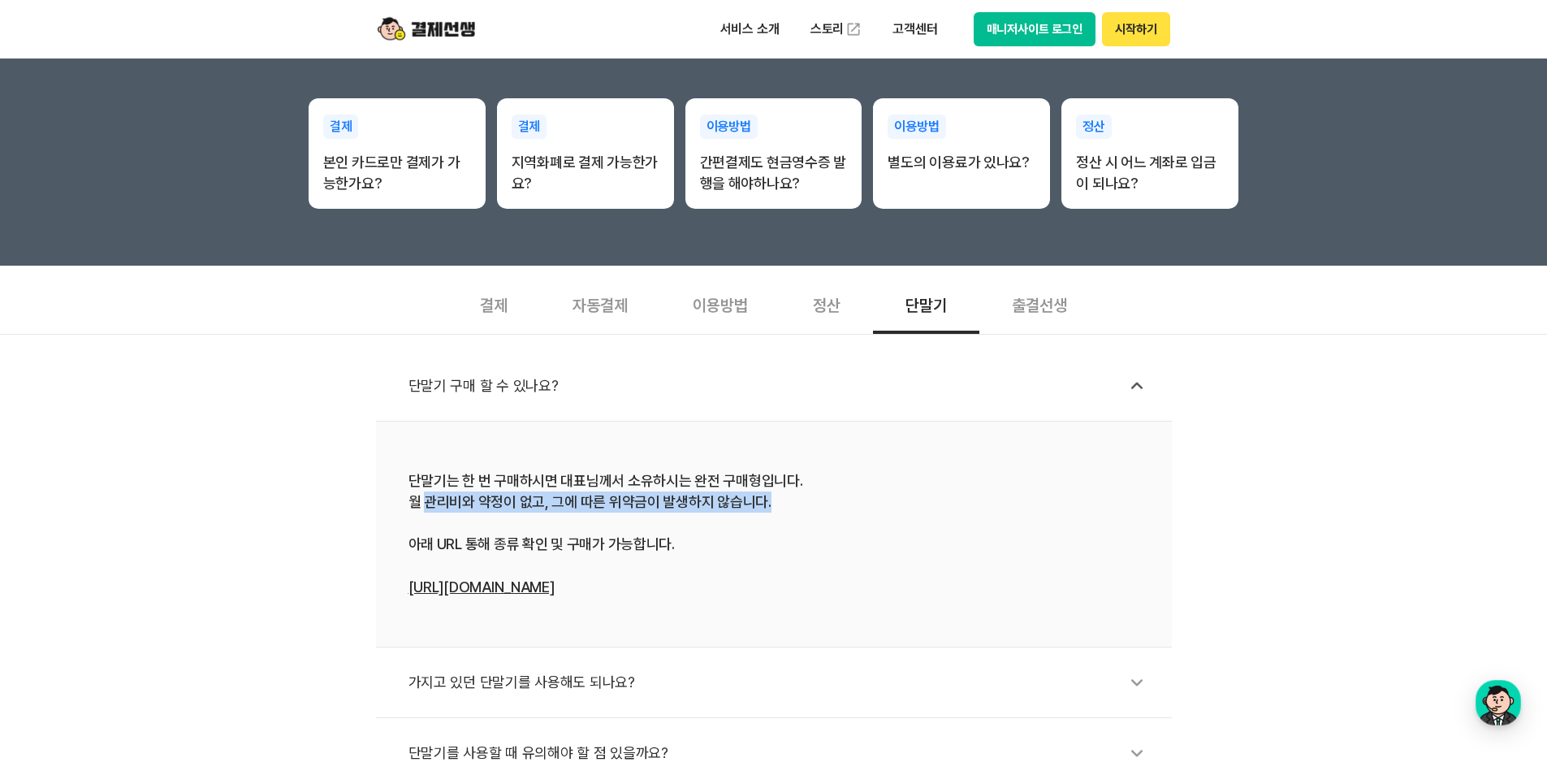
drag, startPoint x: 426, startPoint y: 502, endPoint x: 785, endPoint y: 506, distance: 359.0
click at [785, 506] on div "단말기는 한 번 구매하시면 대표님께서 소유하시는 완전 구매형입니다. 월 관리비와 약정이 없고, 그에 따른 위약금이 발생하지 않습니다. 아래 U…" at bounding box center [774, 534] width 731 height 127
click at [539, 494] on div "단말기는 한 번 구매하시면 대표님께서 소유하시는 완전 구매형입니다. 월 관리비와 약정이 없고, 그에 따른 위약금이 발생하지 않습니다. 아래 U…" at bounding box center [774, 534] width 731 height 127
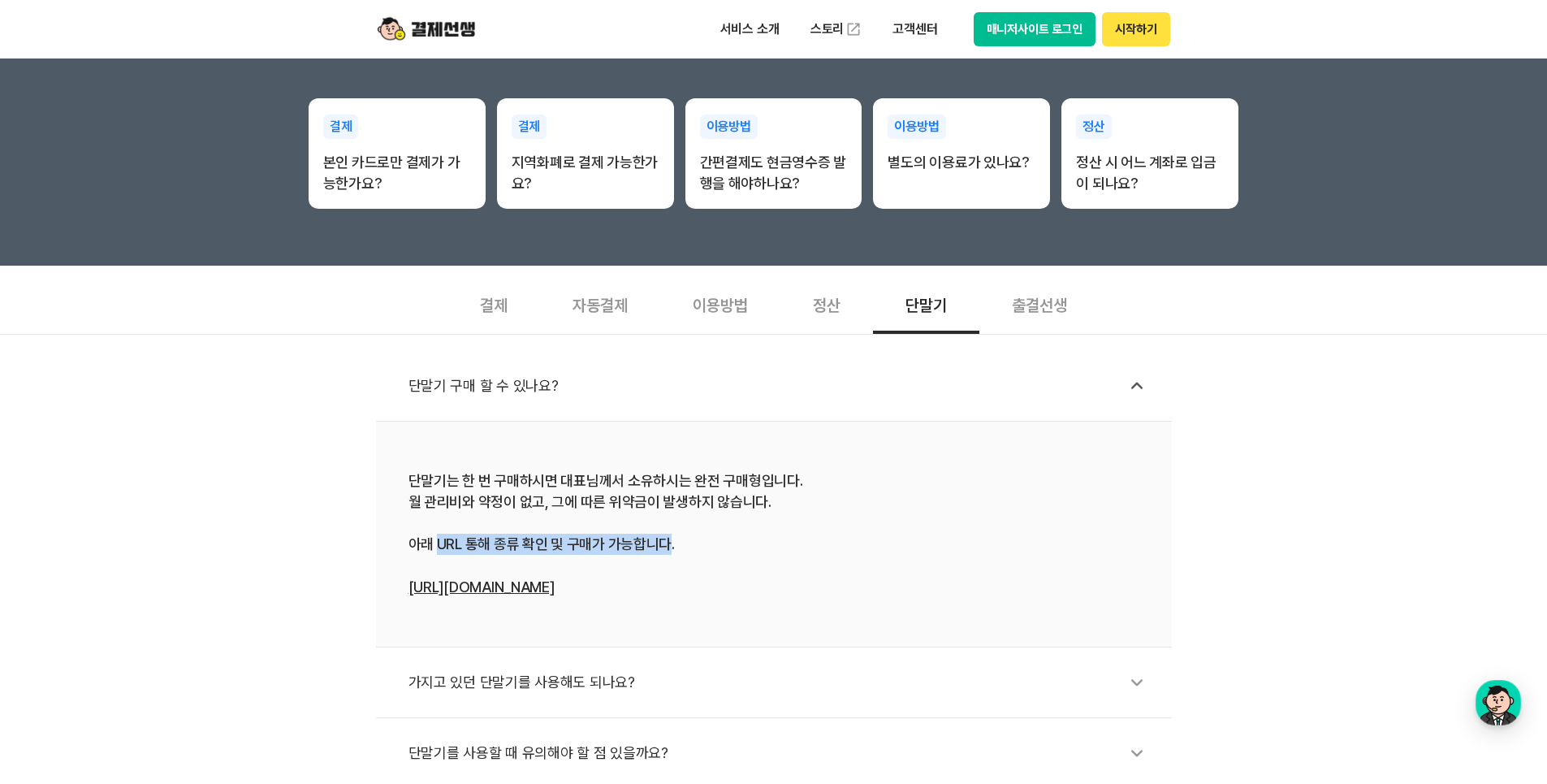
drag, startPoint x: 448, startPoint y: 537, endPoint x: 664, endPoint y: 542, distance: 216.1
click at [664, 542] on div "단말기는 한 번 구매하시면 대표님께서 소유하시는 완전 구매형입니다. 월 관리비와 약정이 없고, 그에 따른 위약금이 발생하지 않습니다. 아래 U…" at bounding box center [774, 534] width 731 height 127
drag, startPoint x: 664, startPoint y: 542, endPoint x: 538, endPoint y: 588, distance: 134.1
click at [538, 588] on link "[URL][DOMAIN_NAME]" at bounding box center [481, 587] width 147 height 17
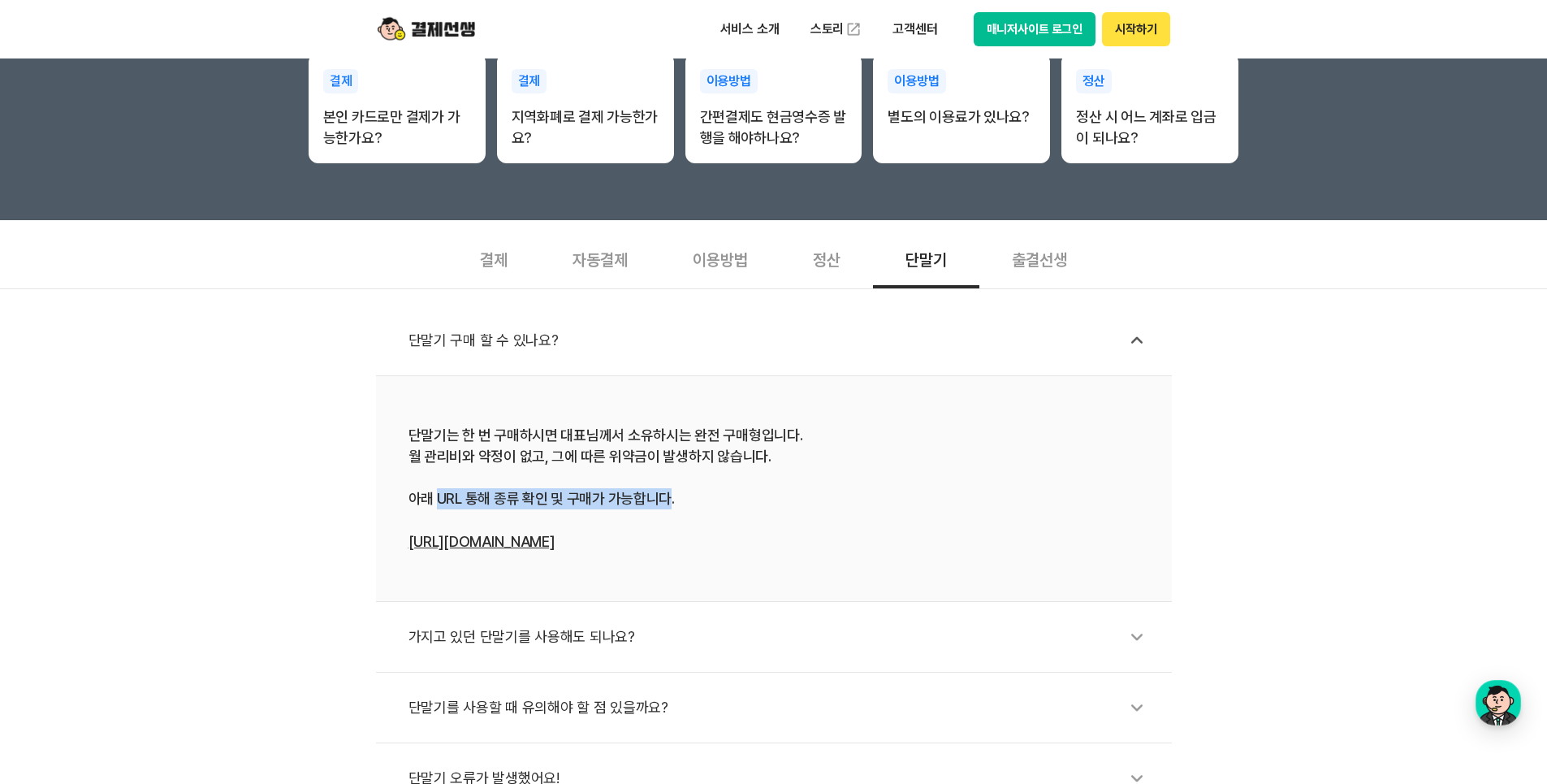
scroll to position [439, 0]
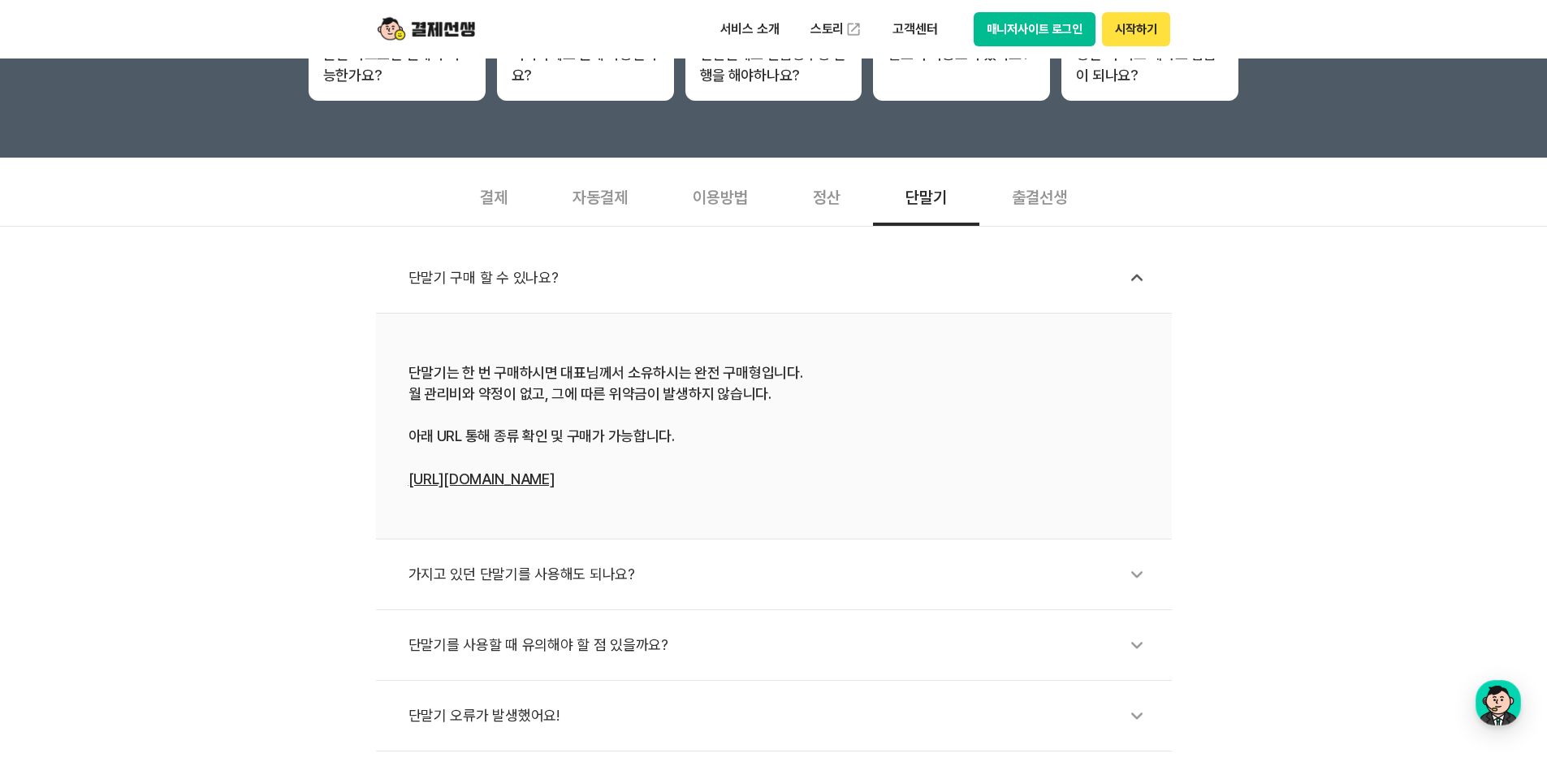
click at [611, 580] on div "가지고 있던 단말기를 사용해도 되나요?" at bounding box center [782, 574] width 748 height 37
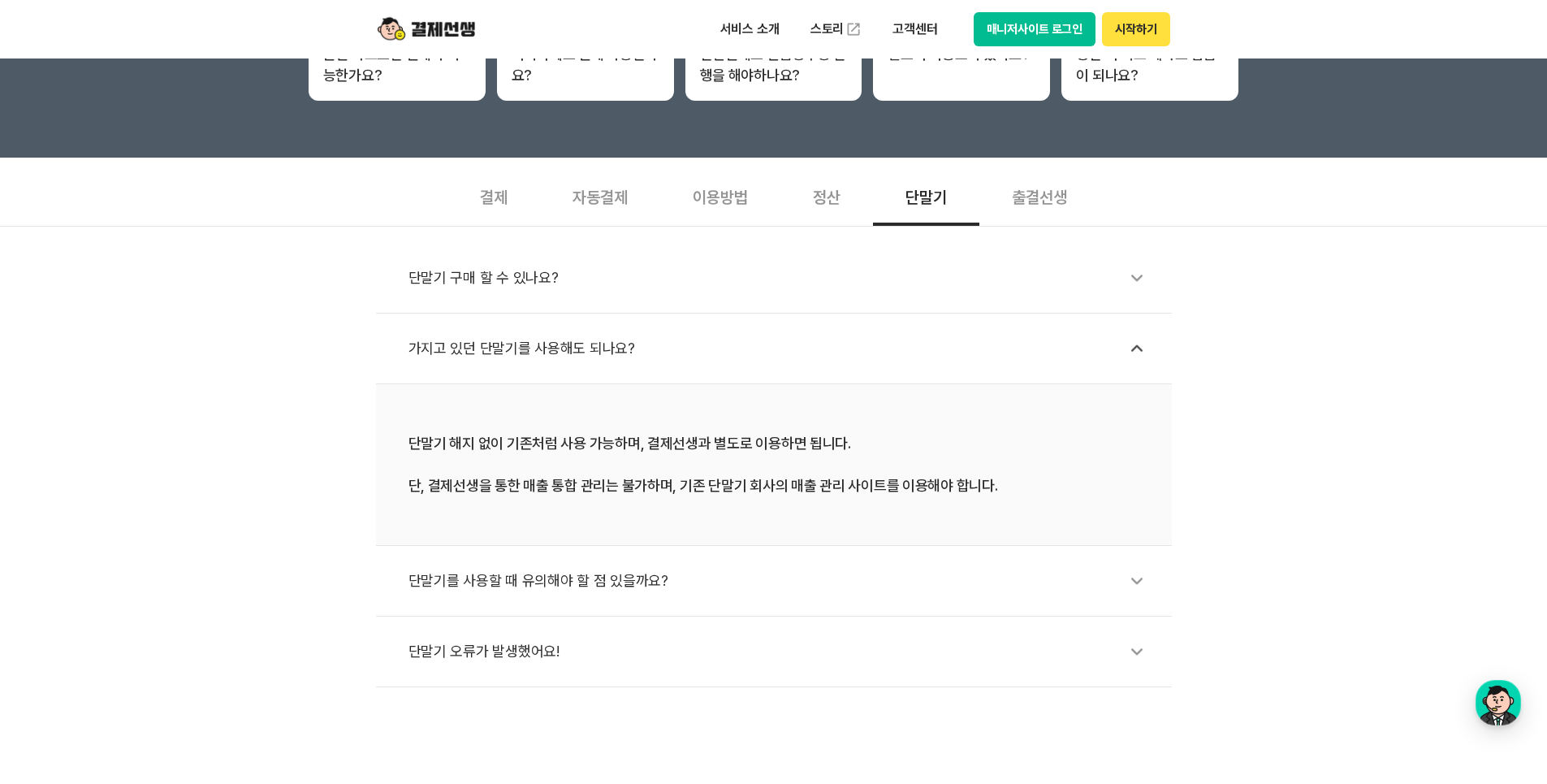
click at [612, 574] on div "단말기를 사용할 때 유의해야 할 점 있을까요?" at bounding box center [782, 580] width 748 height 37
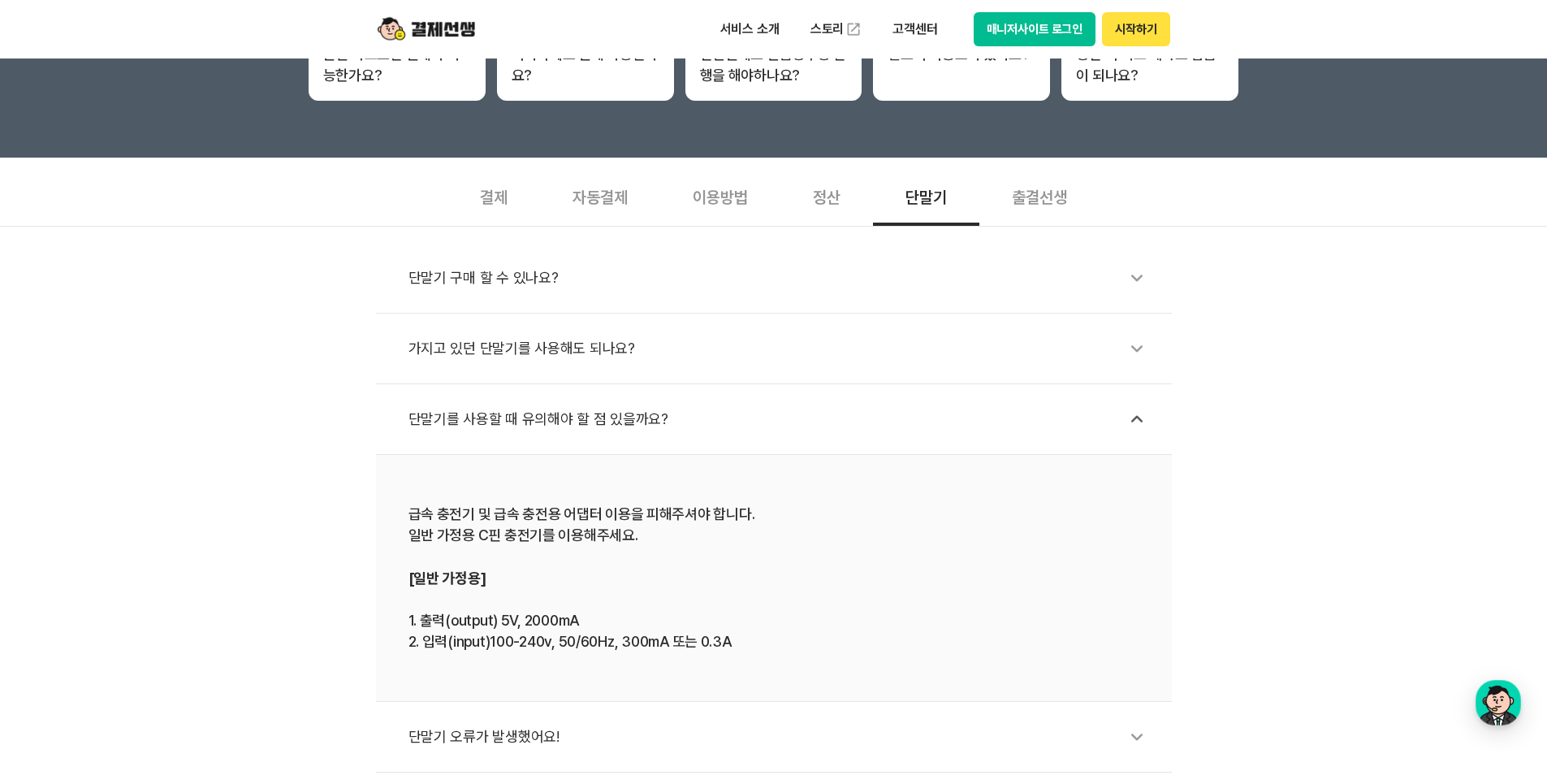
scroll to position [494, 0]
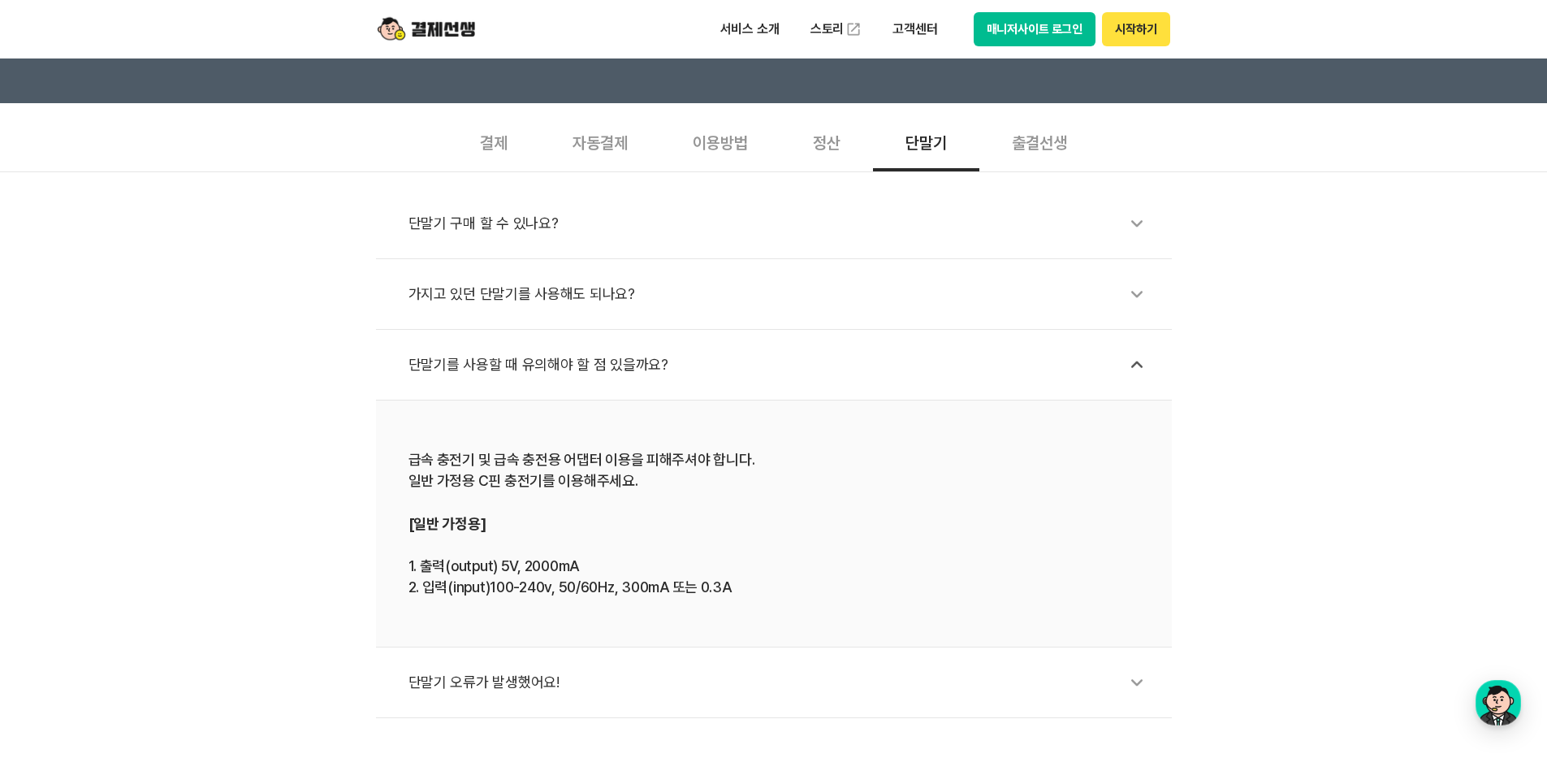
click at [522, 669] on div "단말기 오류가 발생했어요!" at bounding box center [782, 681] width 748 height 37
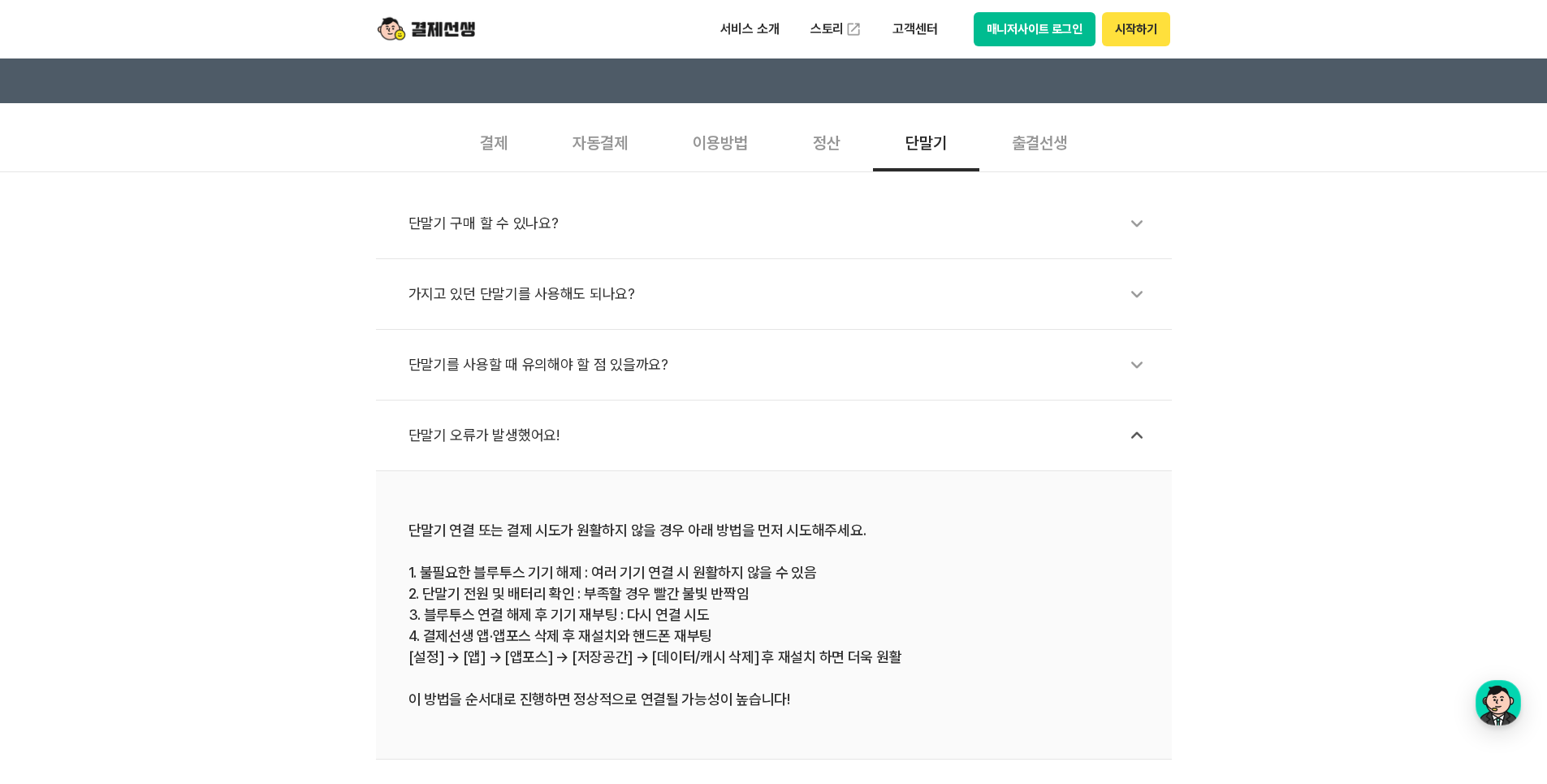
click at [1019, 156] on div "출결선생" at bounding box center [1039, 141] width 120 height 60
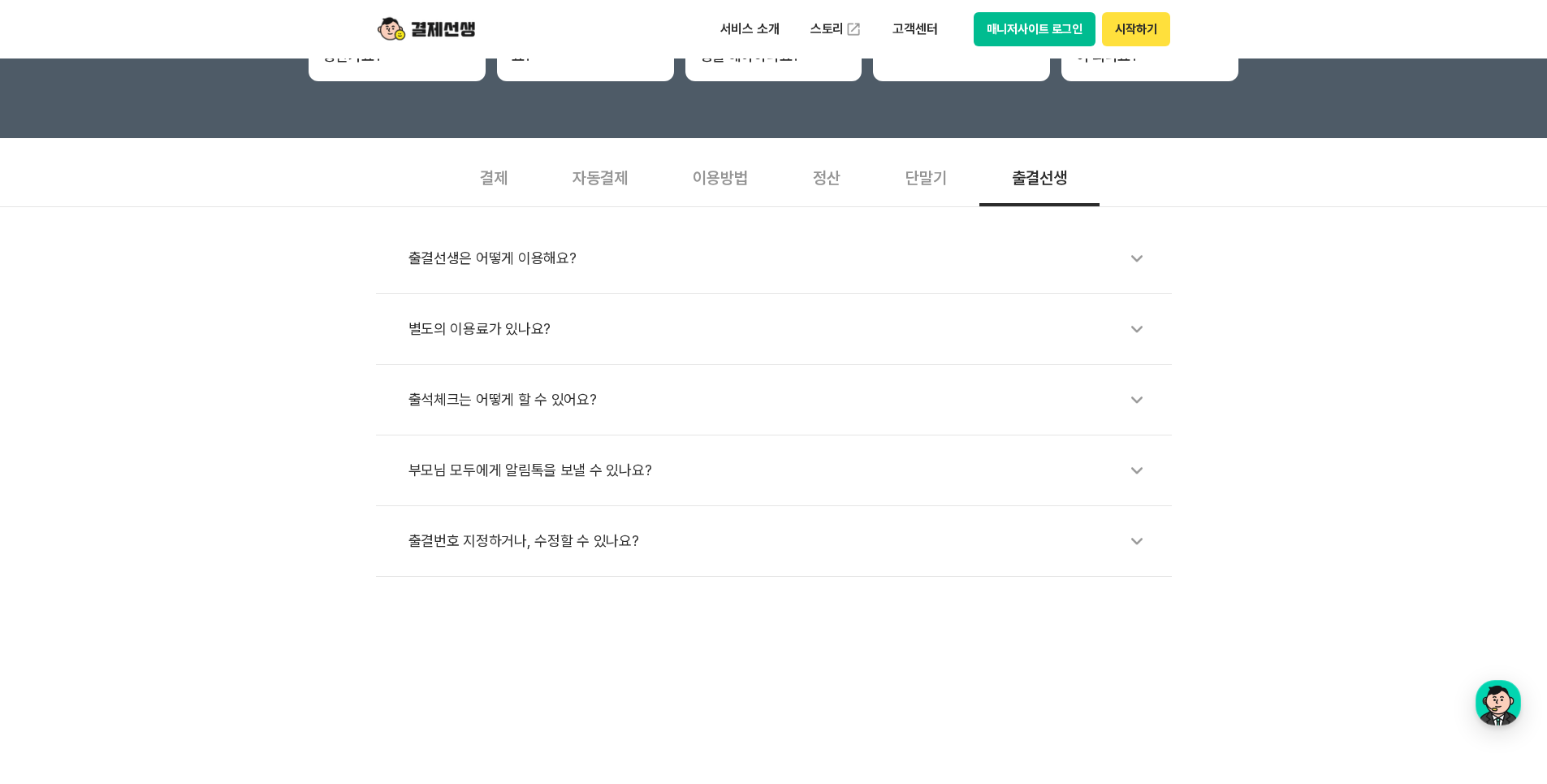
scroll to position [439, 0]
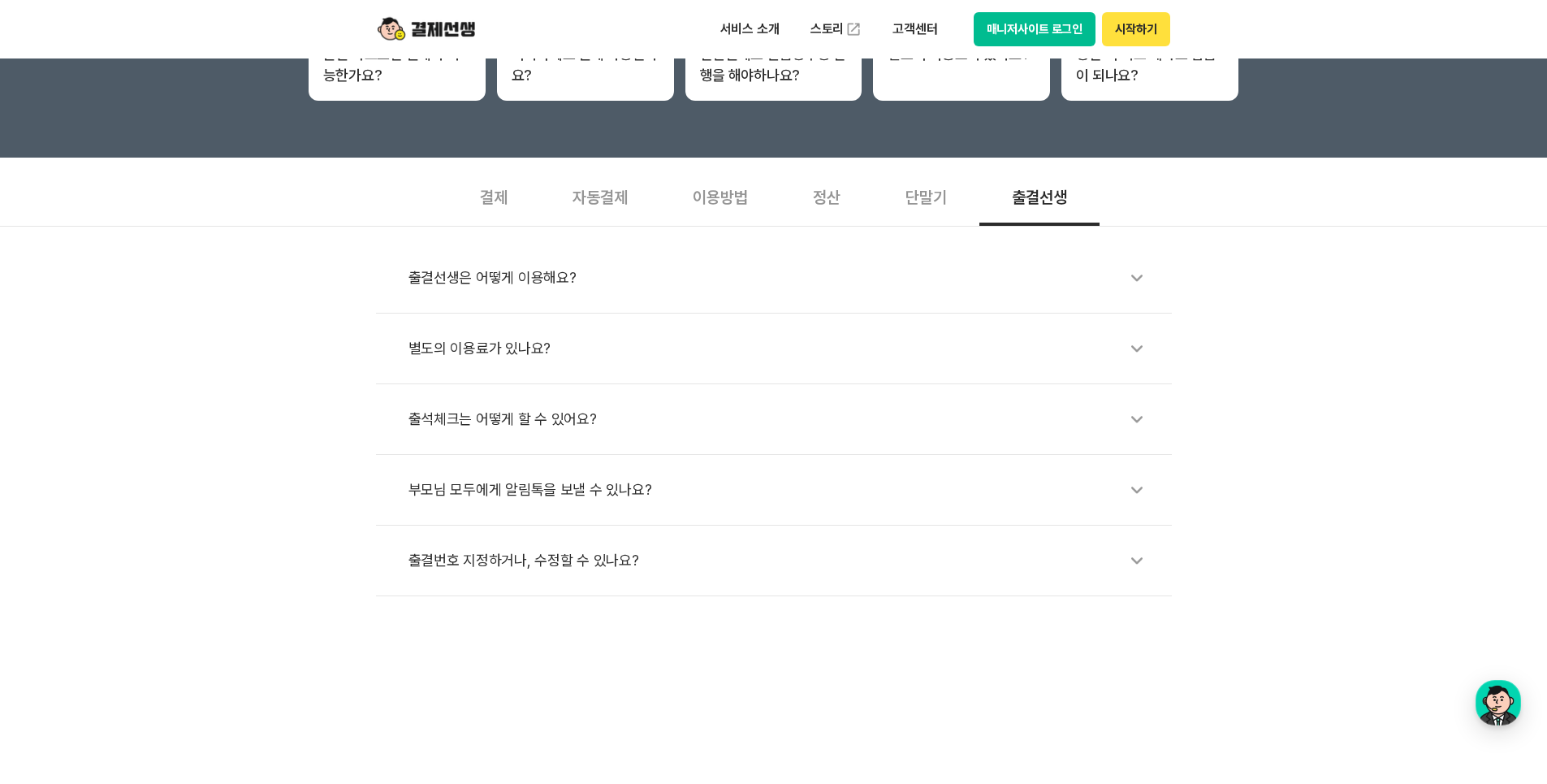
click at [514, 354] on div "별도의 이용료가 있나요?" at bounding box center [782, 348] width 748 height 37
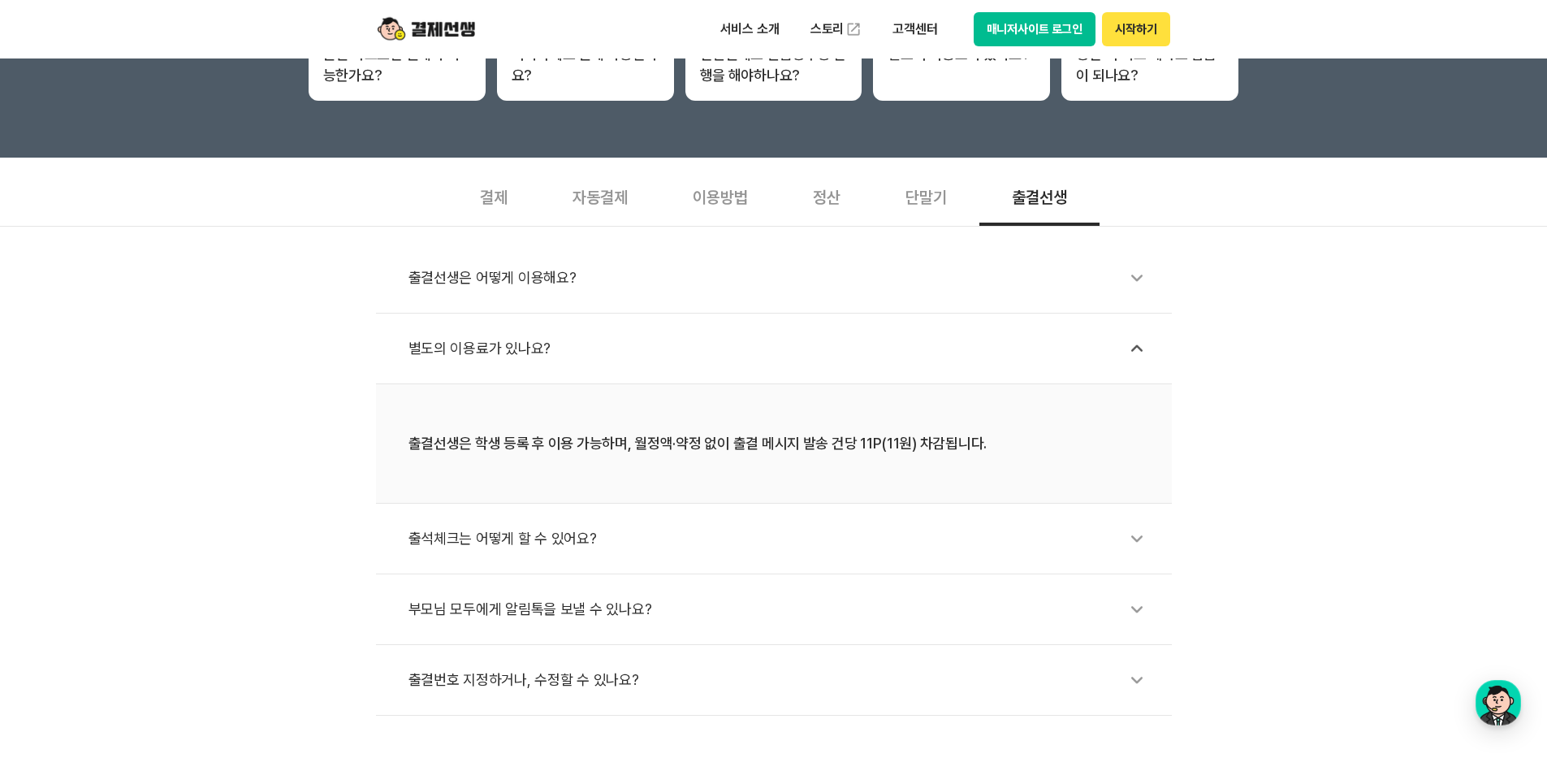
click at [822, 196] on div "정산" at bounding box center [826, 196] width 93 height 60
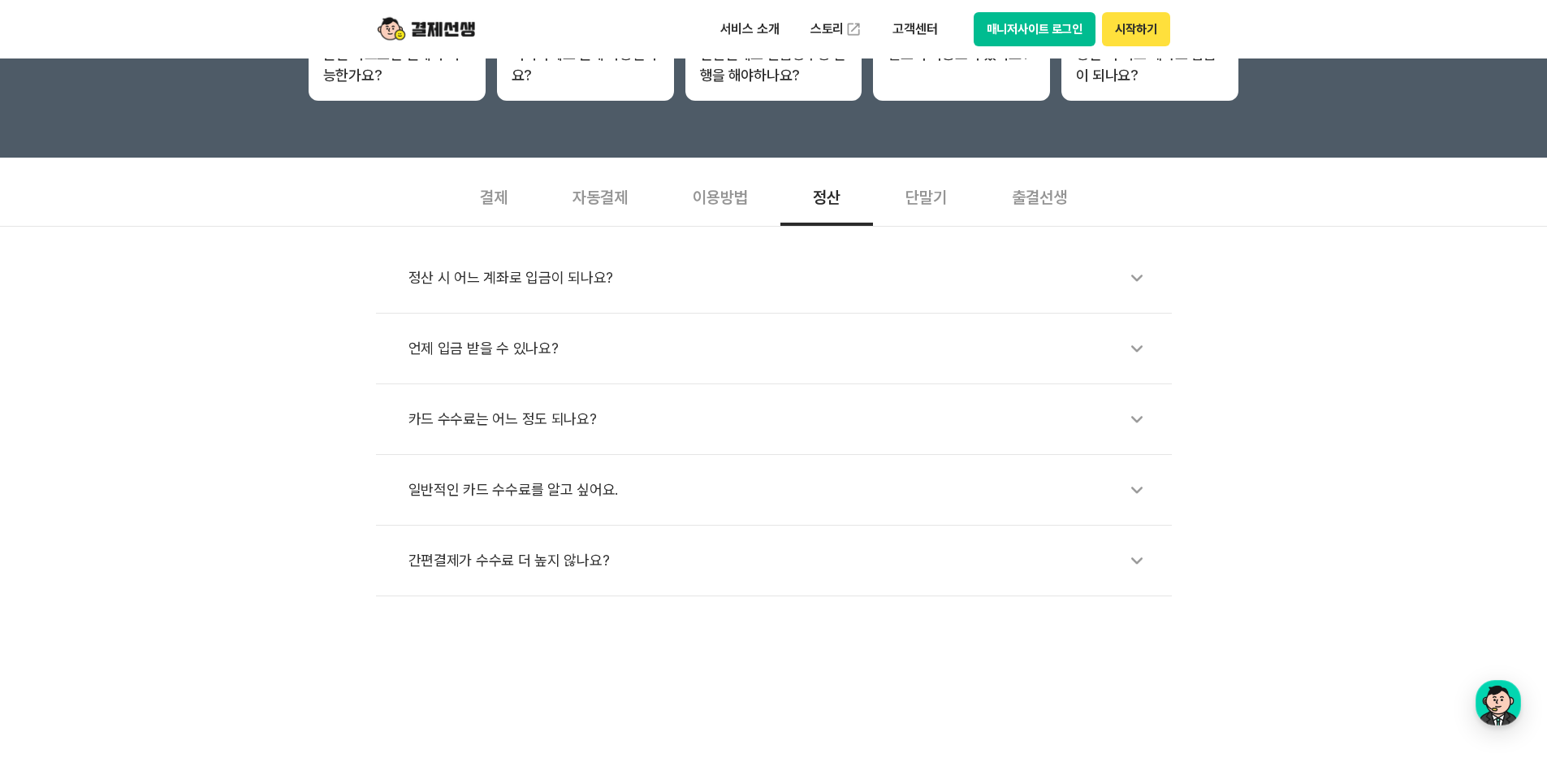
click at [739, 204] on div "이용방법" at bounding box center [720, 196] width 120 height 60
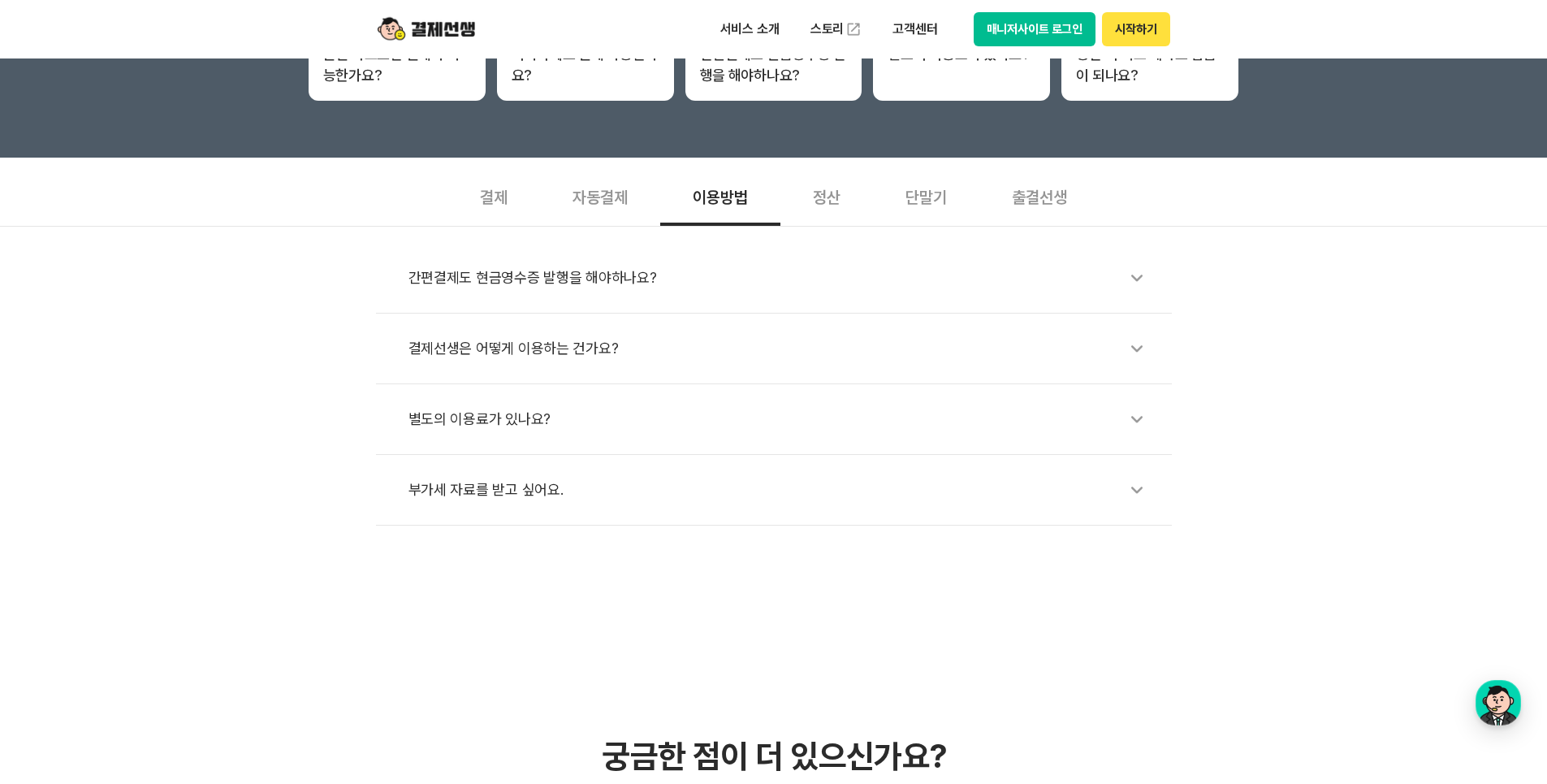
click at [591, 281] on div "간편결제도 현금영수증 발행을 해야하나요?" at bounding box center [782, 277] width 748 height 37
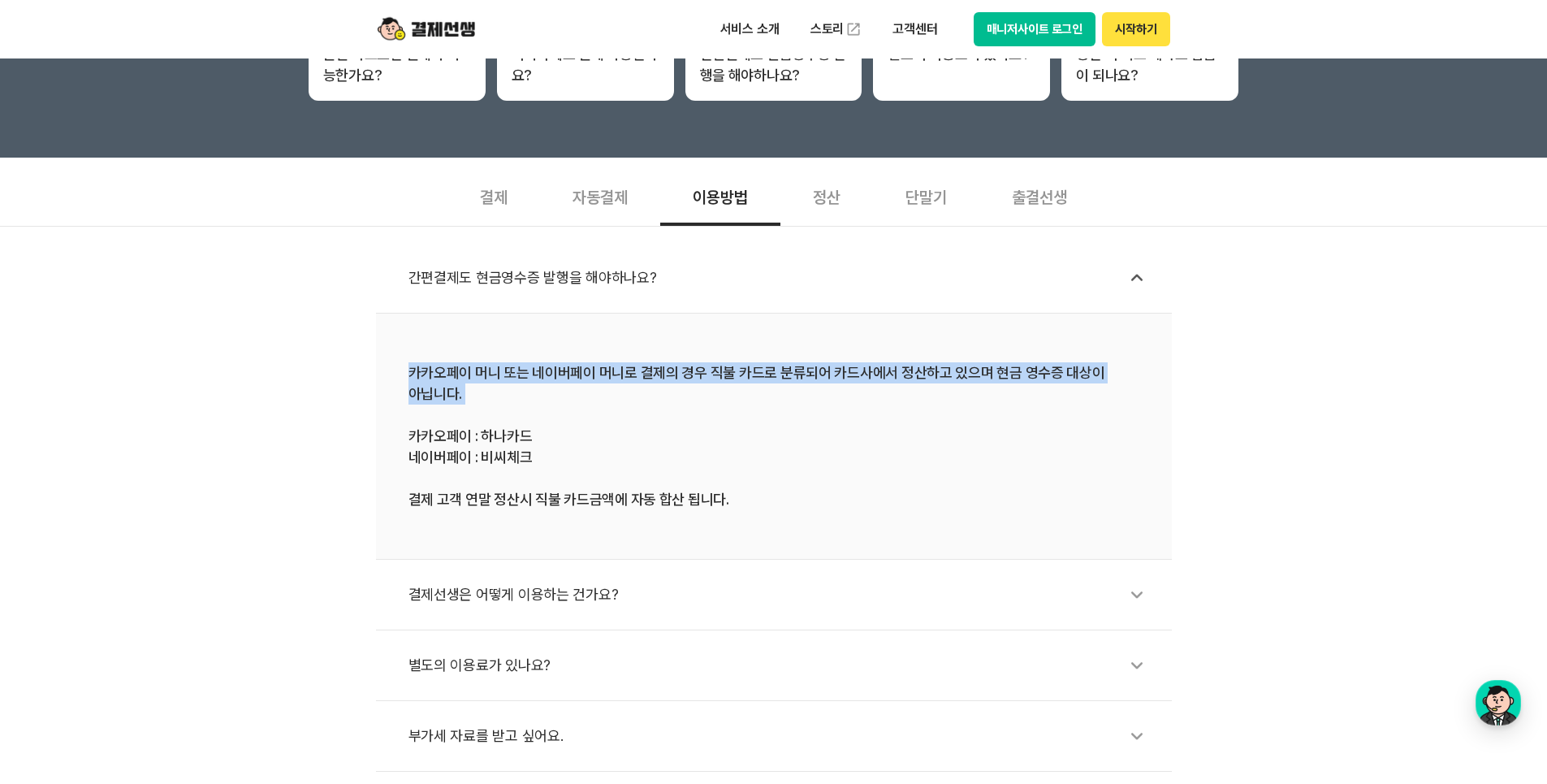
drag, startPoint x: 405, startPoint y: 373, endPoint x: 971, endPoint y: 407, distance: 567.0
click at [971, 407] on li "카카오페이 머니 또는 네이버페이 머니로 결제의 경우 직불 카드로 분류되어 카드사에서 정산하고 있으며 현금 영수증 대상이 아닙니다. 카카오페이 …" at bounding box center [774, 436] width 797 height 246
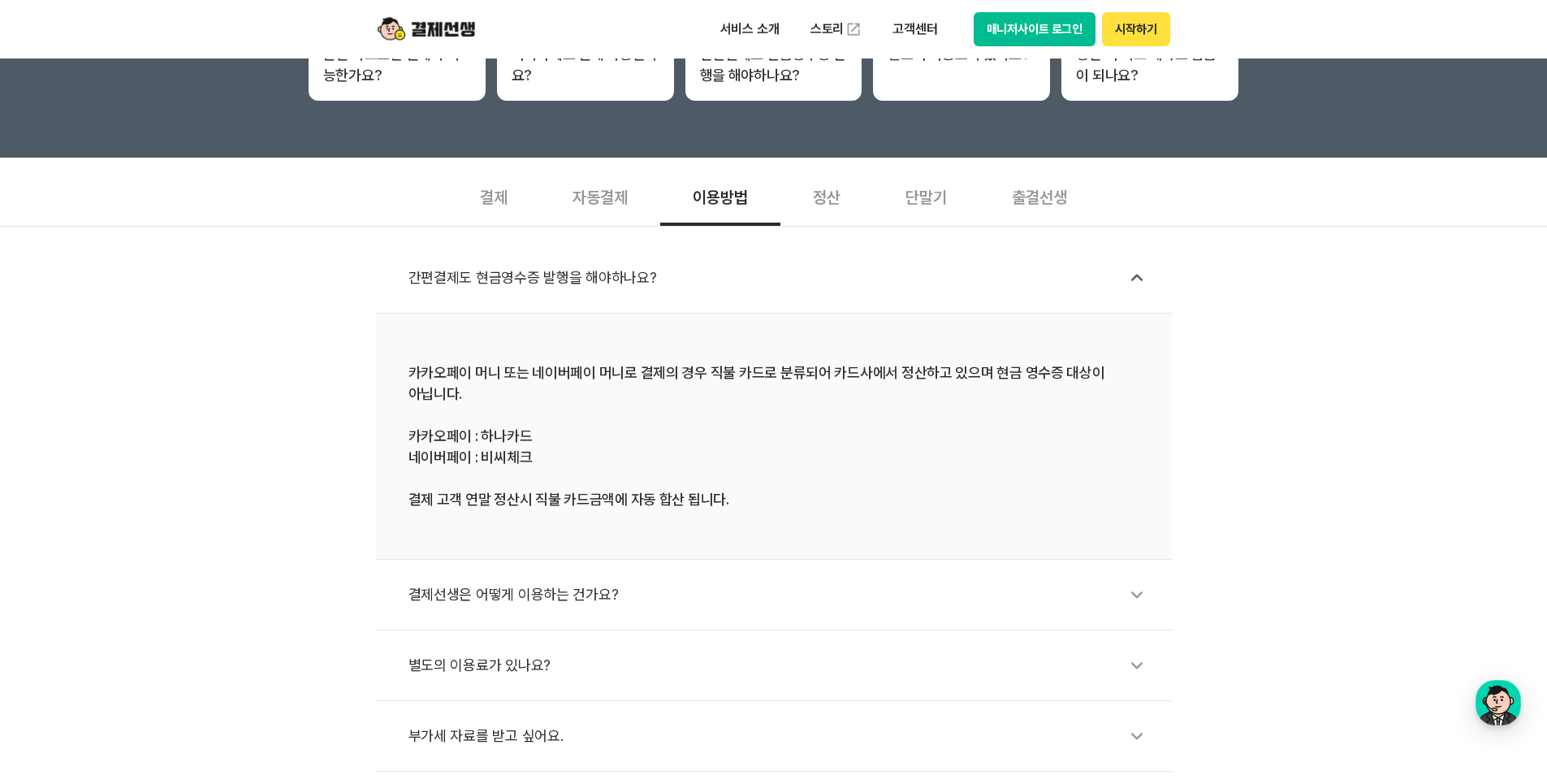
click at [492, 457] on div "카카오페이 머니 또는 네이버페이 머니로 결제의 경우 직불 카드로 분류되어 카드사에서 정산하고 있으며 현금 영수증 대상이 아닙니다. 카카오페이 …" at bounding box center [774, 436] width 731 height 148
drag, startPoint x: 404, startPoint y: 437, endPoint x: 541, endPoint y: 434, distance: 137.0
click at [541, 434] on li "카카오페이 머니 또는 네이버페이 머니로 결제의 경우 직불 카드로 분류되어 카드사에서 정산하고 있으며 현금 영수증 대상이 아닙니다. 카카오페이 …" at bounding box center [774, 436] width 797 height 246
drag, startPoint x: 406, startPoint y: 457, endPoint x: 530, endPoint y: 456, distance: 124.0
click at [530, 456] on li "카카오페이 머니 또는 네이버페이 머니로 결제의 경우 직불 카드로 분류되어 카드사에서 정산하고 있으며 현금 영수증 대상이 아닙니다. 카카오페이 …" at bounding box center [774, 436] width 797 height 246
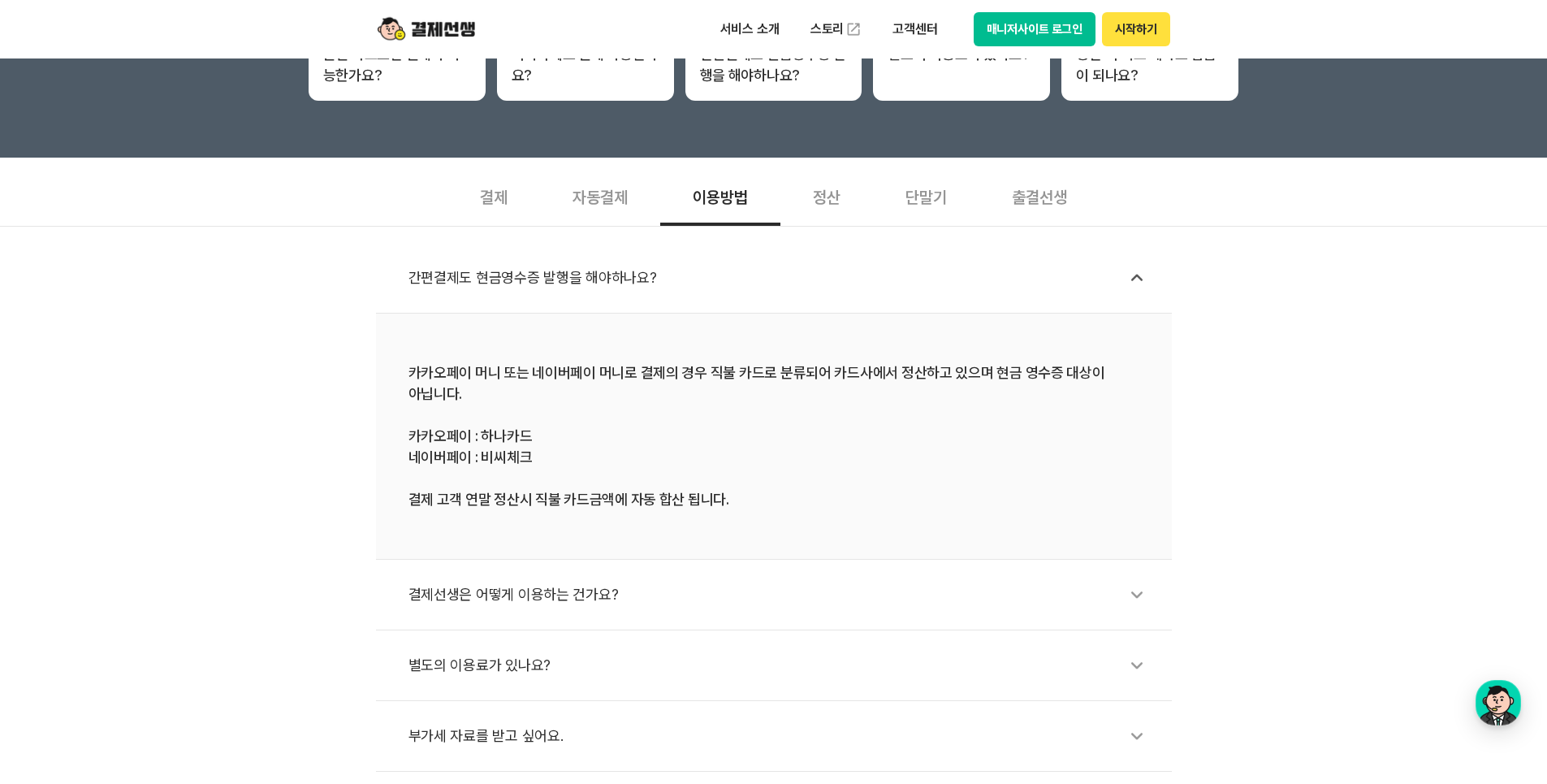
drag, startPoint x: 530, startPoint y: 456, endPoint x: 422, endPoint y: 505, distance: 118.6
click at [422, 505] on div "카카오페이 머니 또는 네이버페이 머니로 결제의 경우 직불 카드로 분류되어 카드사에서 정산하고 있으며 현금 영수증 대상이 아닙니다. 카카오페이 …" at bounding box center [774, 436] width 731 height 148
drag, startPoint x: 439, startPoint y: 501, endPoint x: 735, endPoint y: 497, distance: 296.0
click at [735, 497] on div "카카오페이 머니 또는 네이버페이 머니로 결제의 경우 직불 카드로 분류되어 카드사에서 정산하고 있으며 현금 영수증 대상이 아닙니다. 카카오페이 …" at bounding box center [774, 436] width 731 height 148
click at [476, 519] on li "카카오페이 머니 또는 네이버페이 머니로 결제의 경우 직불 카드로 분류되어 카드사에서 정산하고 있으며 현금 영수증 대상이 아닙니다. 카카오페이 …" at bounding box center [774, 436] width 797 height 246
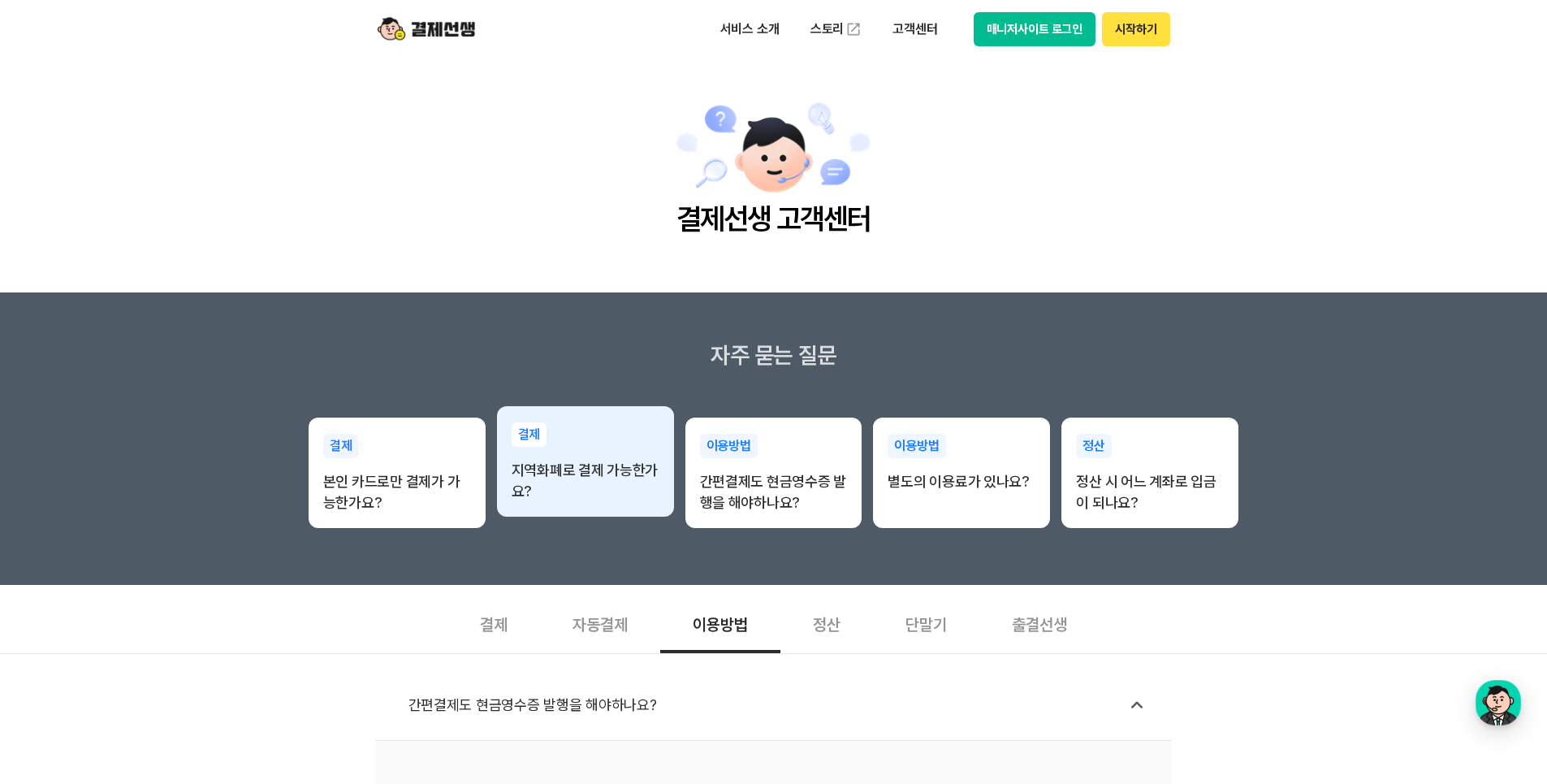
scroll to position [0, 0]
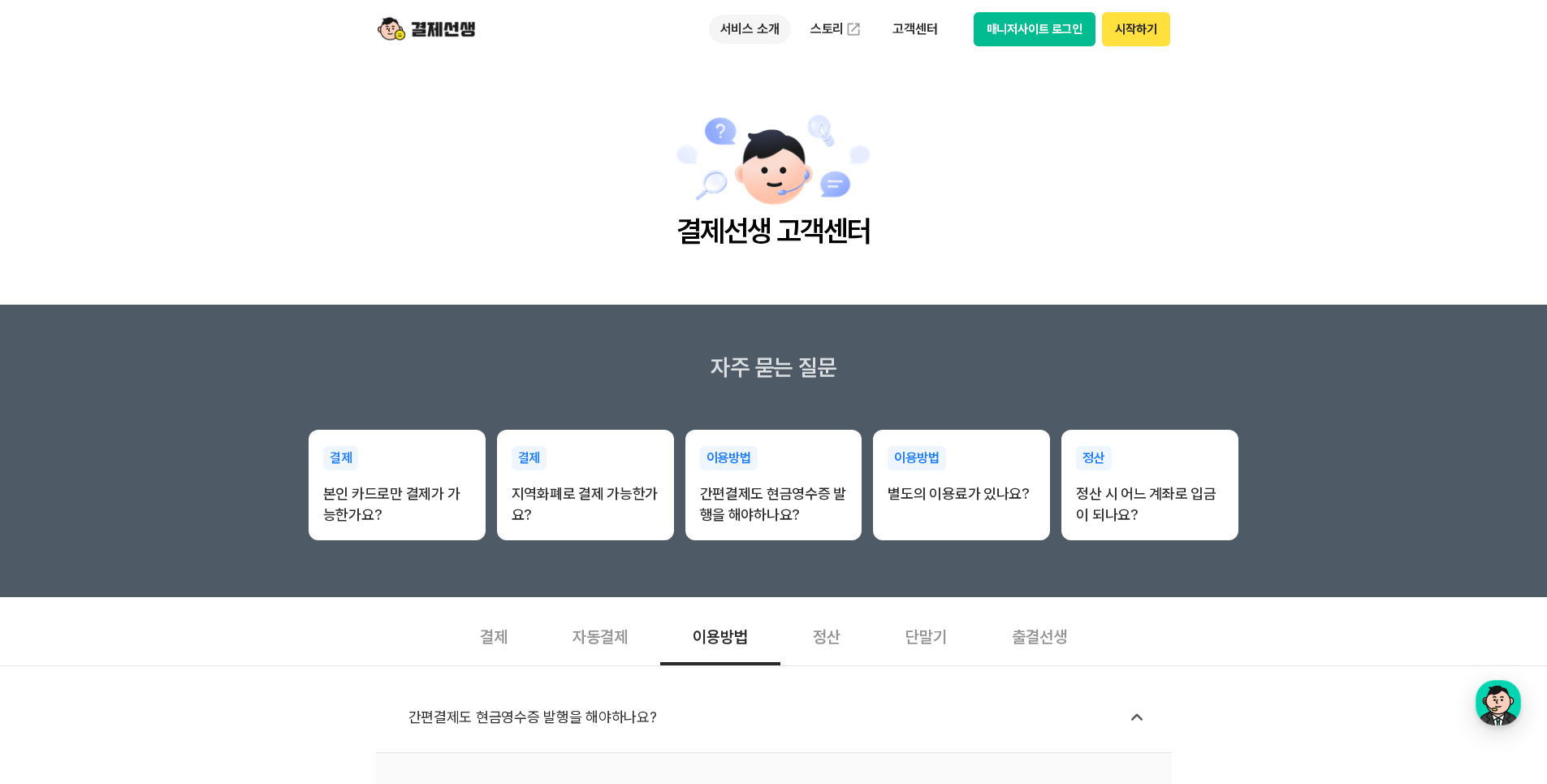
click at [743, 27] on p "서비스 소개" at bounding box center [750, 29] width 82 height 30
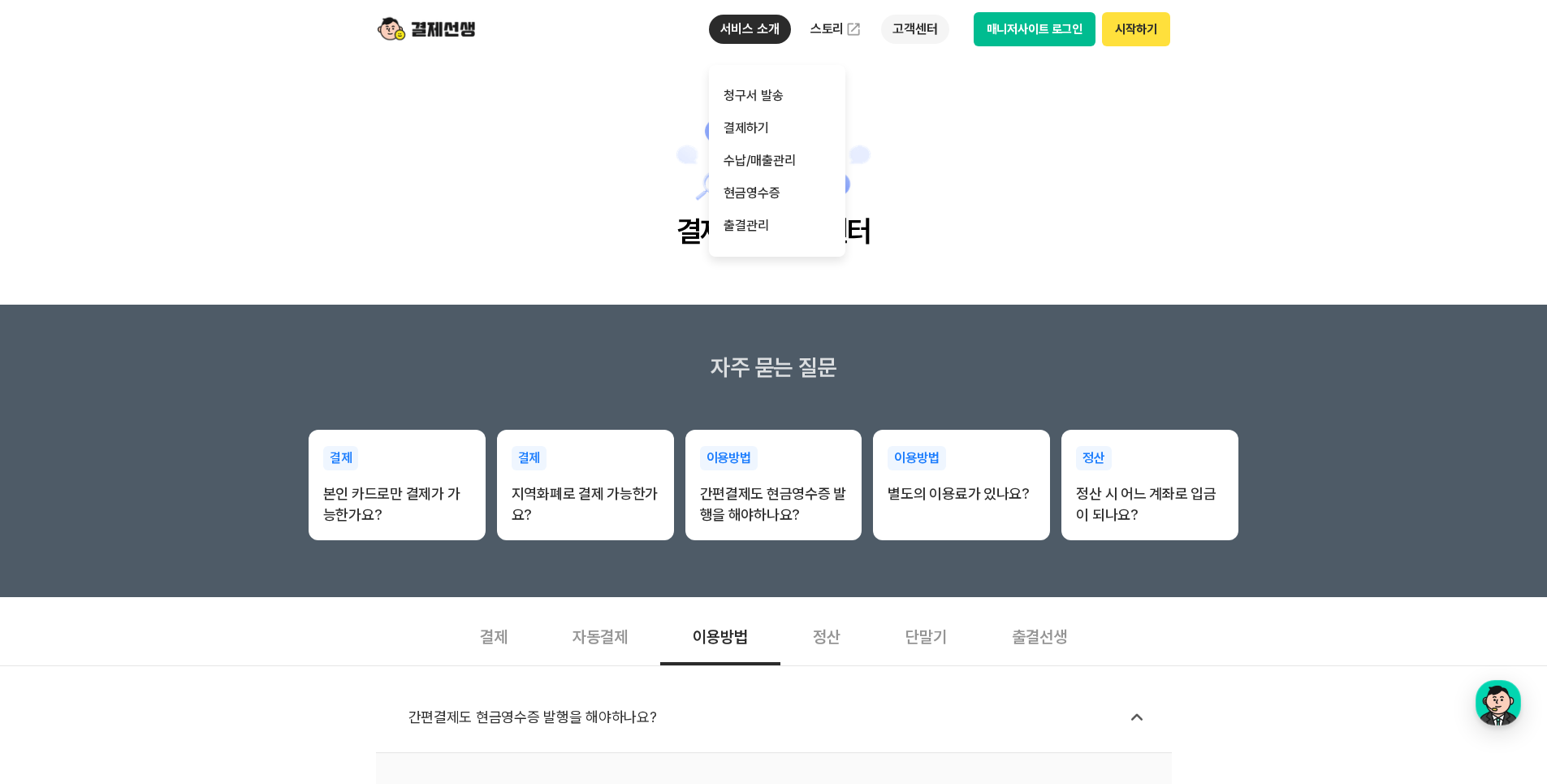
click at [929, 30] on p "고객센터" at bounding box center [914, 29] width 67 height 30
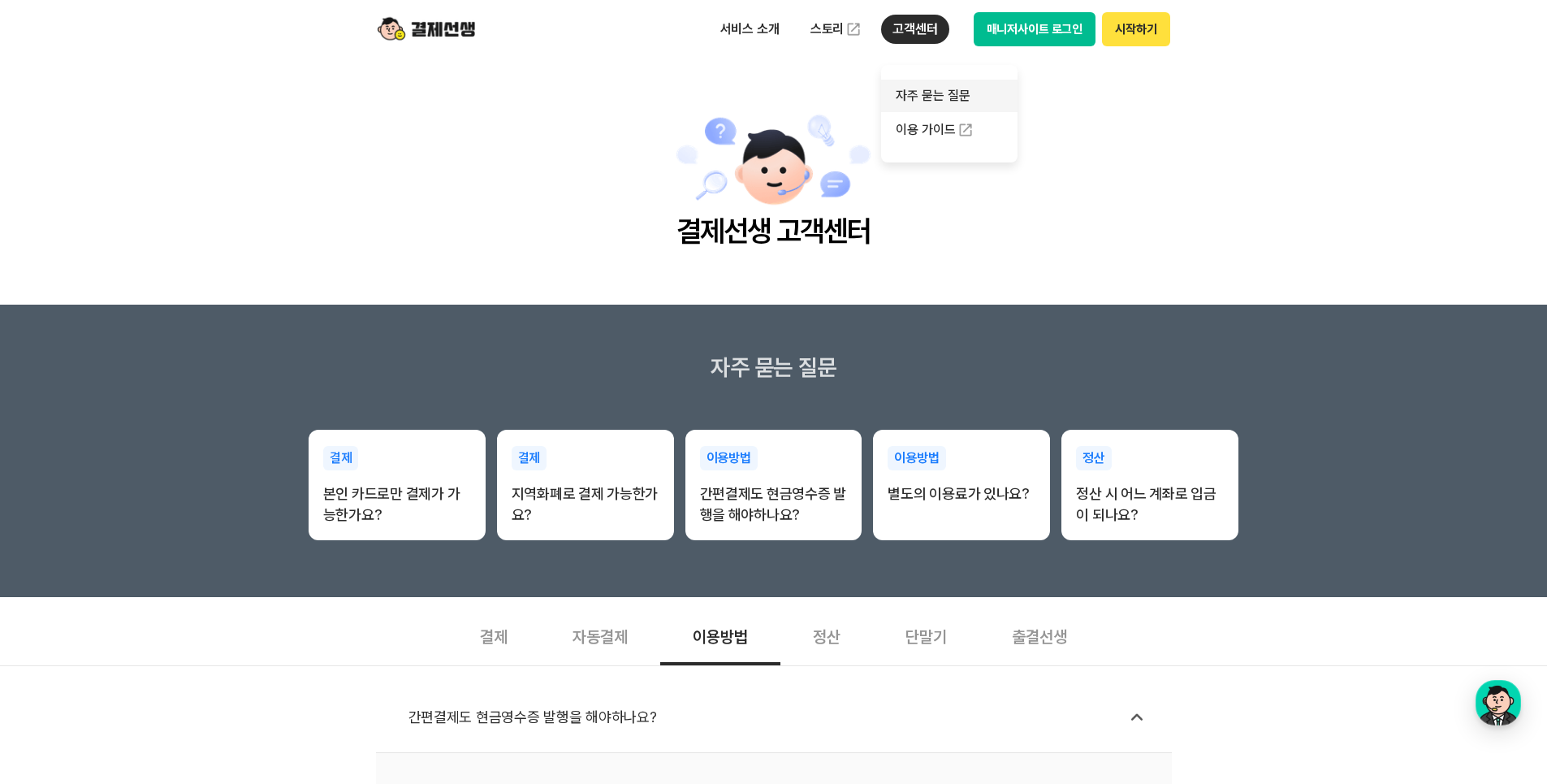
click at [935, 92] on link "자주 묻는 질문" at bounding box center [949, 96] width 136 height 33
click at [929, 28] on p "고객센터" at bounding box center [914, 29] width 67 height 30
click at [915, 132] on link "이용 가이드" at bounding box center [949, 129] width 136 height 35
